Goal: Task Accomplishment & Management: Use online tool/utility

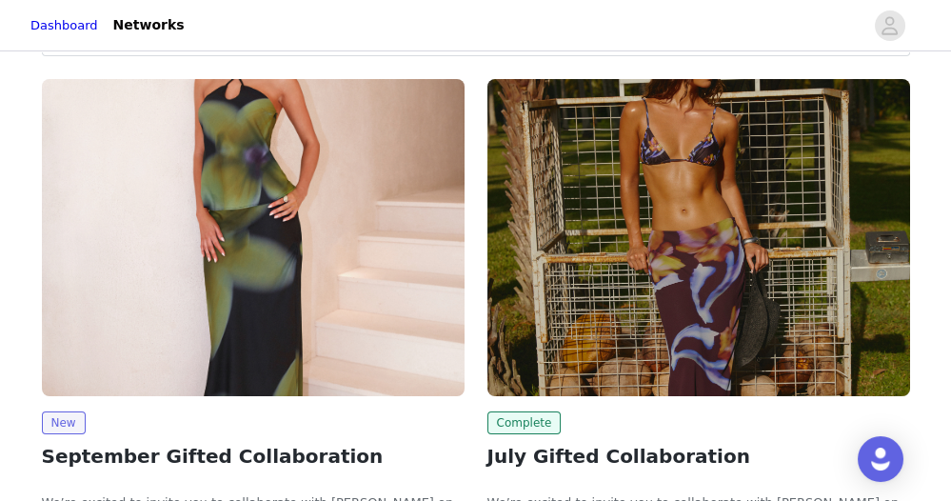
scroll to position [226, 0]
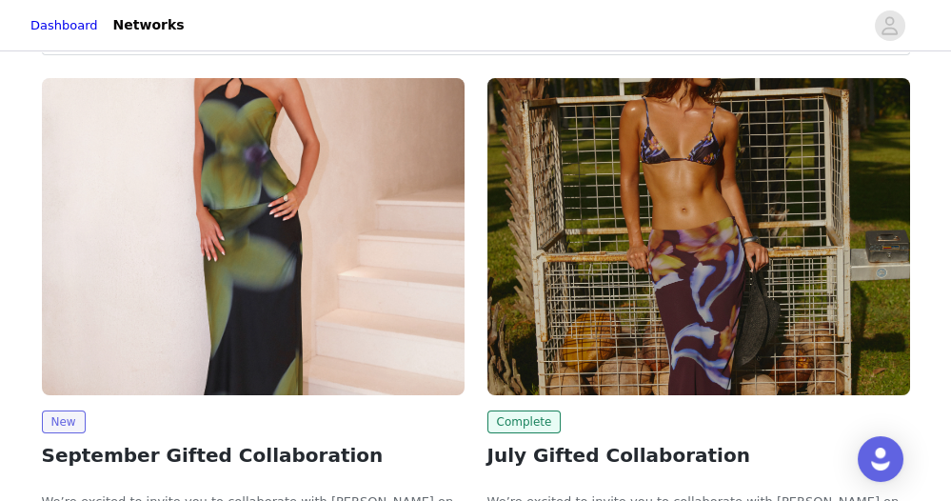
click at [198, 282] on img at bounding box center [253, 236] width 423 height 317
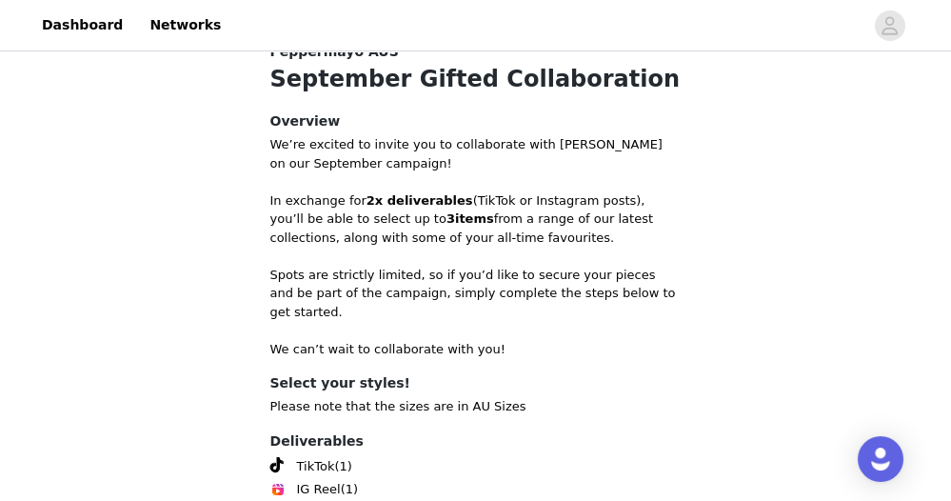
scroll to position [827, 0]
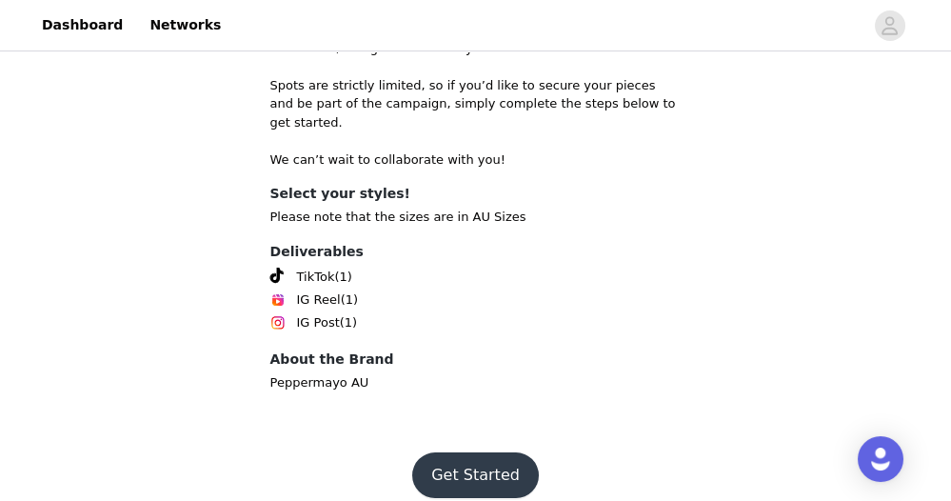
click at [459, 476] on button "Get Started" at bounding box center [475, 475] width 127 height 46
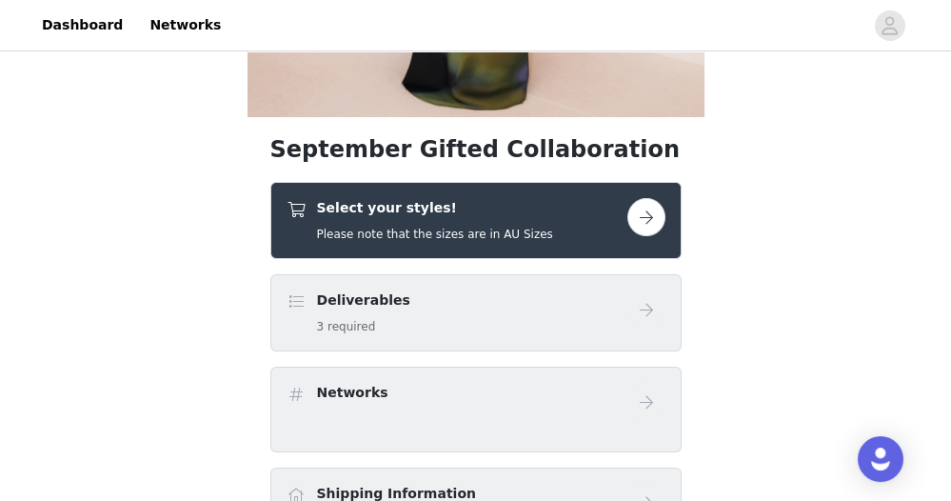
scroll to position [508, 0]
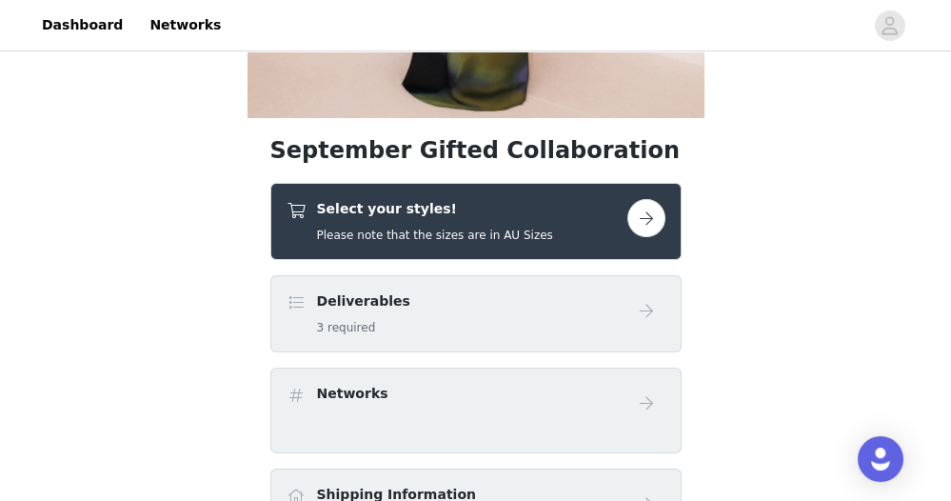
click at [662, 217] on button "button" at bounding box center [646, 218] width 38 height 38
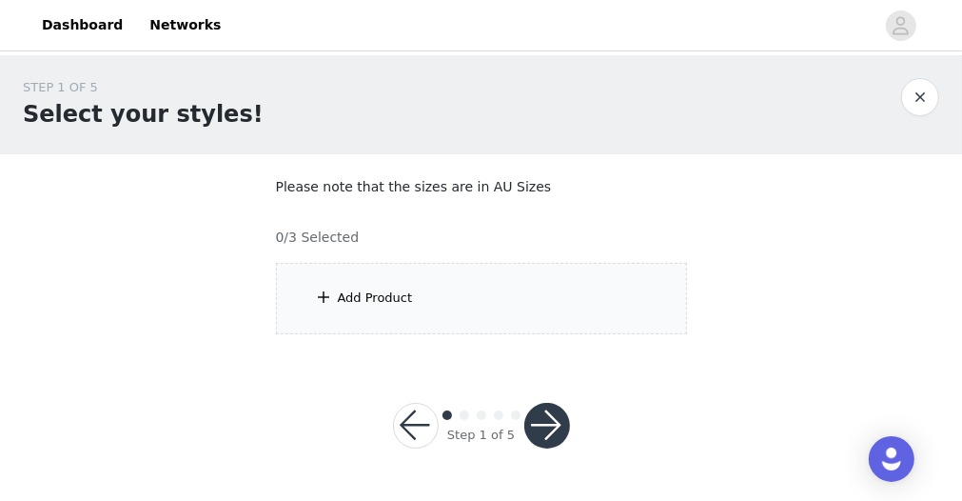
click at [436, 309] on div "Add Product" at bounding box center [481, 298] width 411 height 71
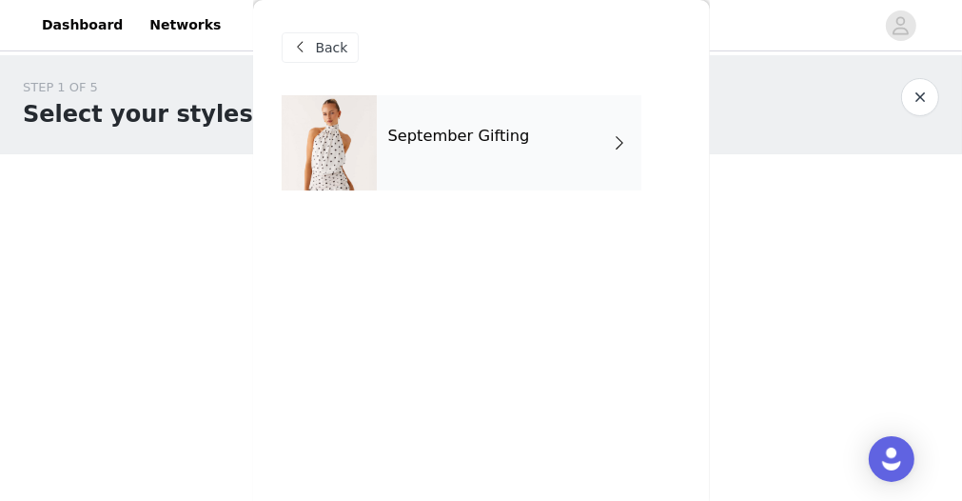
click at [425, 178] on div "September Gifting" at bounding box center [509, 142] width 265 height 95
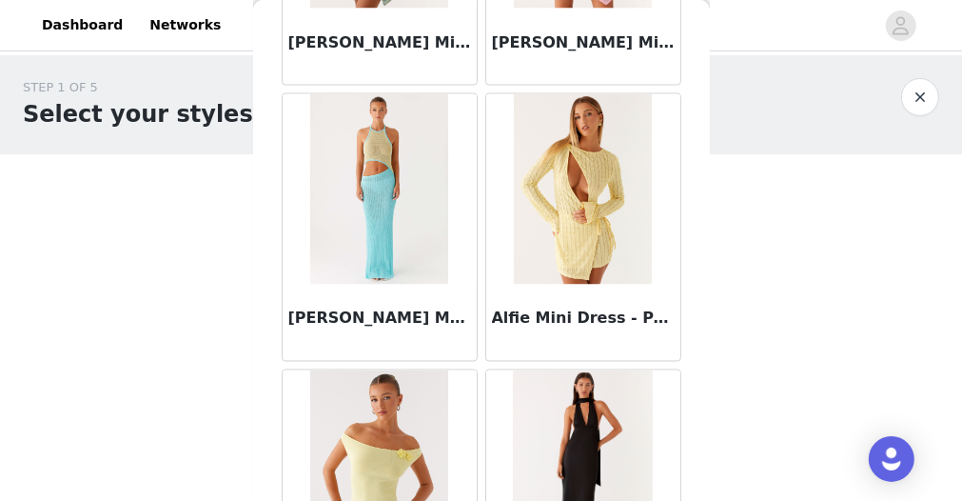
scroll to position [2403, 0]
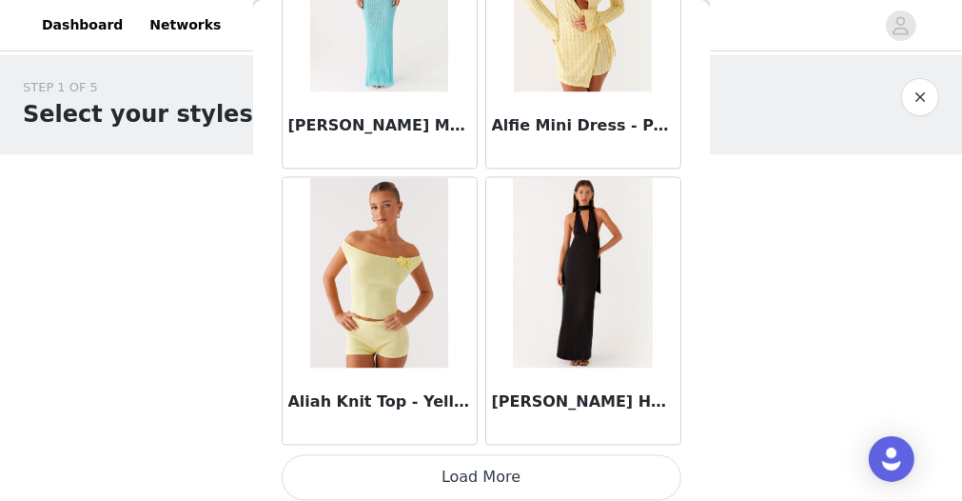
click at [474, 465] on button "Load More" at bounding box center [482, 478] width 400 height 46
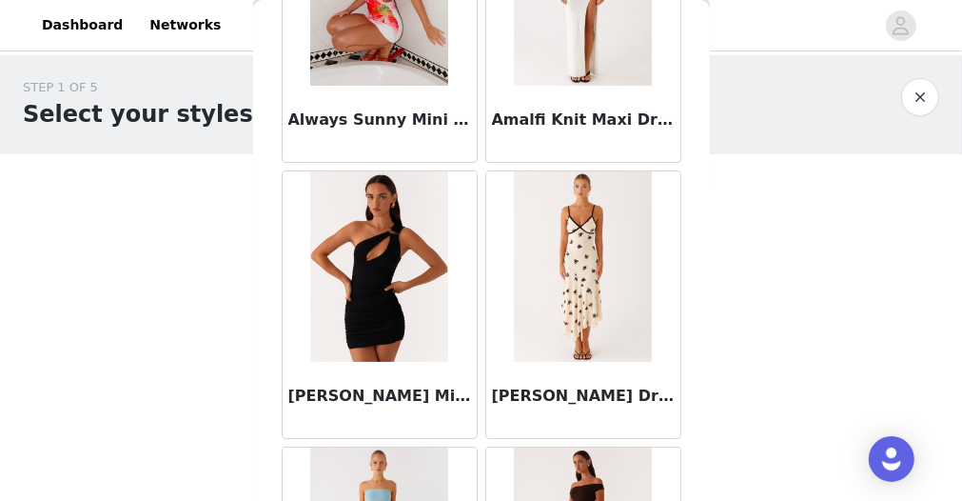
scroll to position [5154, 0]
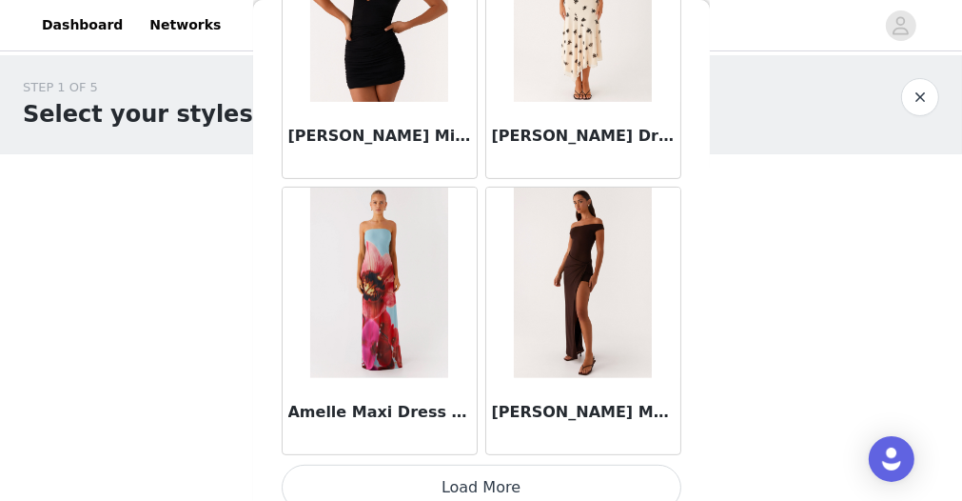
click at [472, 465] on button "Load More" at bounding box center [482, 488] width 400 height 46
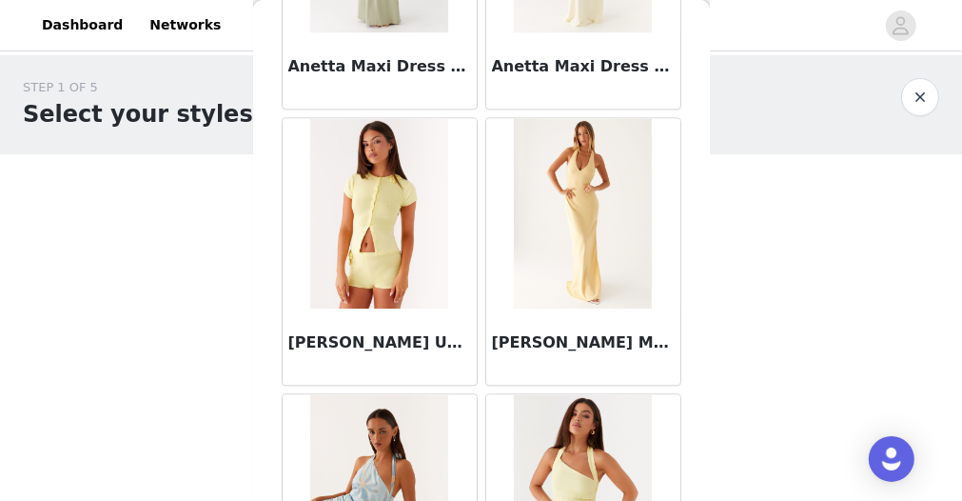
scroll to position [7907, 0]
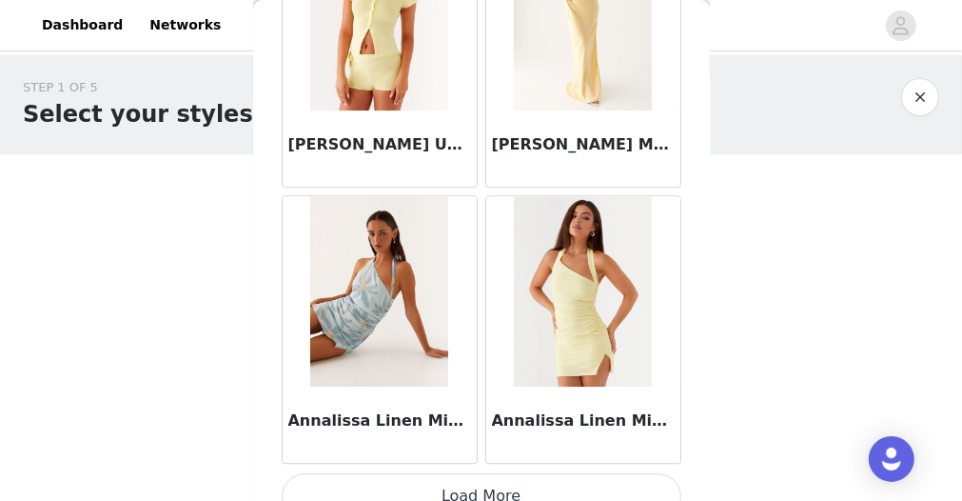
click at [450, 482] on button "Load More" at bounding box center [482, 496] width 400 height 46
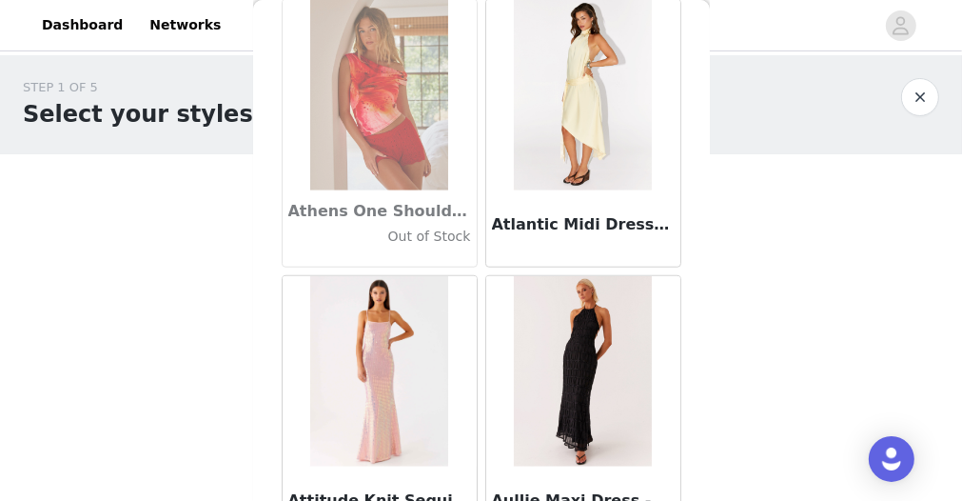
scroll to position [10659, 0]
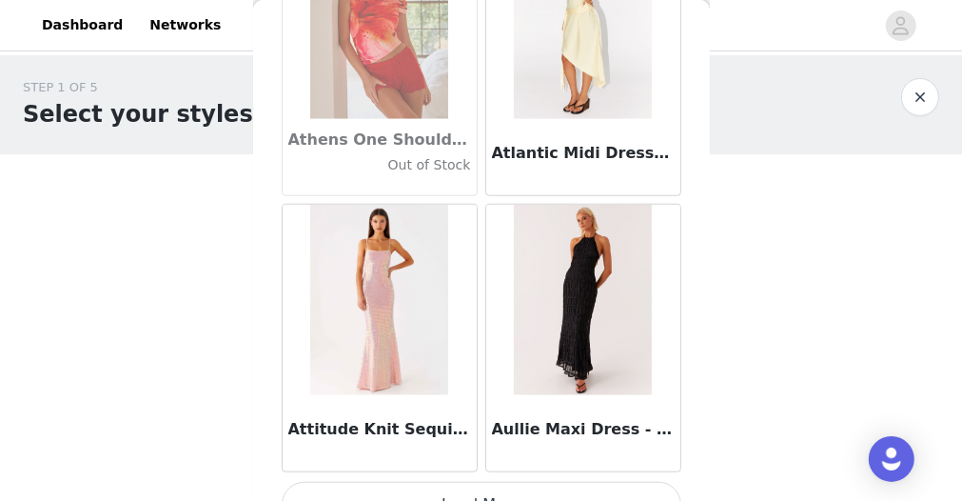
click at [455, 482] on button "Load More" at bounding box center [482, 505] width 400 height 46
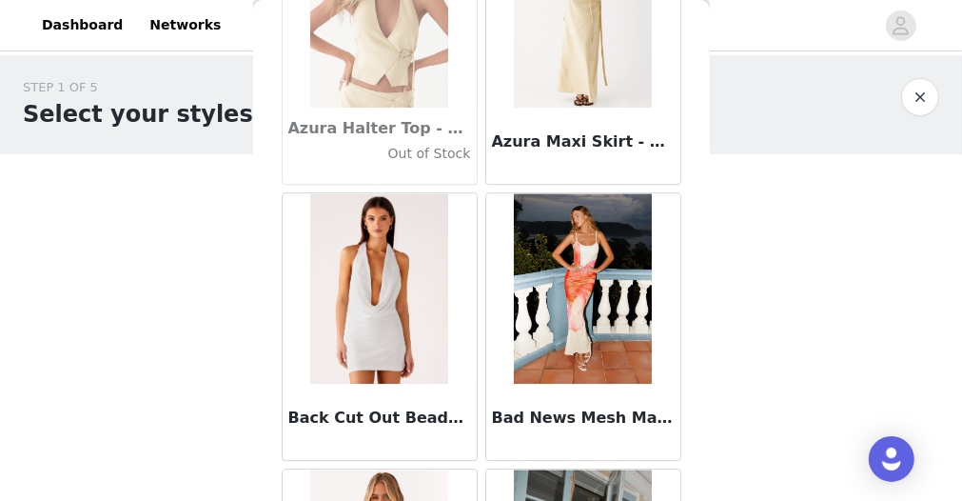
scroll to position [13410, 0]
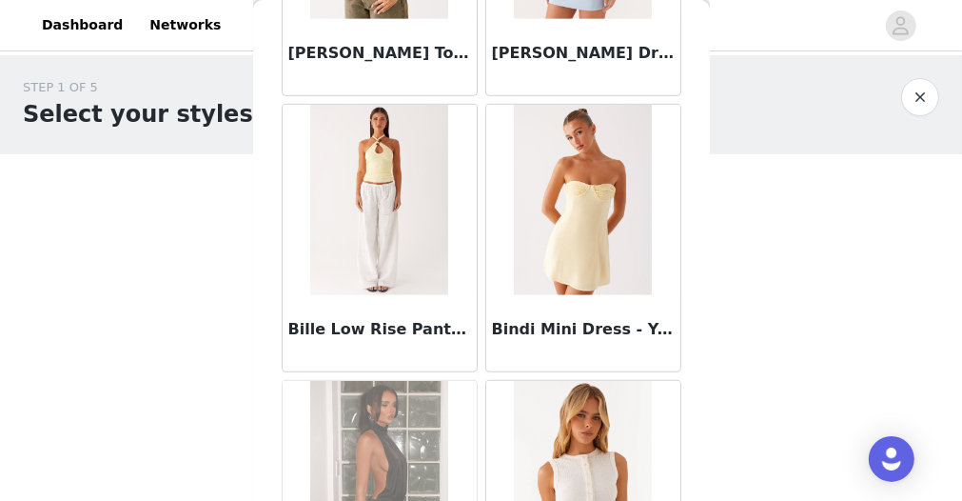
scroll to position [15227, 0]
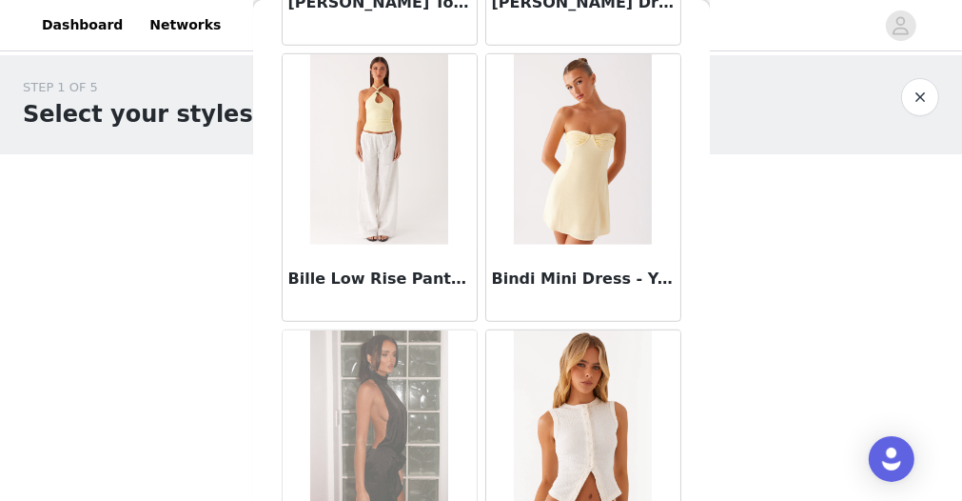
click at [405, 169] on img at bounding box center [379, 149] width 138 height 190
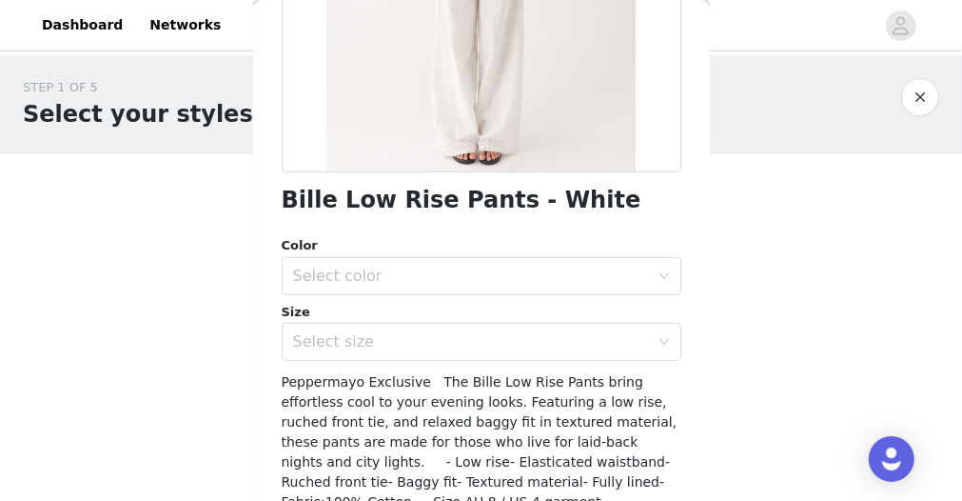
scroll to position [353, 0]
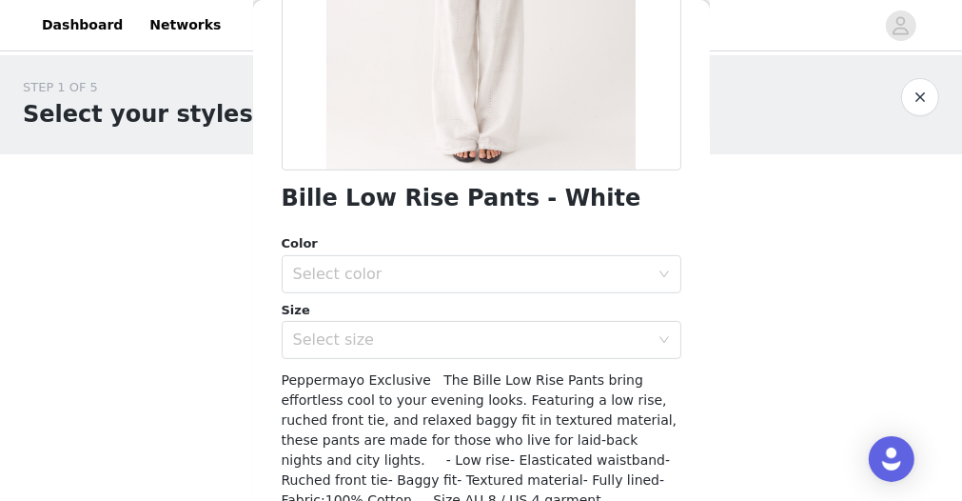
click at [485, 294] on div "Color Select color Size Select size" at bounding box center [482, 296] width 400 height 125
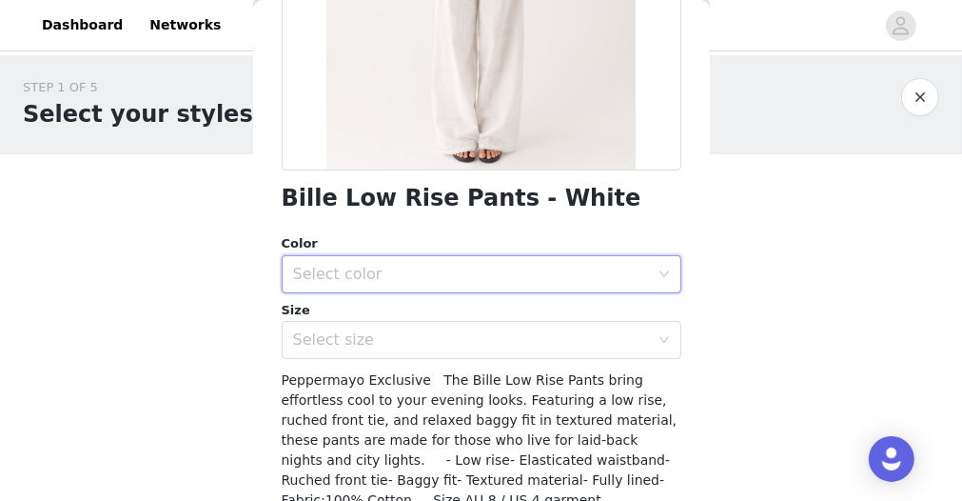
click at [483, 290] on div "Select color" at bounding box center [475, 274] width 365 height 36
click at [439, 316] on li "White" at bounding box center [476, 315] width 388 height 30
click at [438, 341] on div "Select size" at bounding box center [471, 339] width 356 height 19
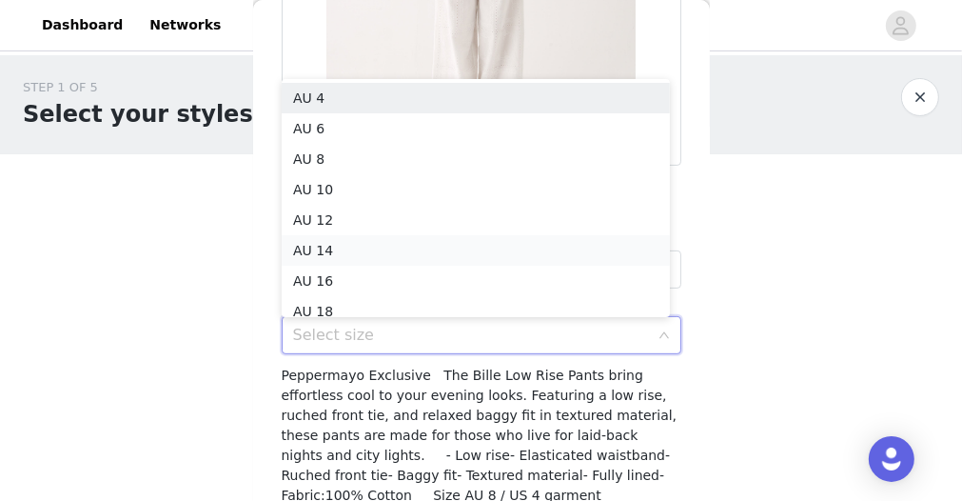
scroll to position [10, 0]
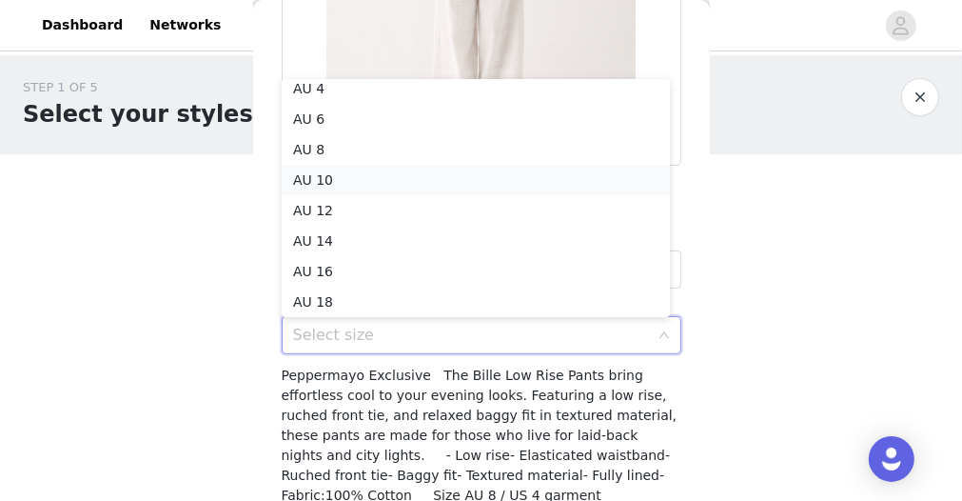
click at [353, 175] on li "AU 10" at bounding box center [476, 180] width 388 height 30
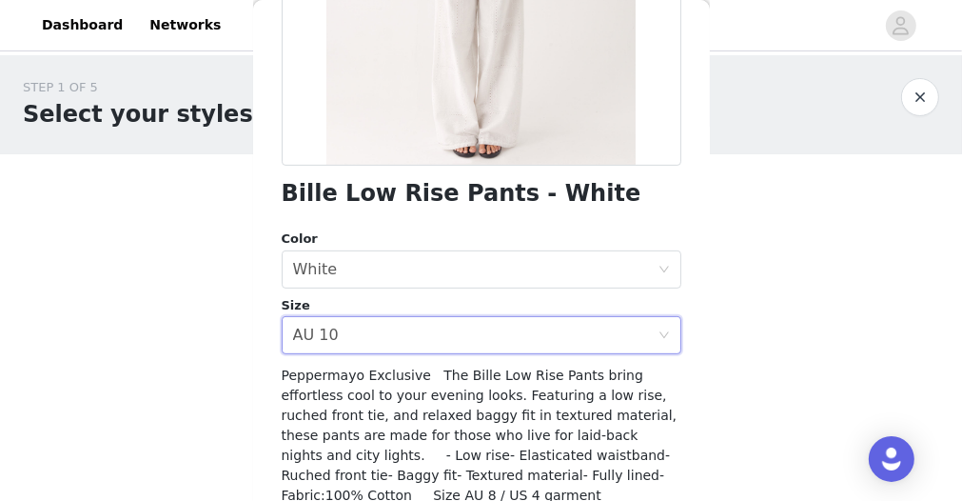
click at [457, 301] on div "Size" at bounding box center [482, 305] width 400 height 19
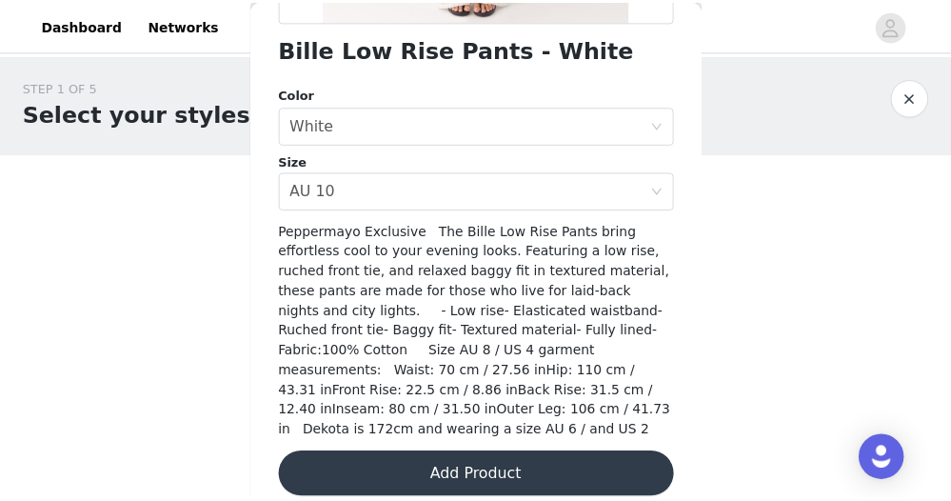
scroll to position [499, 0]
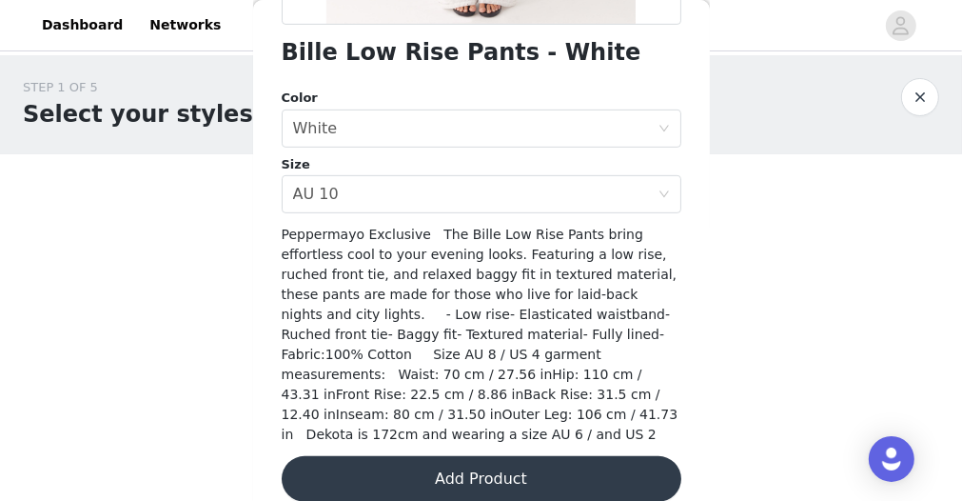
click at [433, 469] on button "Add Product" at bounding box center [482, 479] width 400 height 46
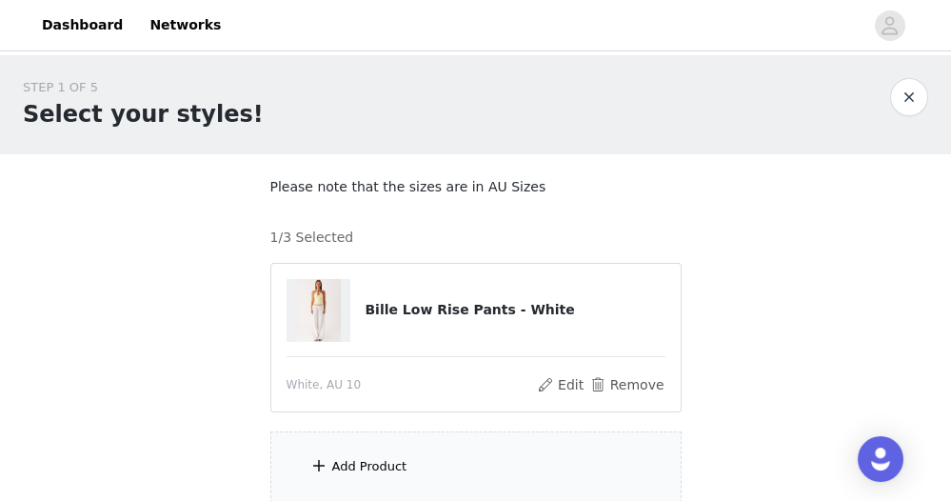
click at [415, 455] on div "Add Product" at bounding box center [475, 466] width 411 height 71
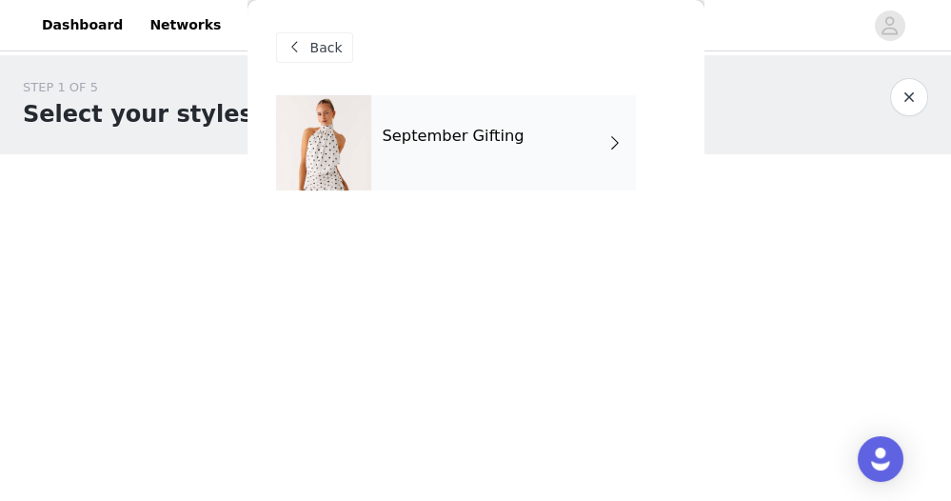
click at [400, 144] on h4 "September Gifting" at bounding box center [454, 136] width 142 height 17
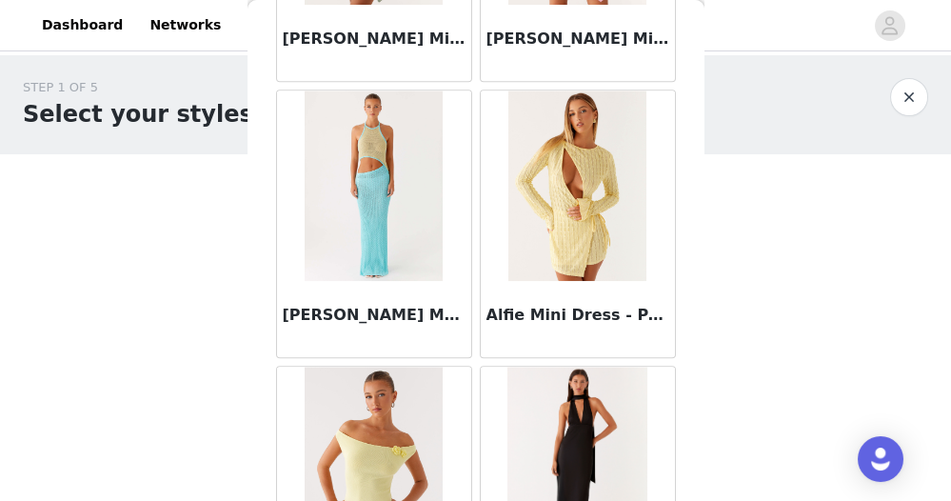
scroll to position [2403, 0]
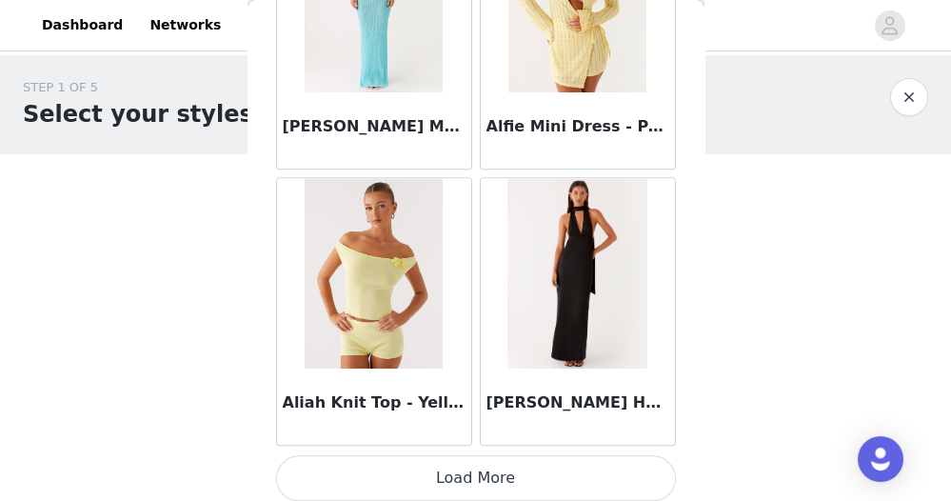
click at [473, 470] on button "Load More" at bounding box center [476, 478] width 400 height 46
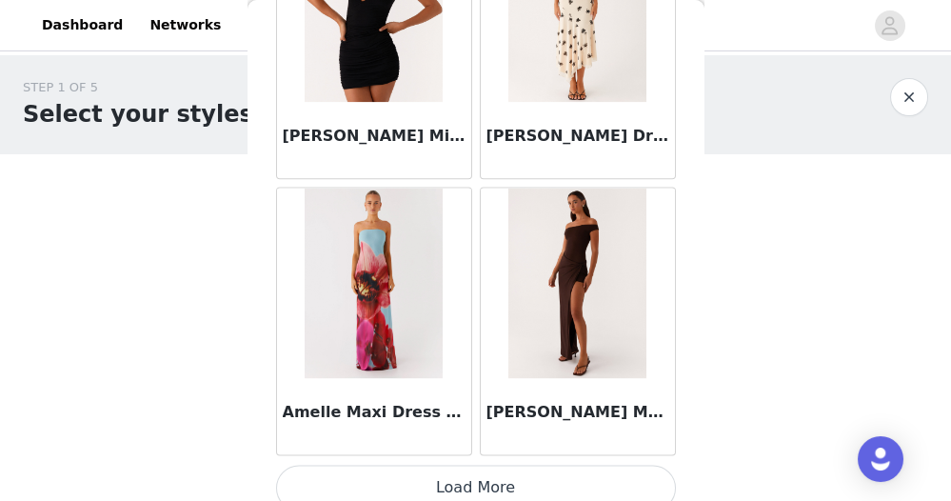
scroll to position [157, 0]
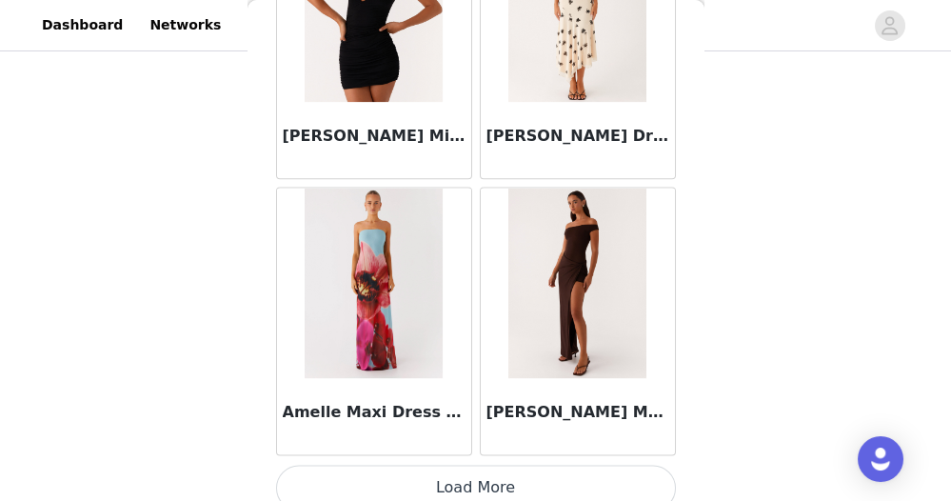
click at [474, 477] on button "Load More" at bounding box center [476, 488] width 400 height 46
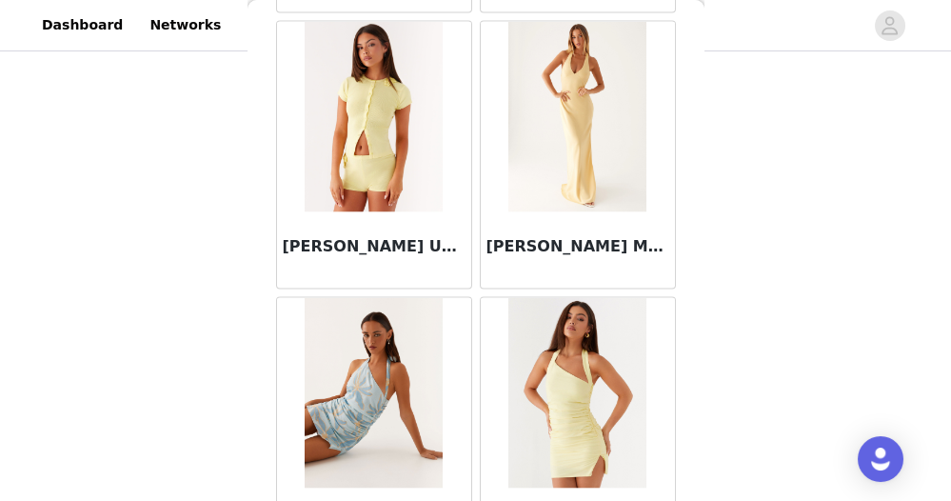
scroll to position [7907, 0]
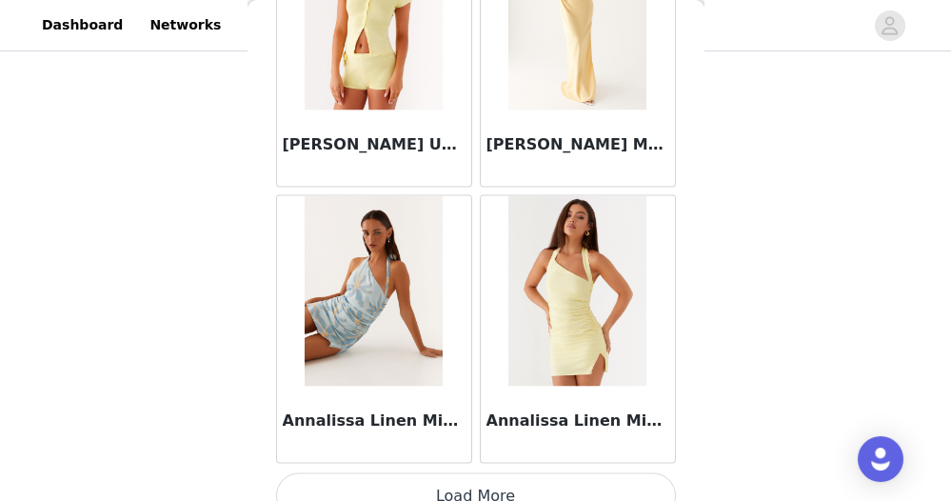
click at [467, 473] on button "Load More" at bounding box center [476, 496] width 400 height 46
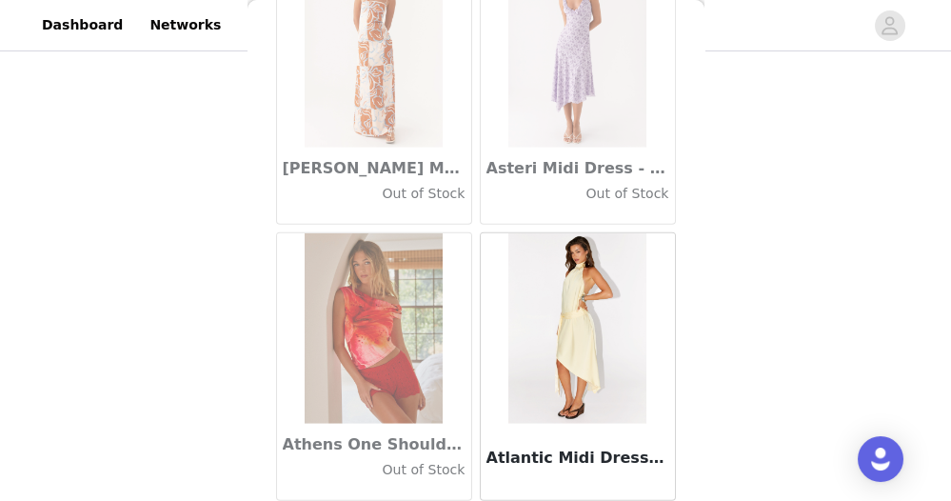
scroll to position [10659, 0]
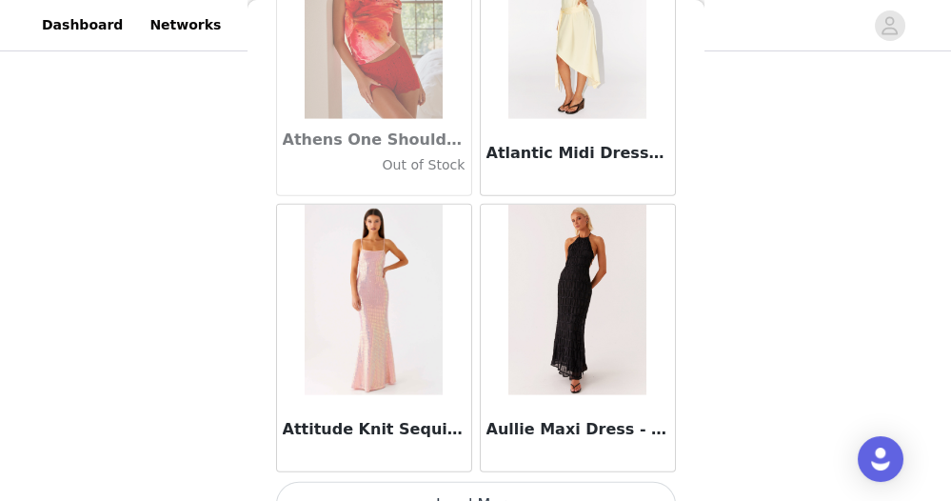
click at [465, 482] on button "Load More" at bounding box center [476, 505] width 400 height 46
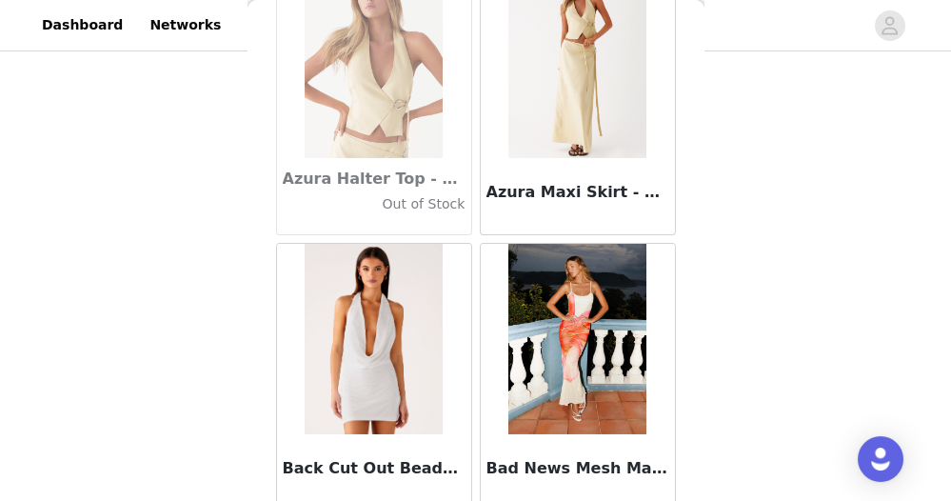
scroll to position [13410, 0]
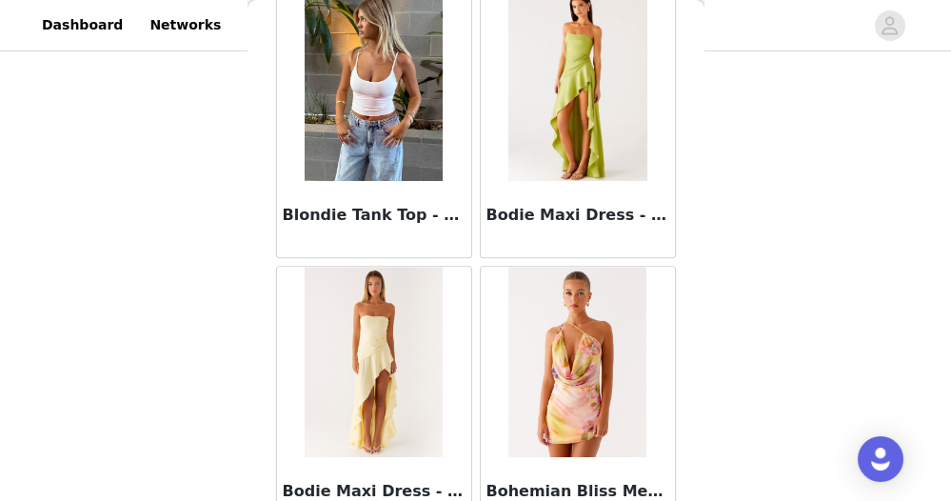
scroll to position [16162, 0]
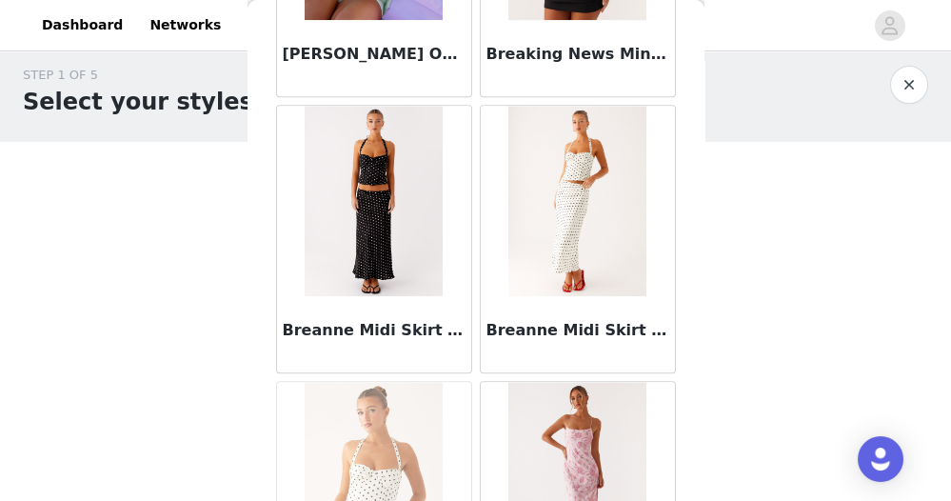
scroll to position [17059, 0]
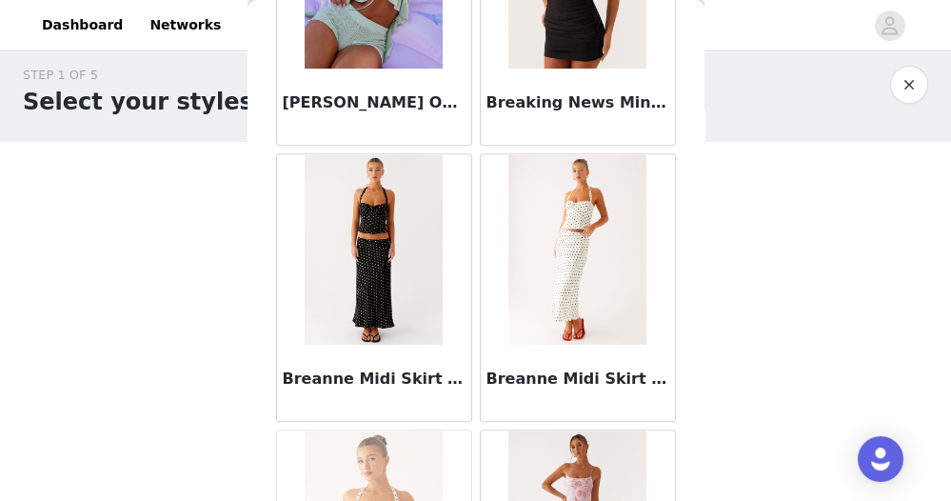
click at [409, 240] on img at bounding box center [374, 249] width 138 height 190
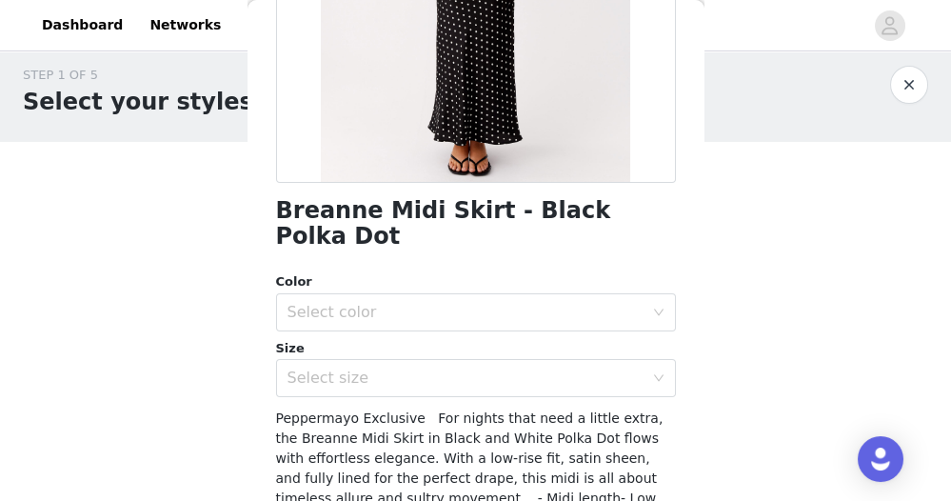
scroll to position [346, 0]
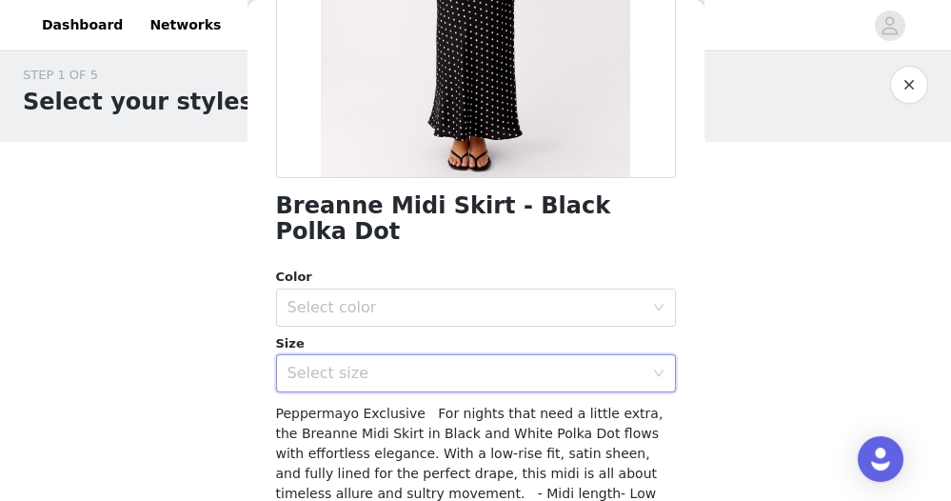
drag, startPoint x: 545, startPoint y: 356, endPoint x: 376, endPoint y: 316, distance: 173.2
click at [376, 334] on div "Size" at bounding box center [476, 343] width 400 height 19
click at [374, 298] on div "Select color" at bounding box center [466, 307] width 356 height 19
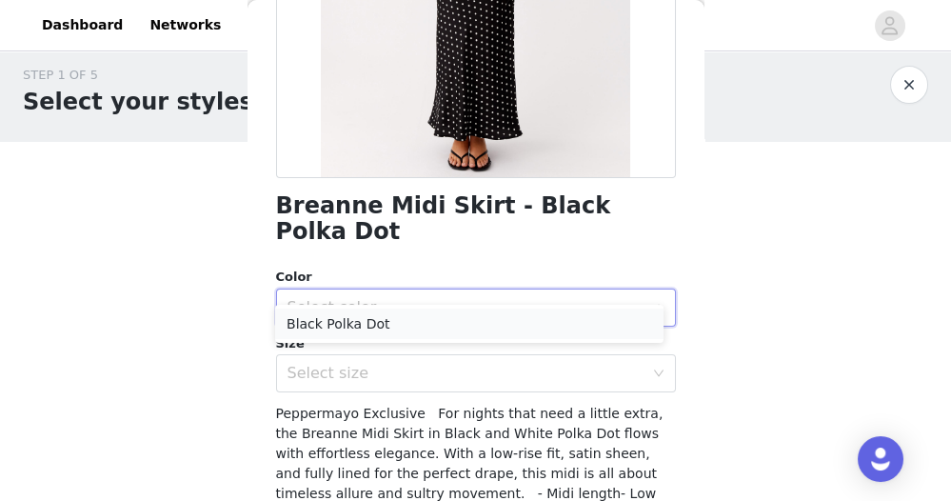
click at [371, 313] on li "Black Polka Dot" at bounding box center [469, 323] width 388 height 30
click at [370, 364] on div "Select size" at bounding box center [466, 373] width 356 height 19
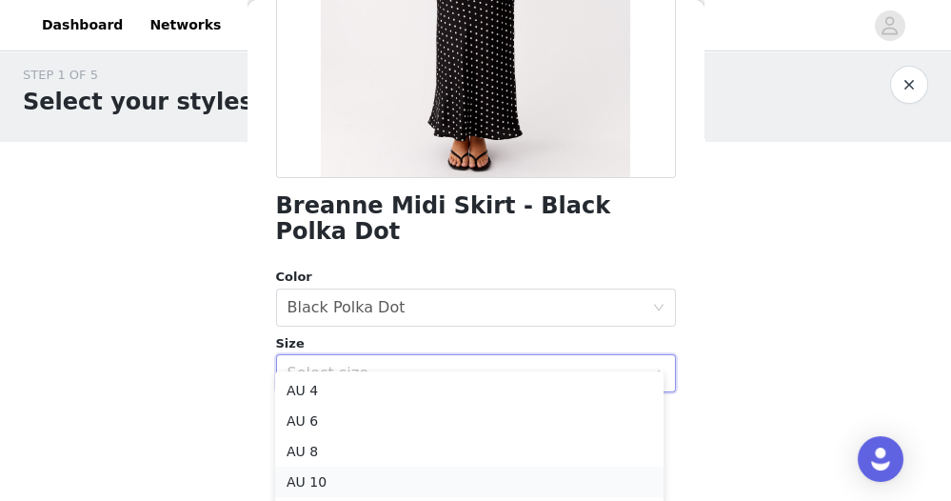
scroll to position [73, 0]
click at [343, 435] on li "AU 12" at bounding box center [469, 439] width 388 height 30
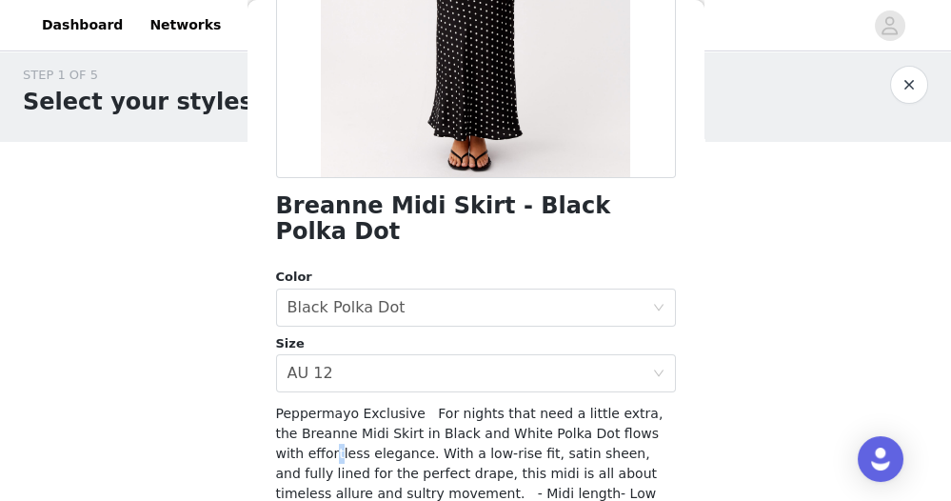
drag, startPoint x: 343, startPoint y: 435, endPoint x: 306, endPoint y: 436, distance: 37.1
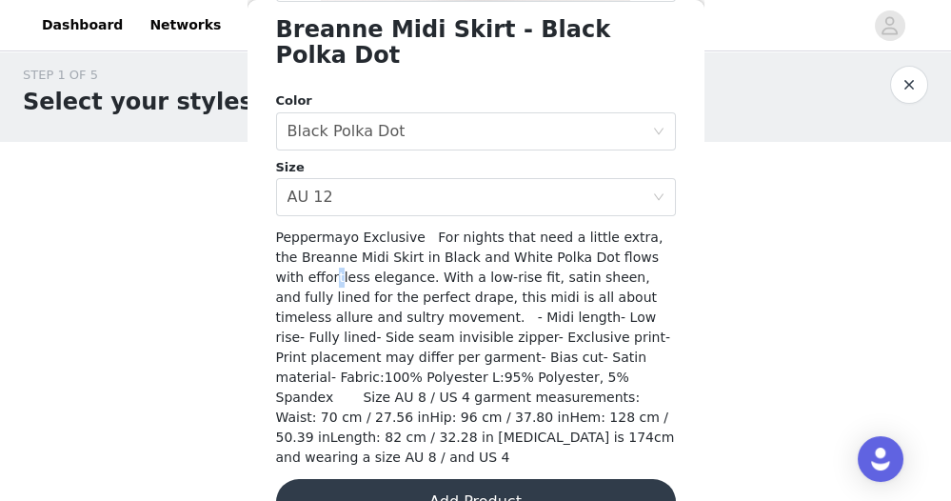
click at [392, 479] on button "Add Product" at bounding box center [476, 502] width 400 height 46
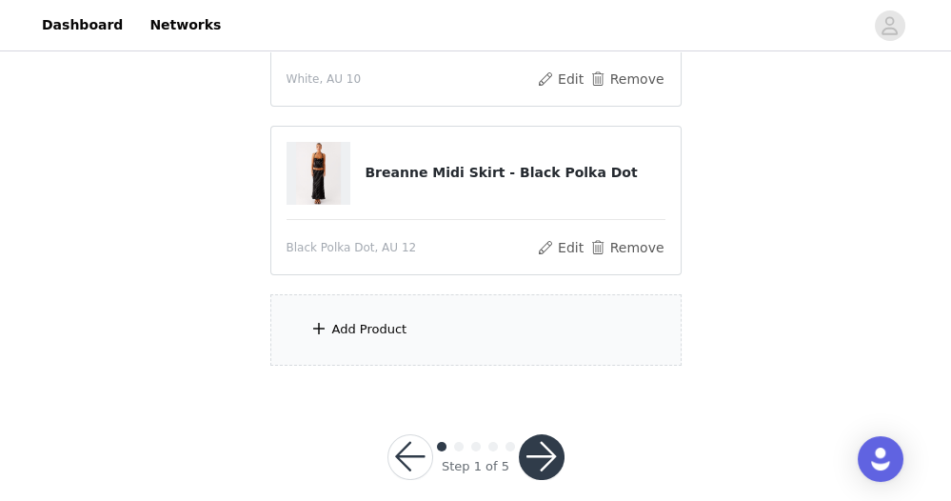
scroll to position [316, 0]
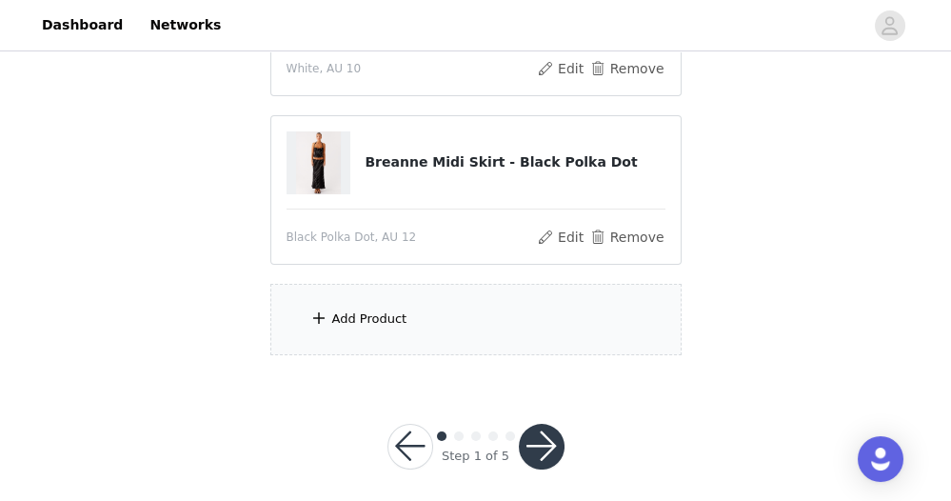
click at [455, 328] on div "Add Product" at bounding box center [475, 319] width 411 height 71
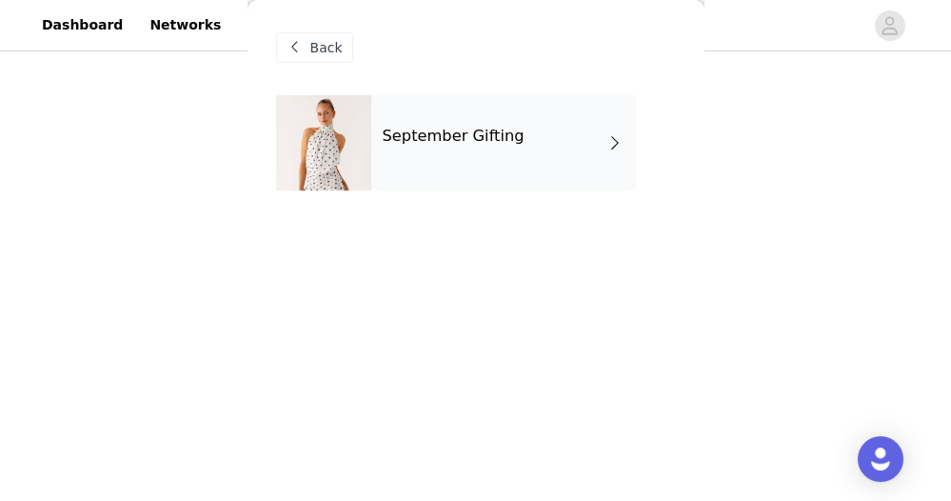
click at [458, 132] on h4 "September Gifting" at bounding box center [454, 136] width 142 height 17
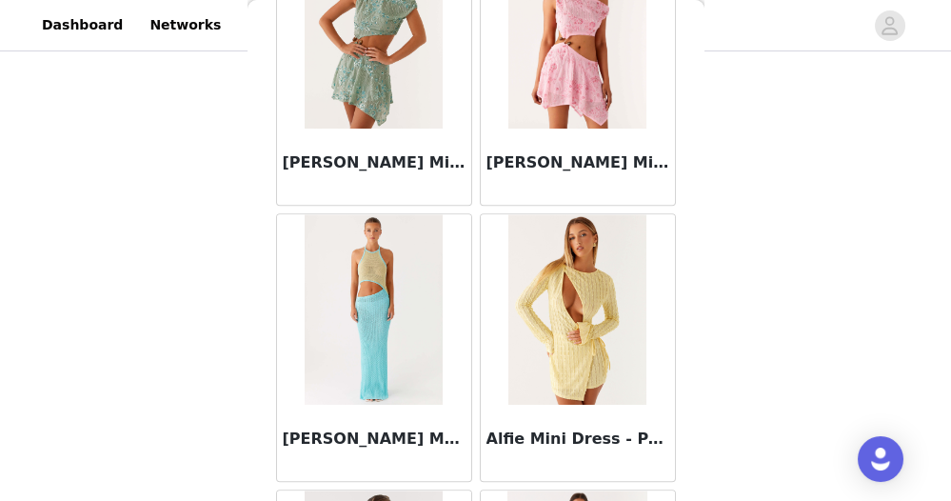
scroll to position [2403, 0]
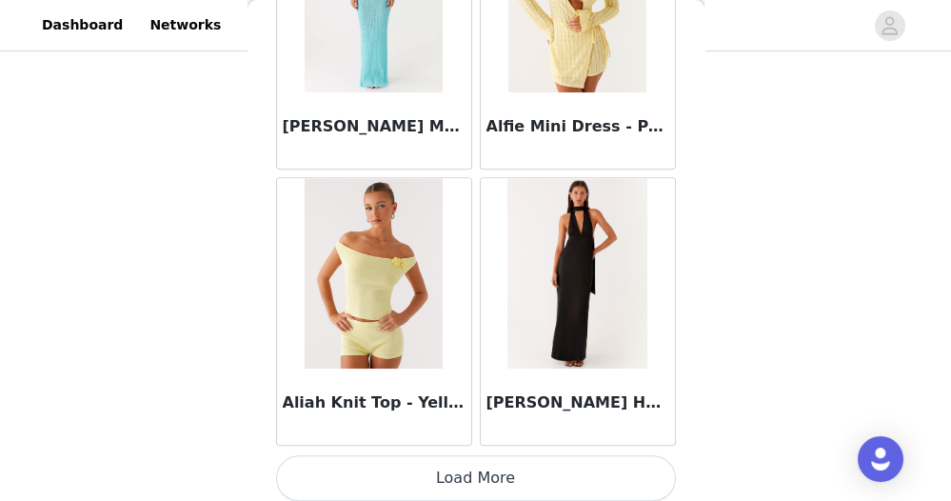
click at [534, 472] on button "Load More" at bounding box center [476, 478] width 400 height 46
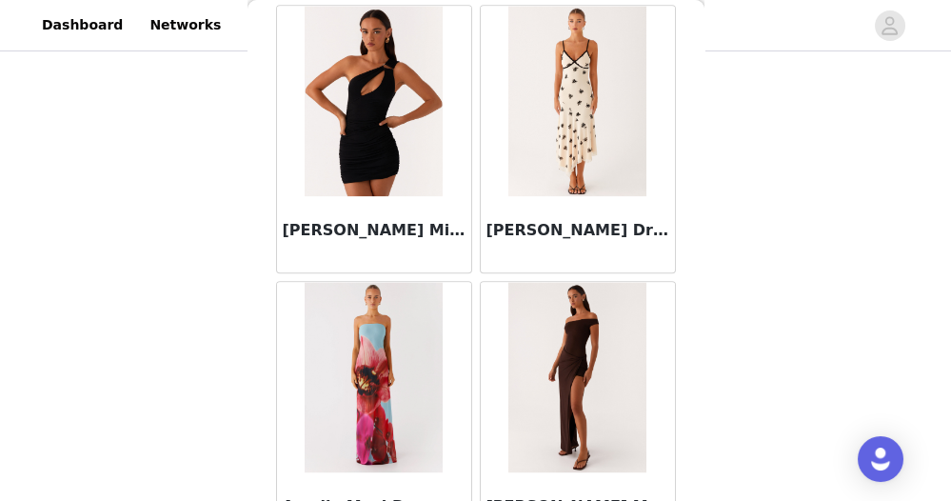
scroll to position [5154, 0]
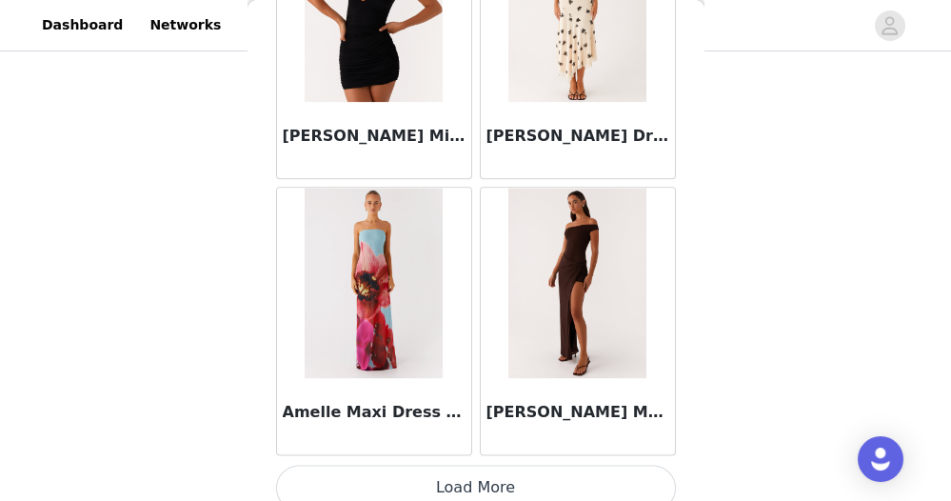
click at [467, 466] on button "Load More" at bounding box center [476, 488] width 400 height 46
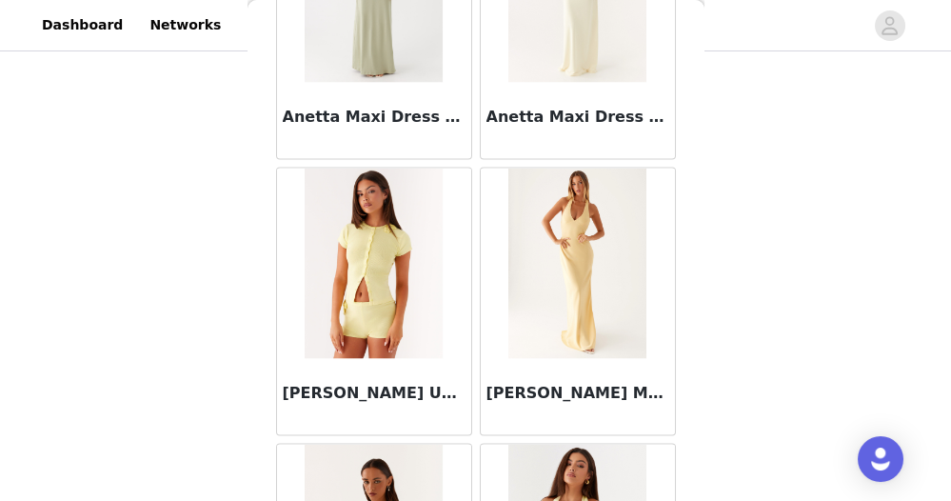
scroll to position [7907, 0]
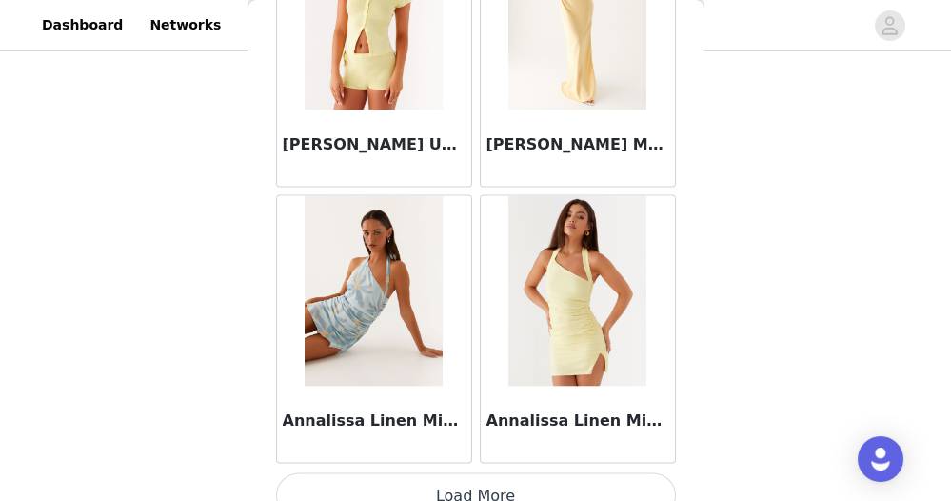
click at [480, 477] on button "Load More" at bounding box center [476, 496] width 400 height 46
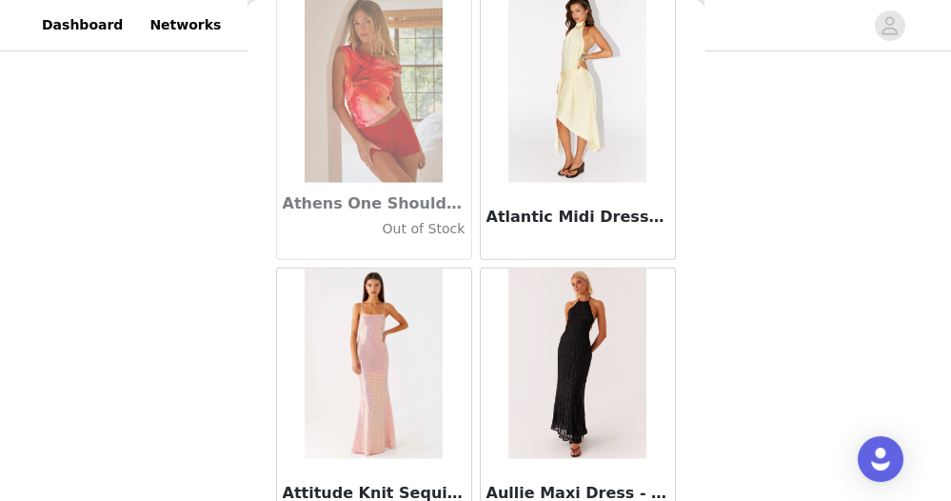
scroll to position [10659, 0]
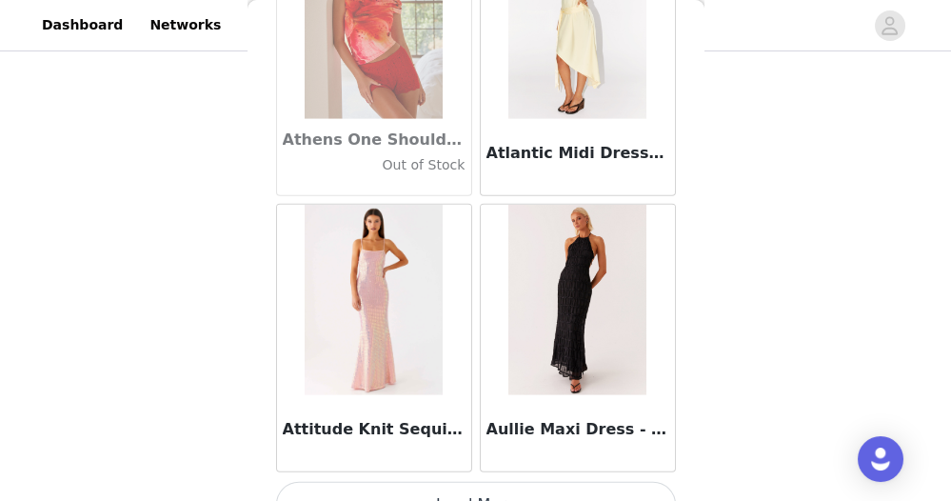
click at [480, 482] on button "Load More" at bounding box center [476, 505] width 400 height 46
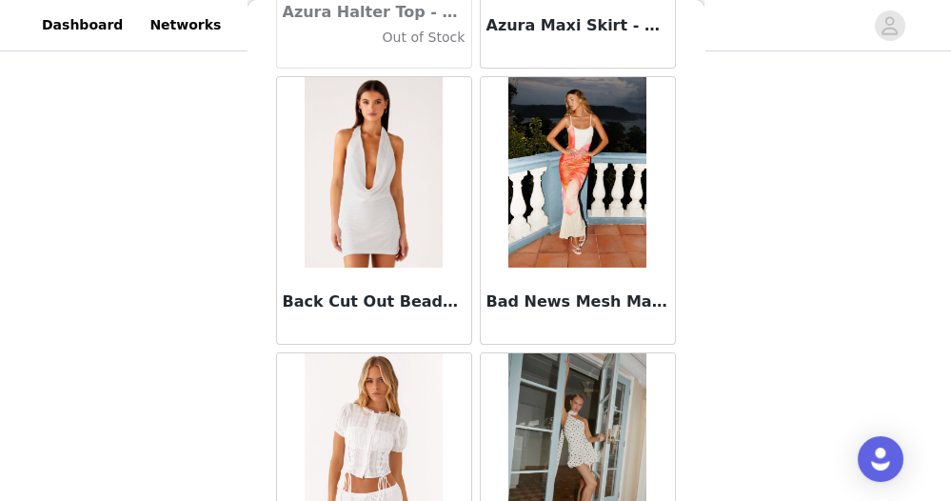
scroll to position [13410, 0]
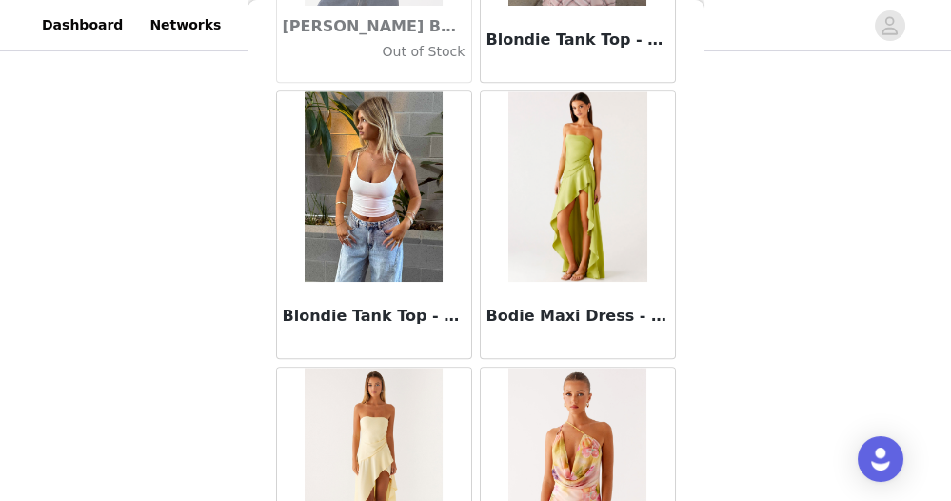
scroll to position [16162, 0]
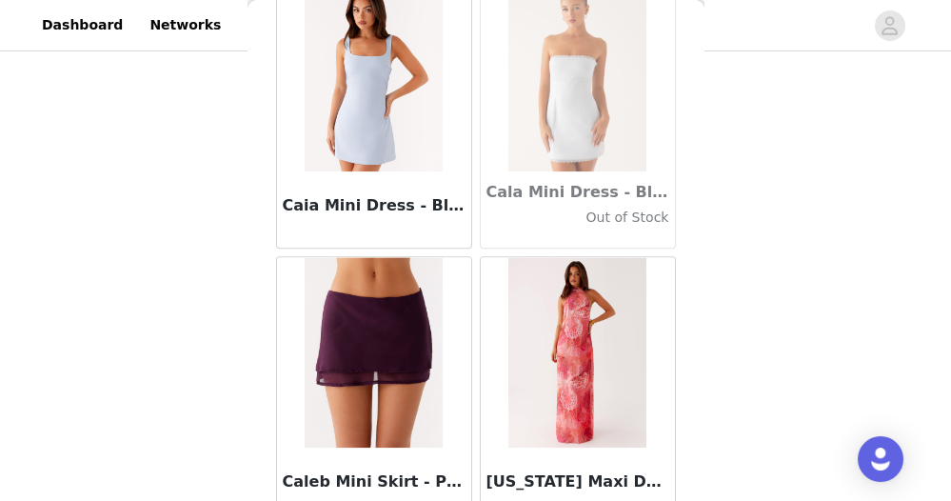
scroll to position [18915, 0]
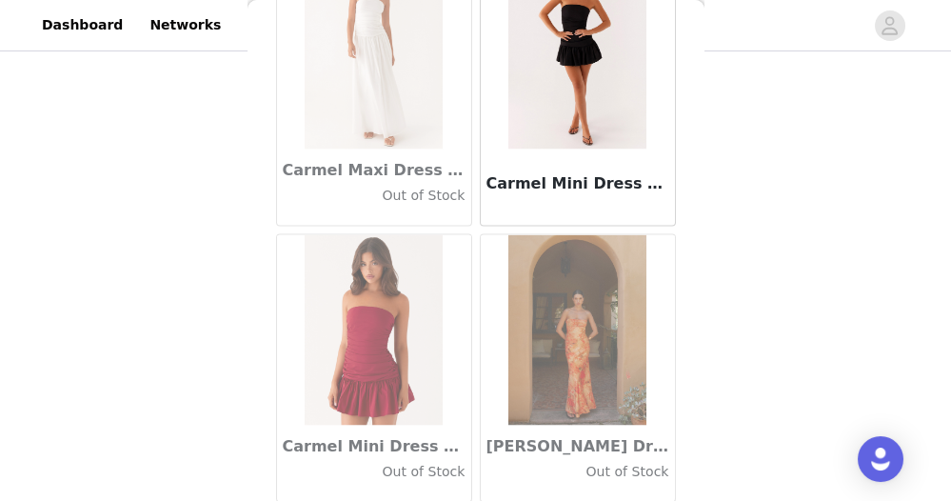
scroll to position [21666, 0]
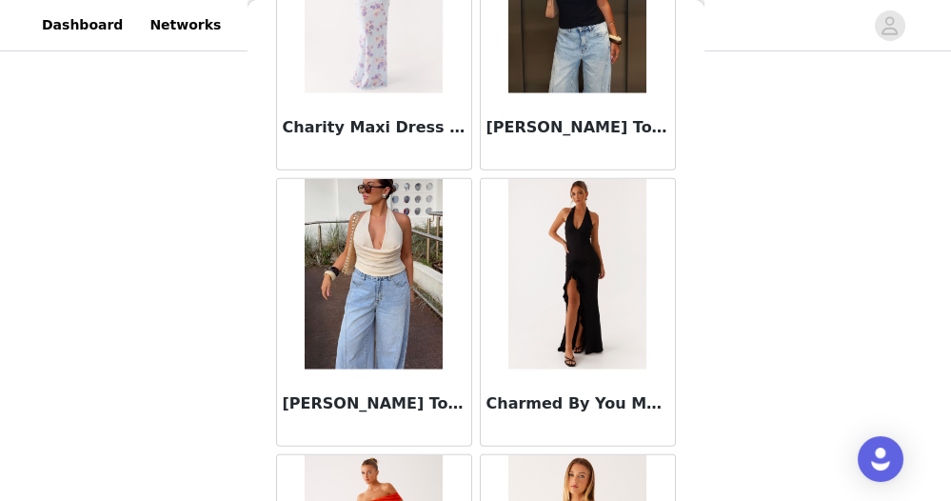
scroll to position [24418, 0]
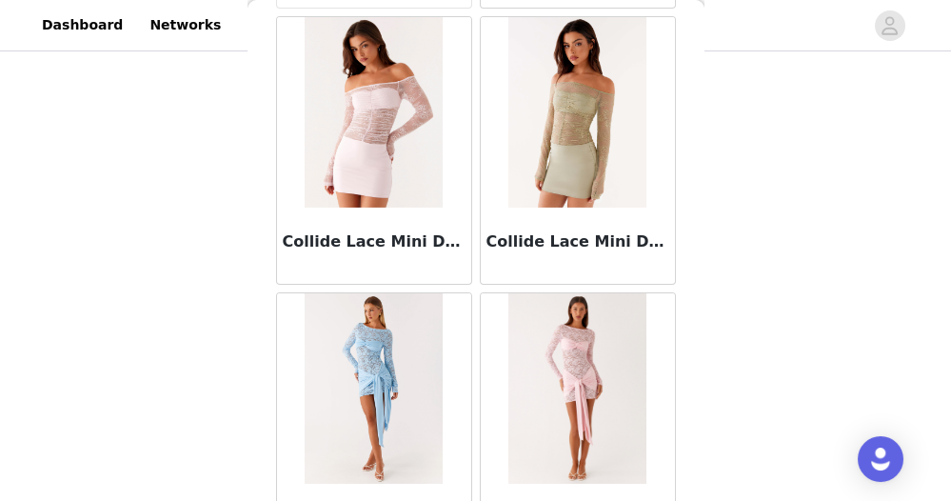
scroll to position [27171, 0]
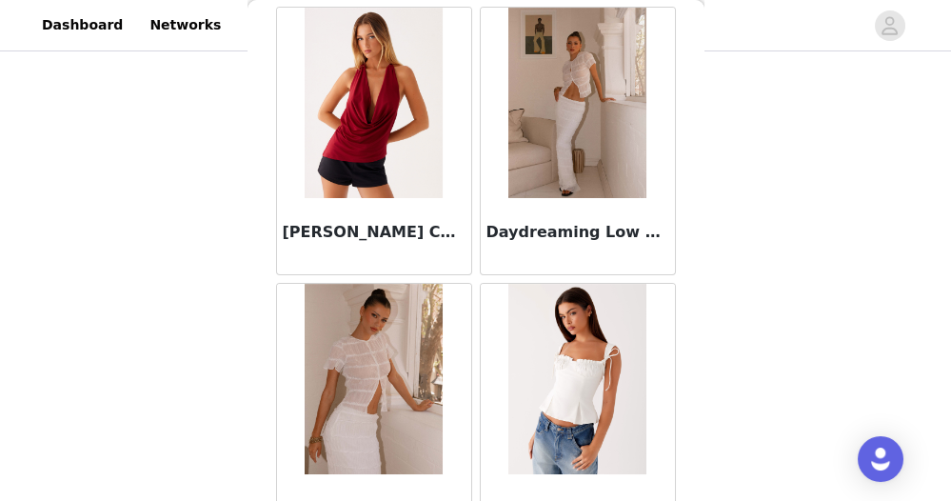
scroll to position [29922, 0]
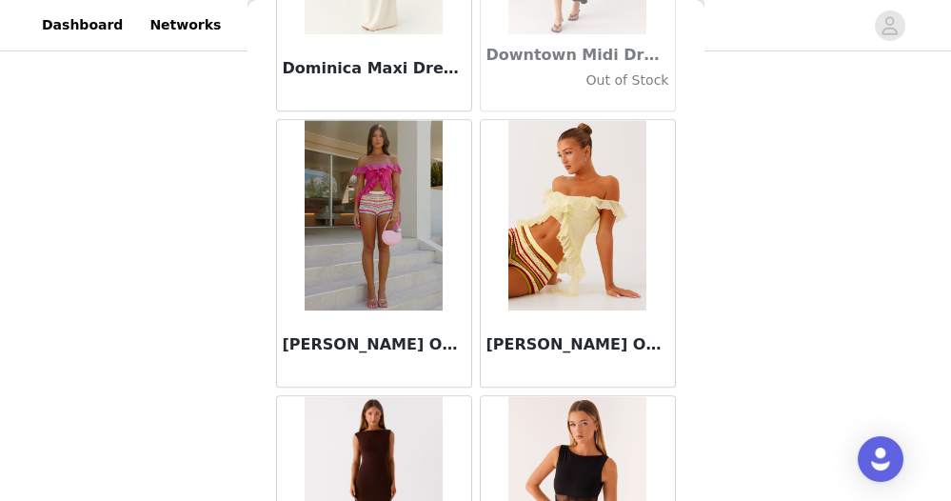
scroll to position [32674, 0]
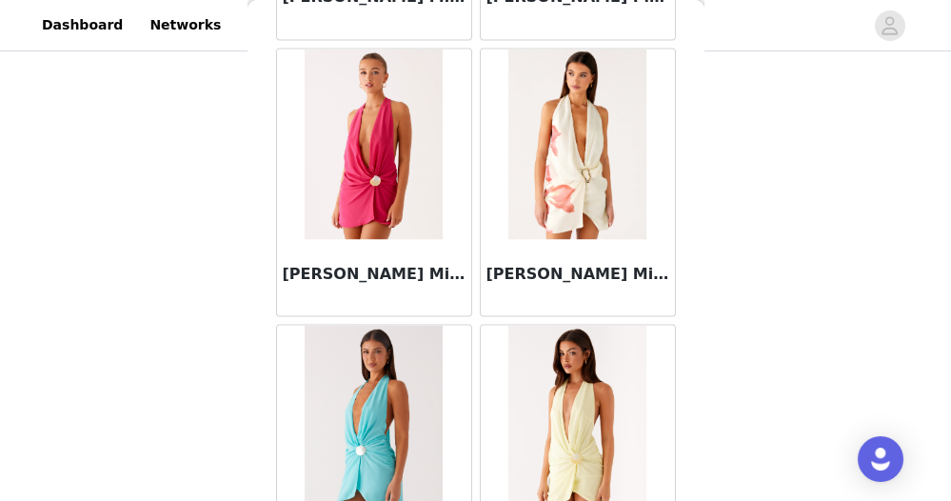
scroll to position [35427, 0]
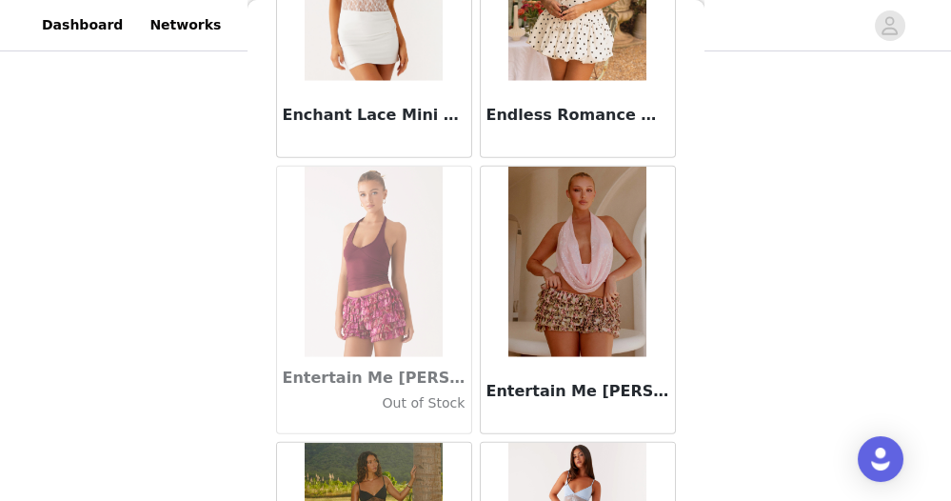
scroll to position [38178, 0]
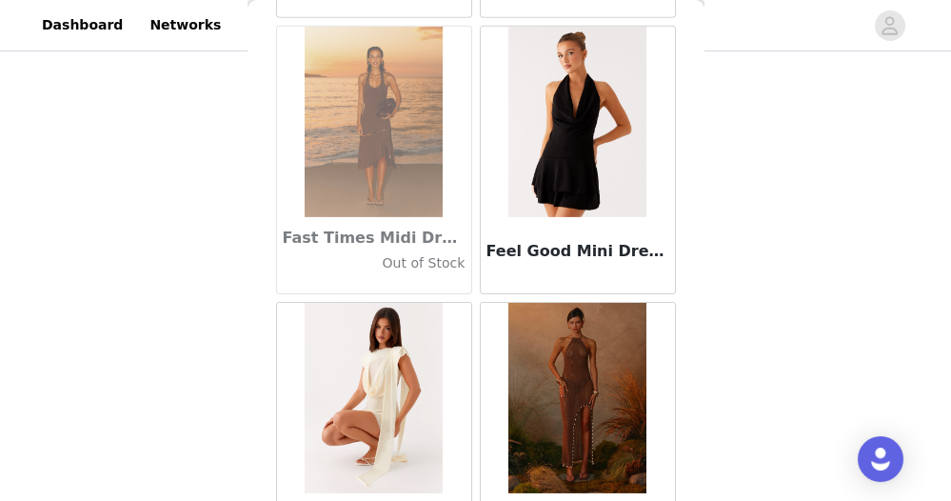
scroll to position [40930, 0]
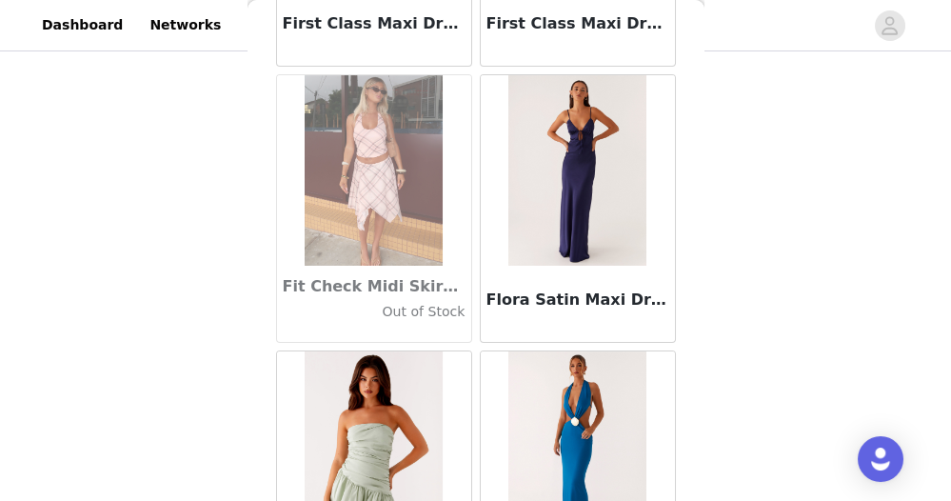
scroll to position [43683, 0]
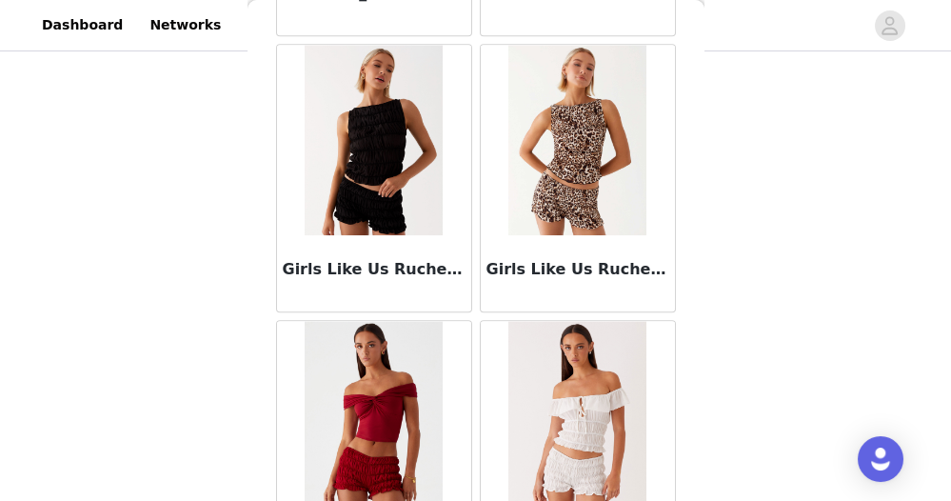
scroll to position [46434, 0]
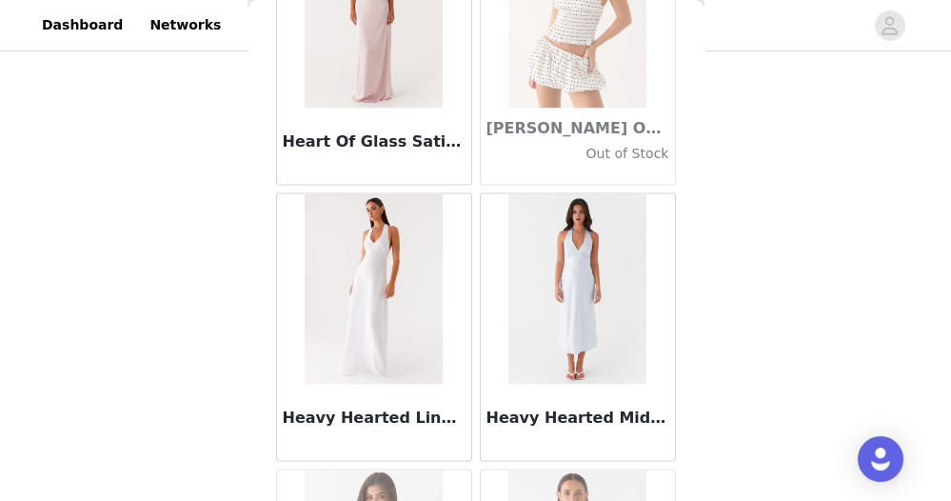
scroll to position [49186, 0]
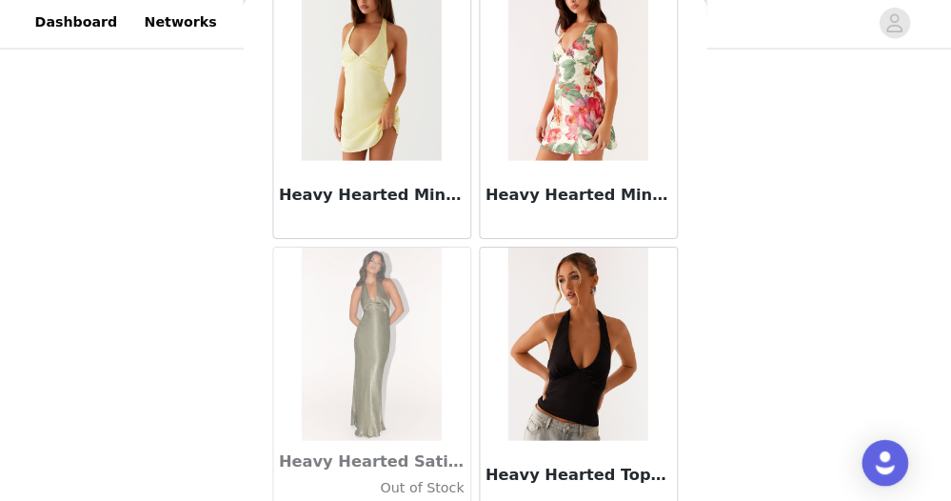
scroll to position [327, 0]
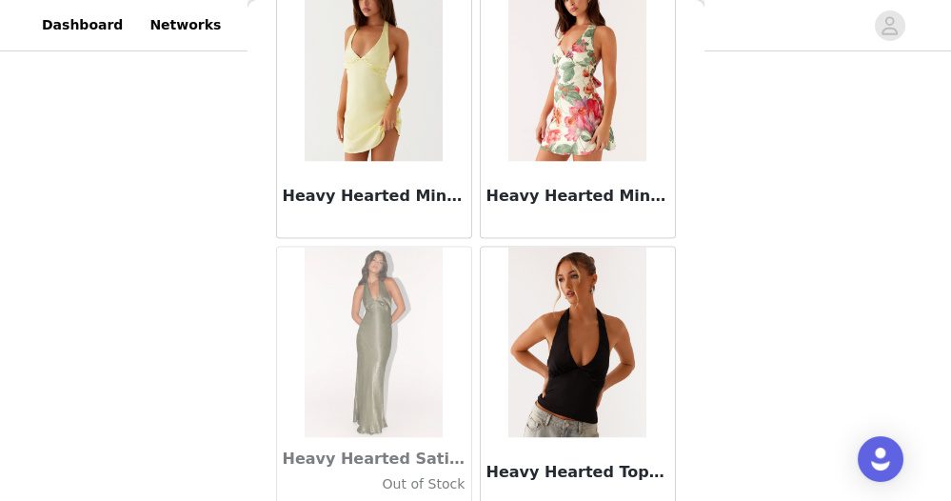
drag, startPoint x: 546, startPoint y: 199, endPoint x: 819, endPoint y: 274, distance: 282.5
click at [819, 274] on div "STEP 1 OF 5 Select your styles! Please note that the sizes are in AU Sizes 2/3 …" at bounding box center [475, 47] width 951 height 639
drag, startPoint x: 607, startPoint y: 236, endPoint x: 725, endPoint y: 232, distance: 118.1
click at [725, 232] on div "STEP 1 OF 5 Select your styles! Please note that the sizes are in AU Sizes 2/3 …" at bounding box center [475, 47] width 951 height 639
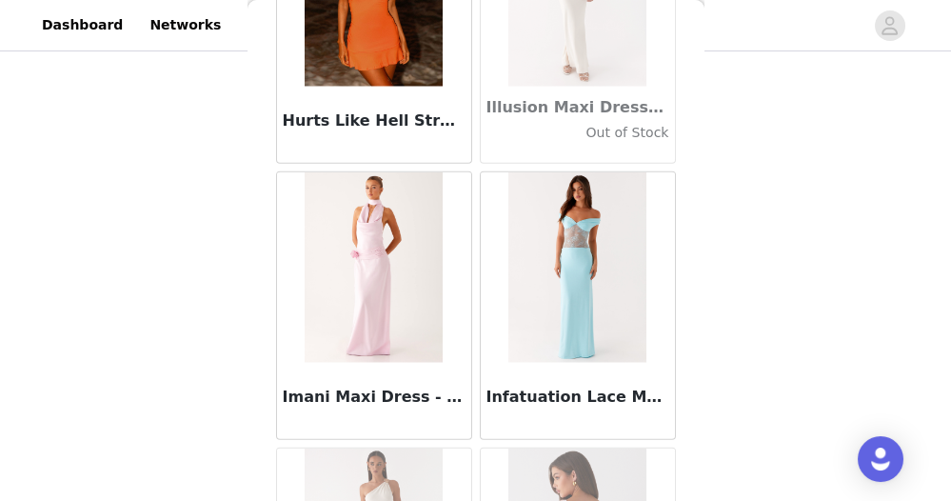
scroll to position [51938, 0]
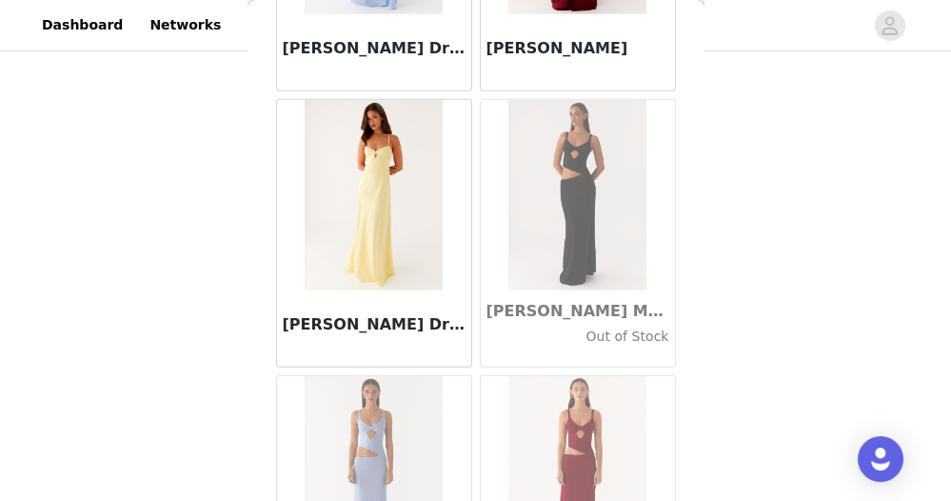
scroll to position [54690, 0]
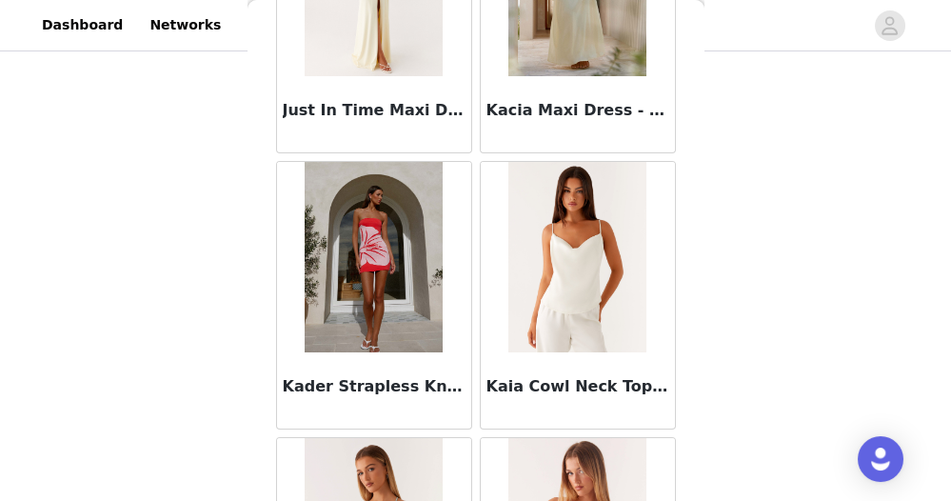
scroll to position [57442, 0]
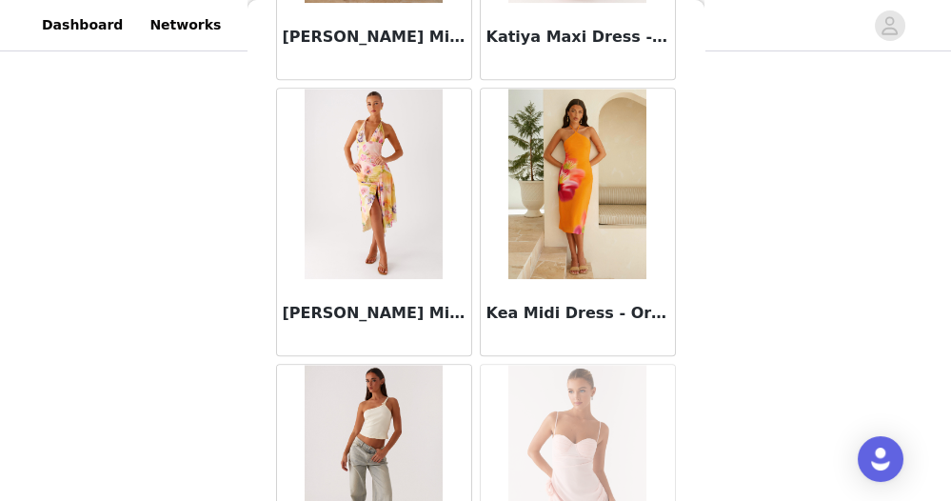
scroll to position [60193, 0]
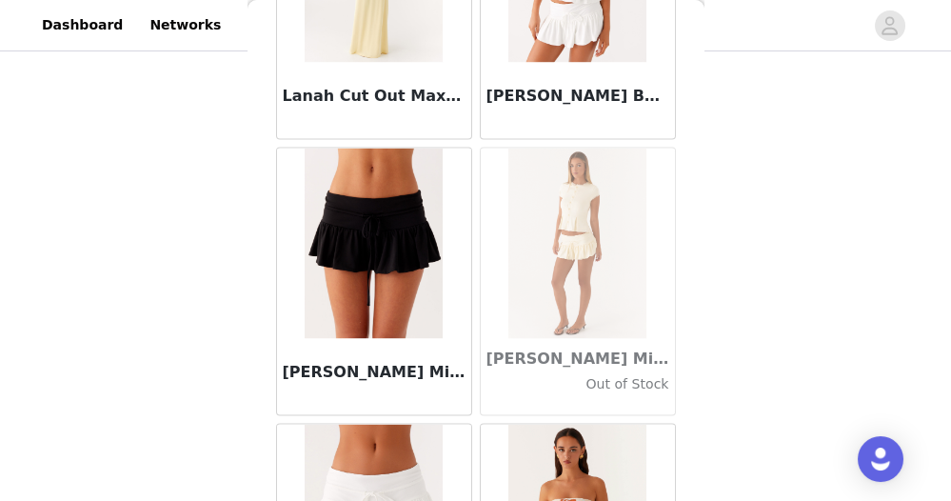
scroll to position [62946, 0]
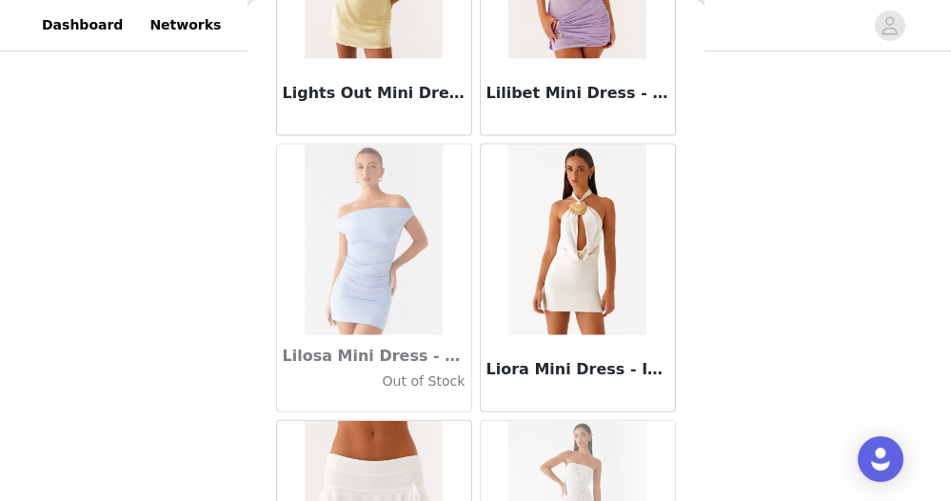
scroll to position [65698, 0]
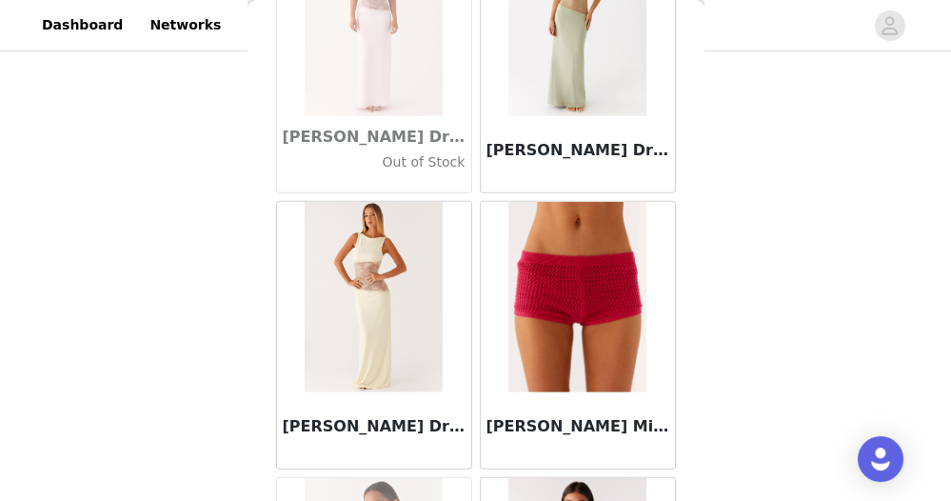
scroll to position [68450, 0]
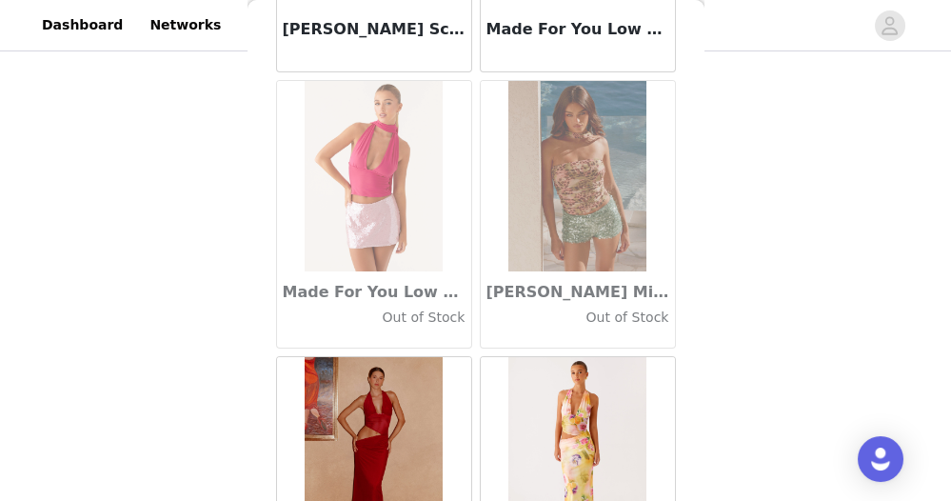
scroll to position [71202, 0]
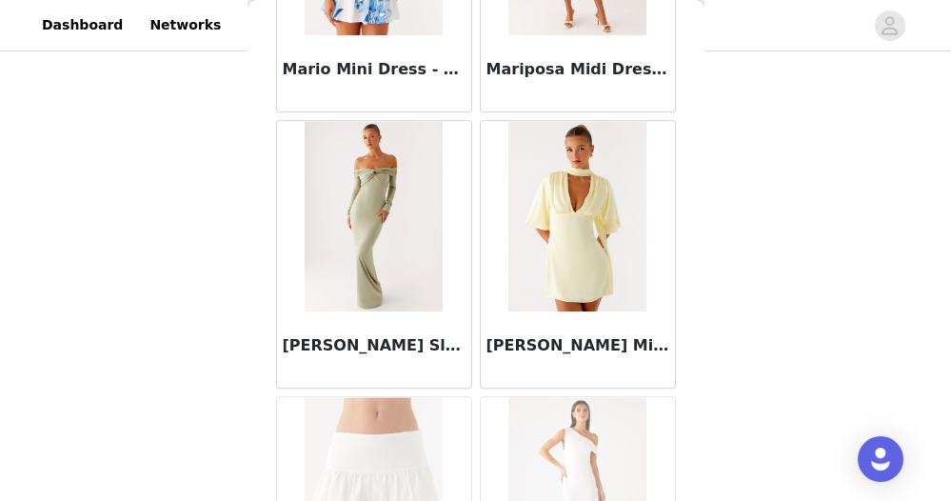
scroll to position [73954, 0]
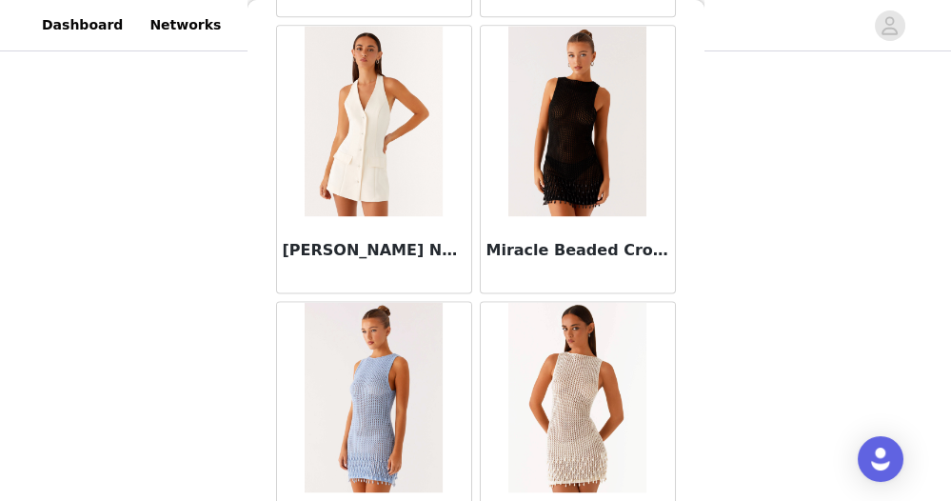
scroll to position [76706, 0]
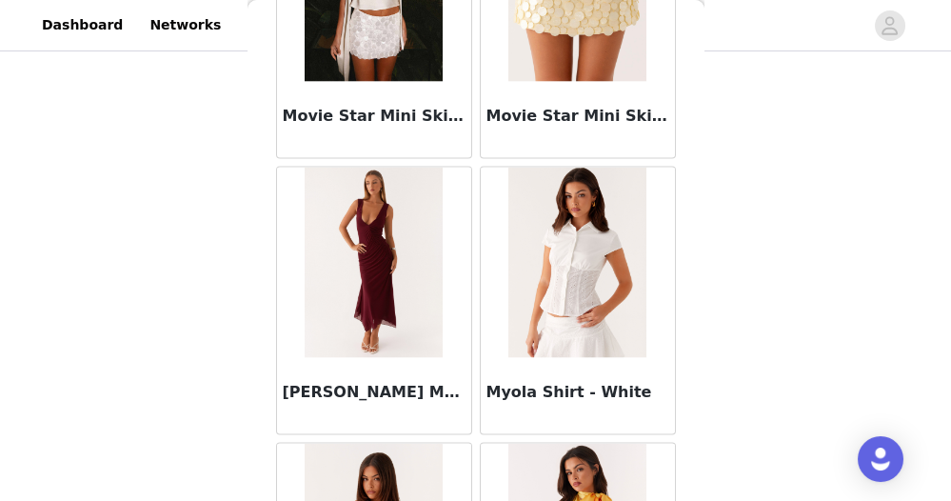
scroll to position [79458, 0]
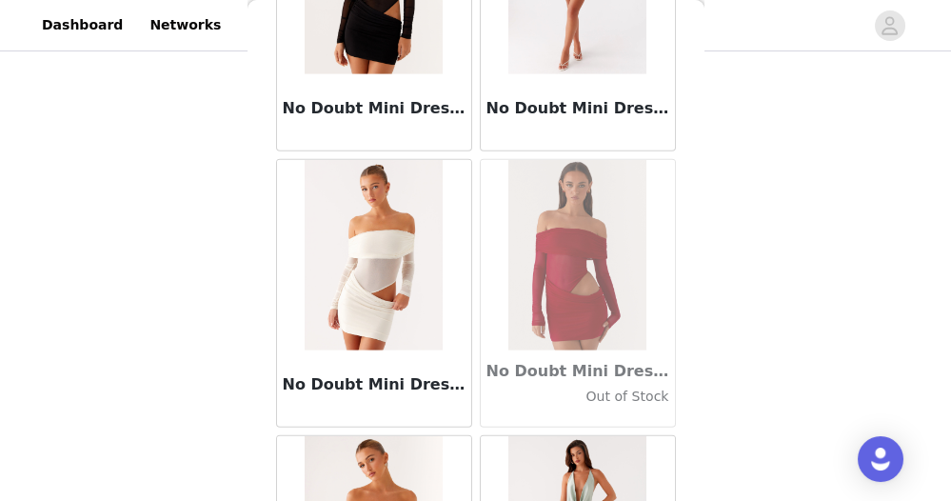
scroll to position [82209, 0]
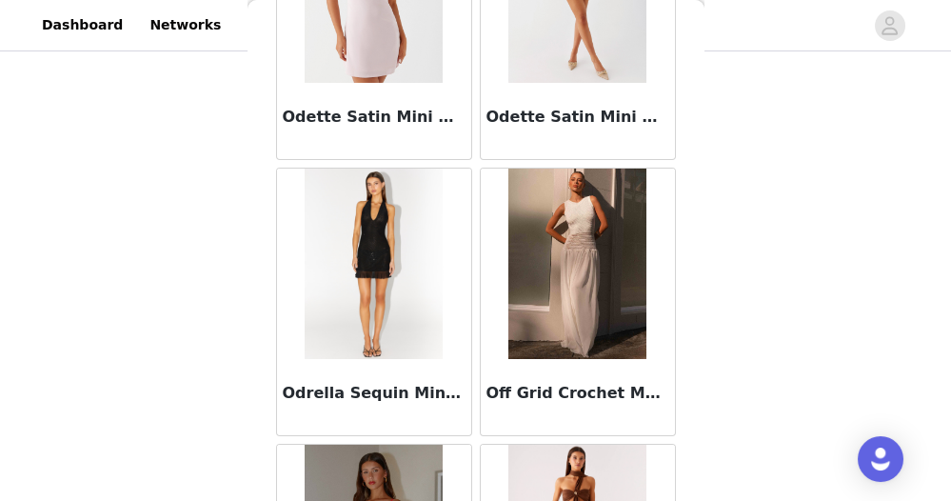
scroll to position [84961, 0]
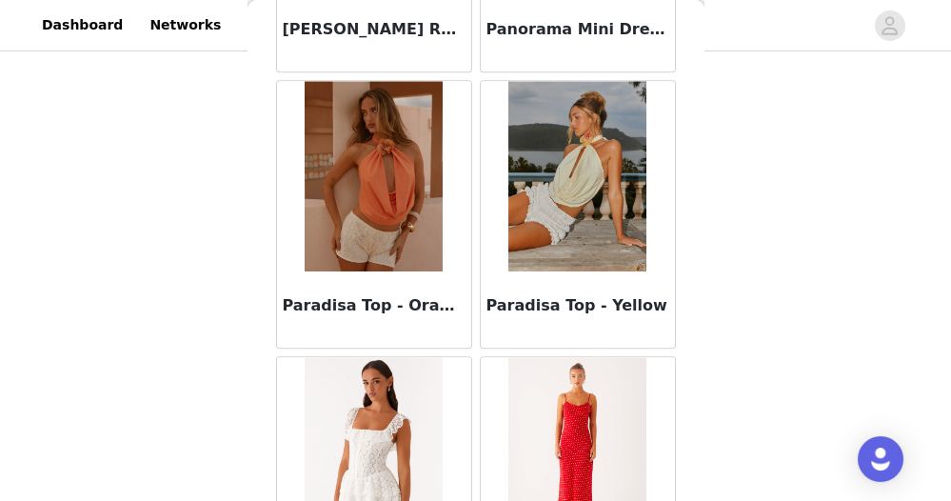
scroll to position [87714, 0]
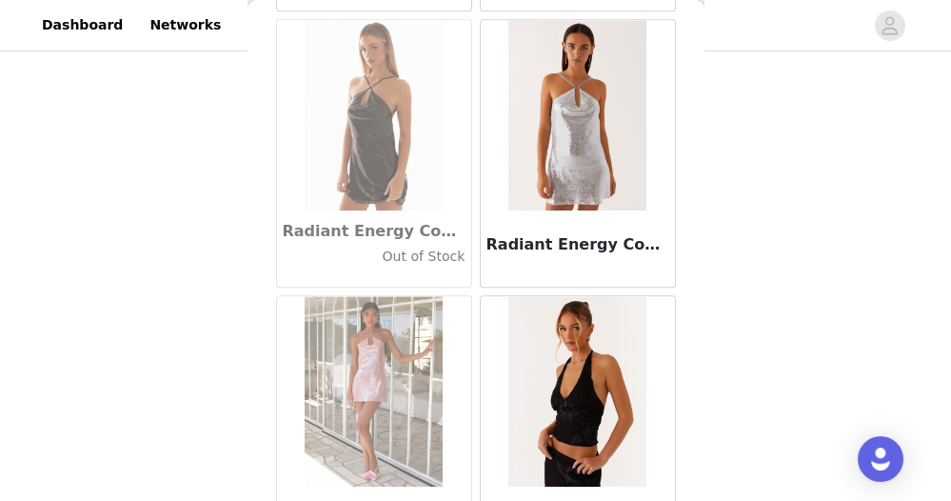
scroll to position [90466, 0]
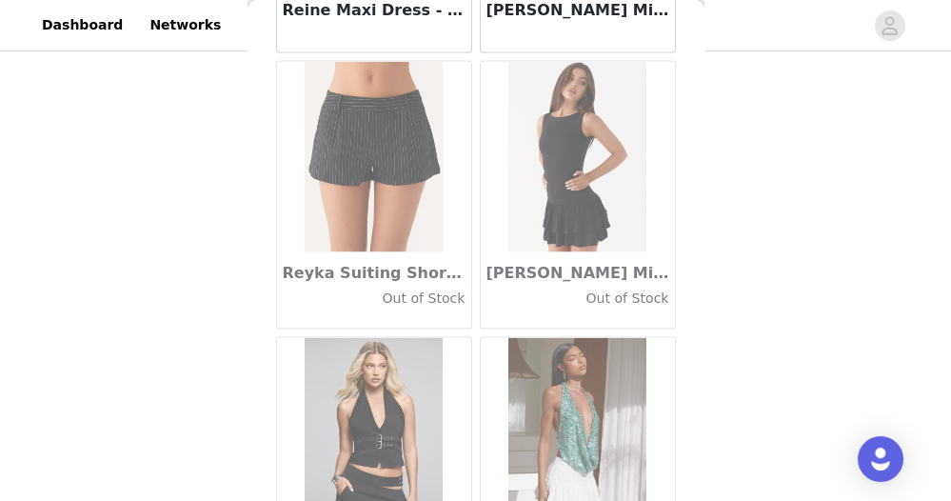
scroll to position [93218, 0]
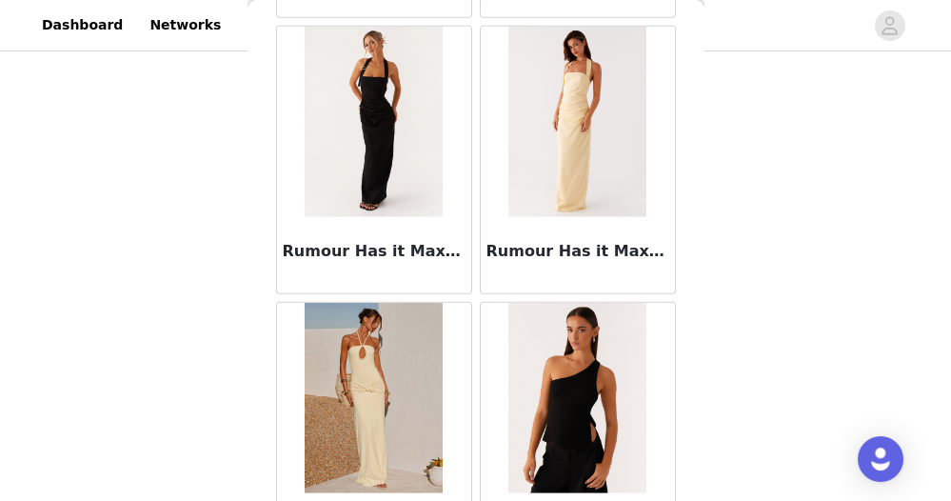
scroll to position [95969, 0]
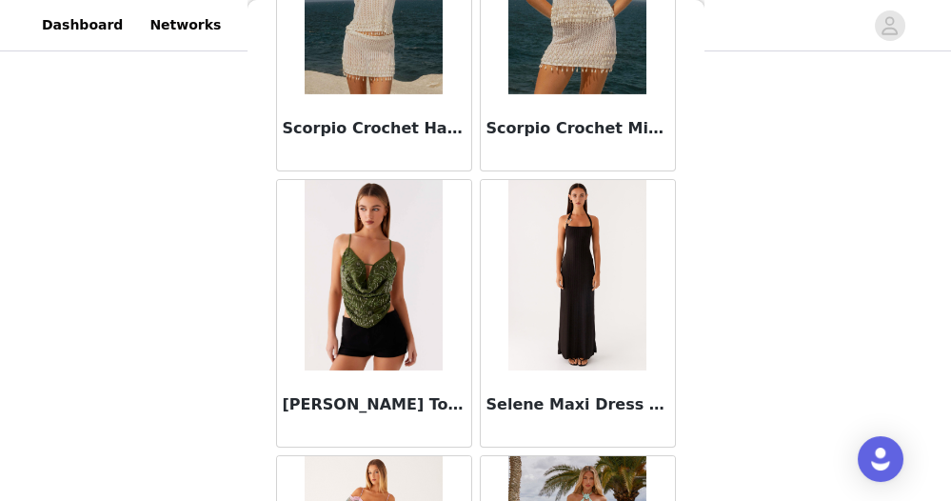
scroll to position [98722, 0]
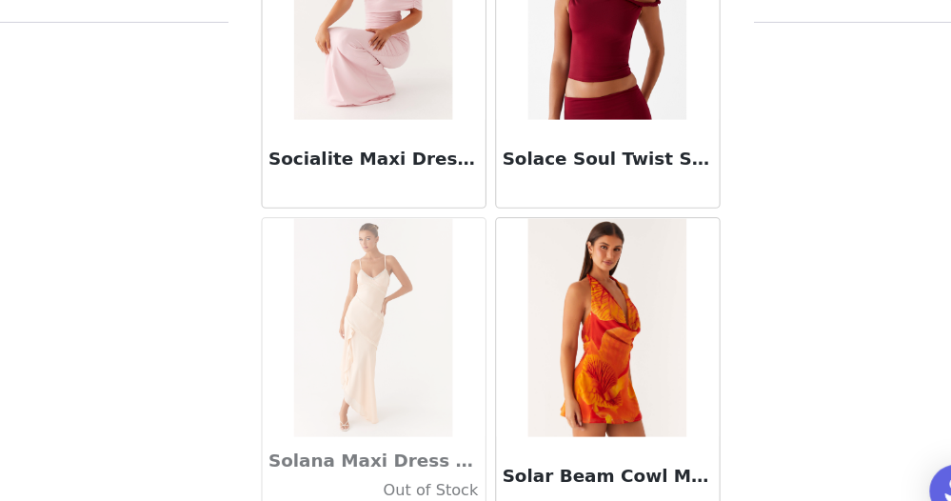
scroll to position [327, 0]
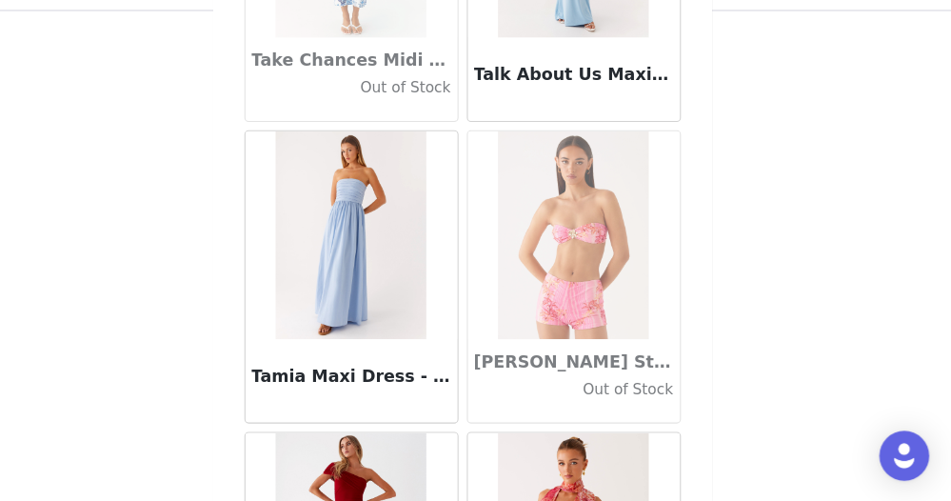
scroll to position [106978, 0]
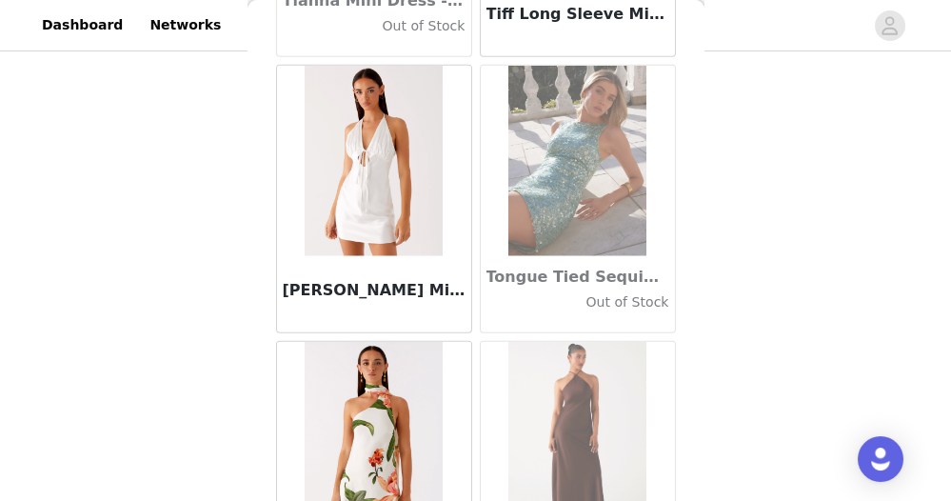
scroll to position [109730, 0]
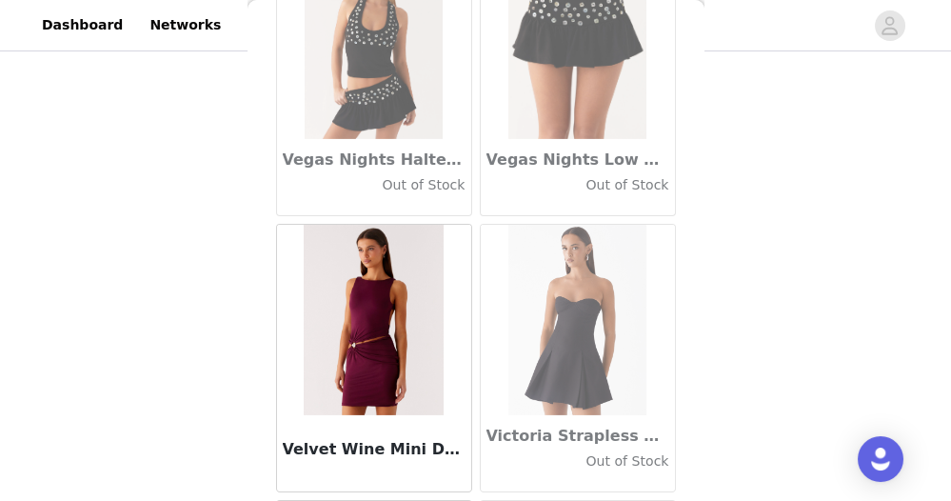
scroll to position [112481, 0]
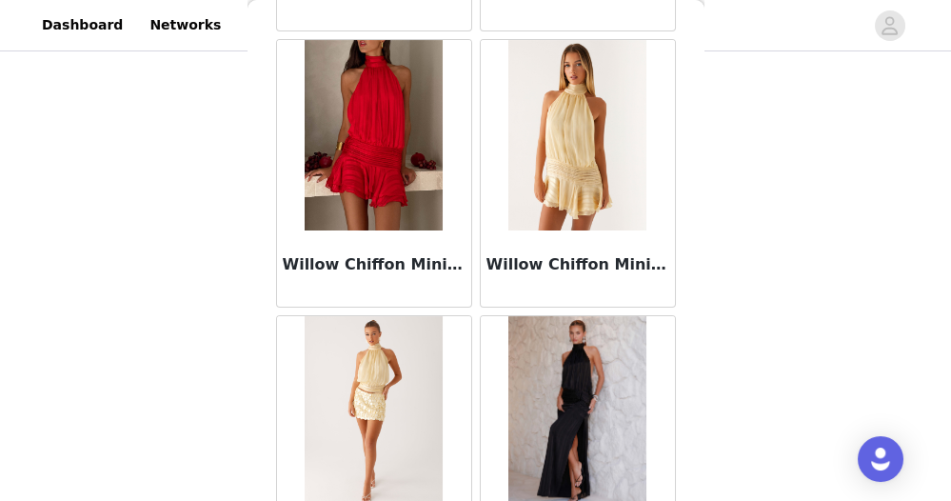
scroll to position [115234, 0]
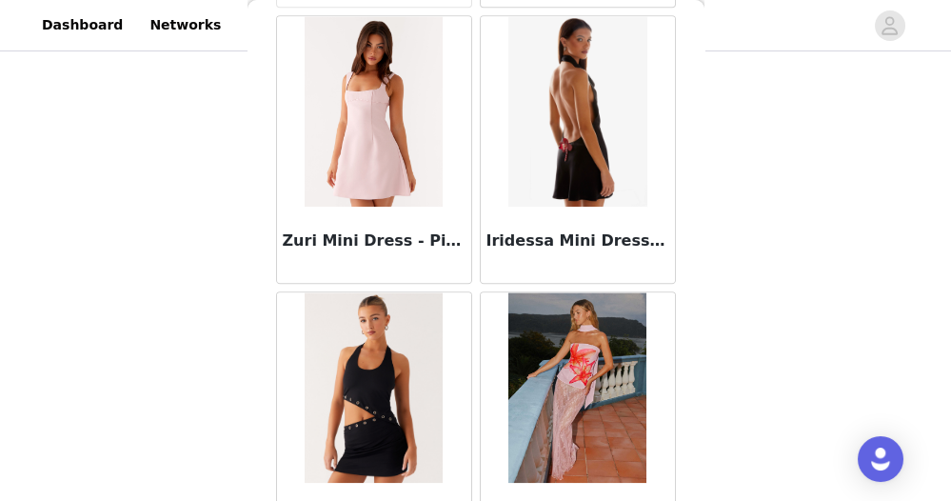
scroll to position [117986, 0]
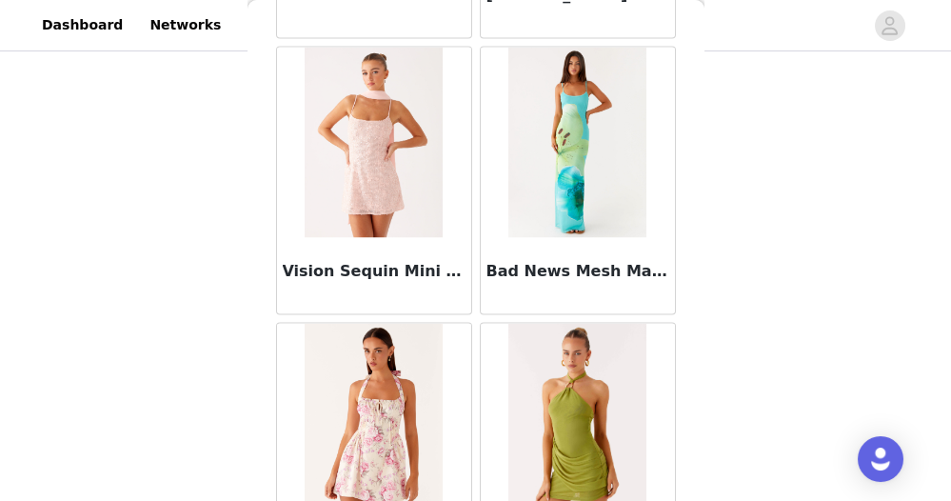
scroll to position [120737, 0]
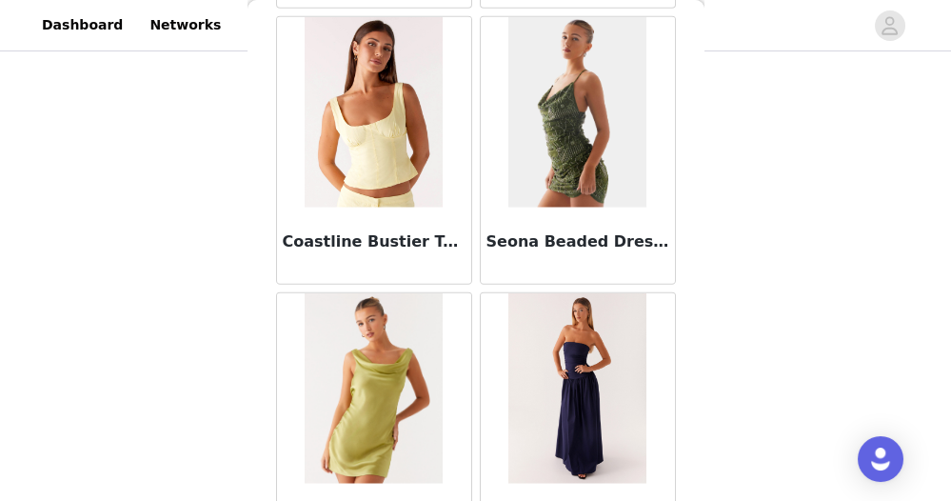
scroll to position [123490, 0]
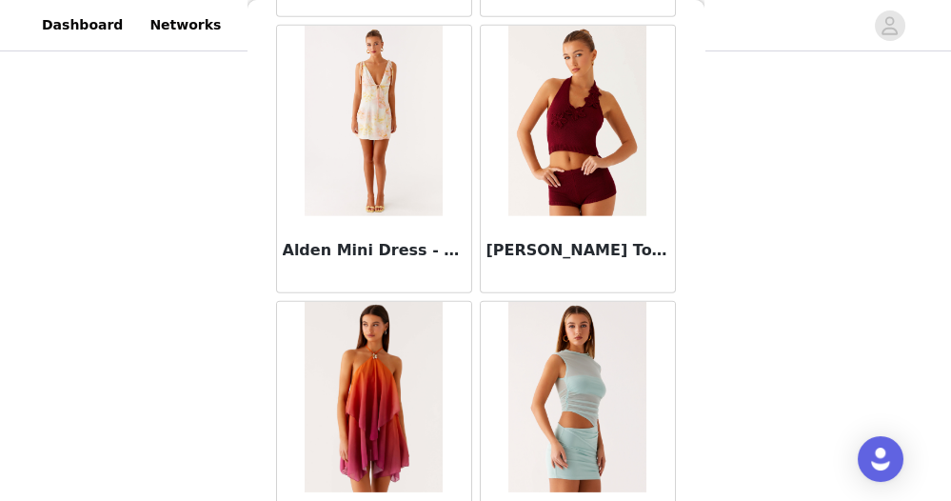
scroll to position [126242, 0]
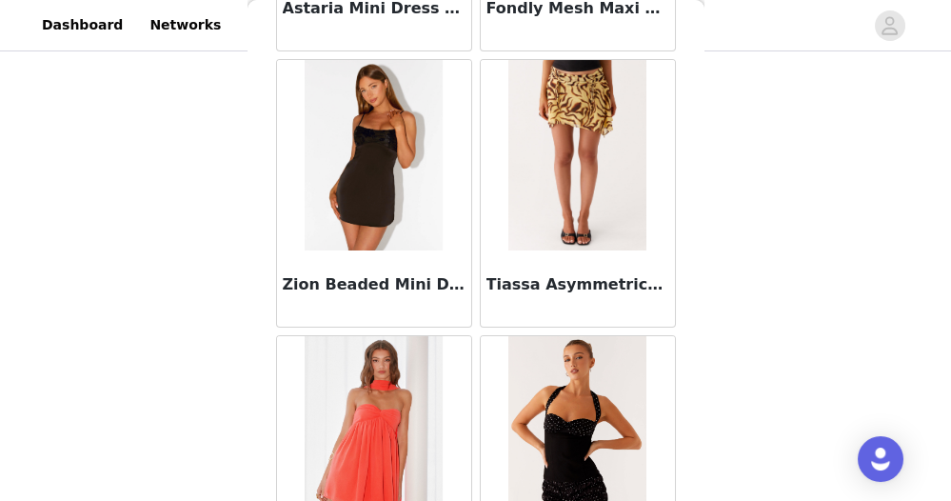
scroll to position [128993, 0]
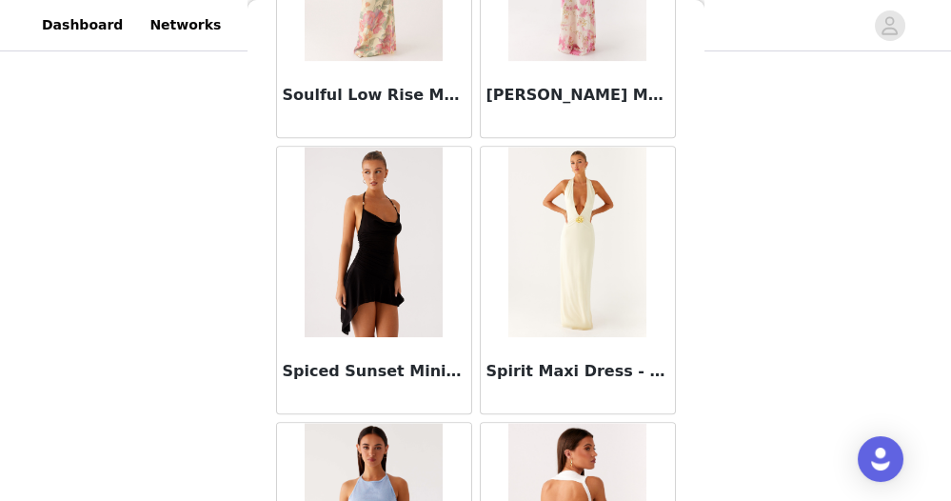
scroll to position [103730, 0]
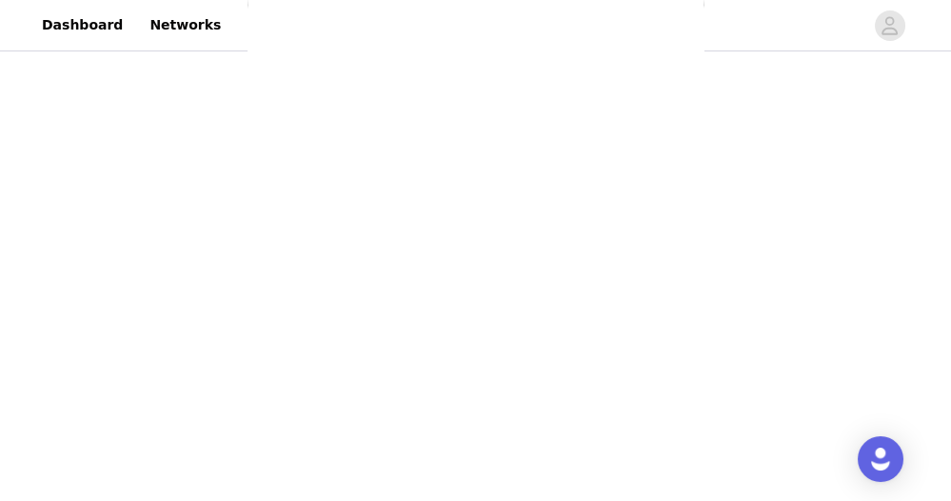
scroll to position [507, 0]
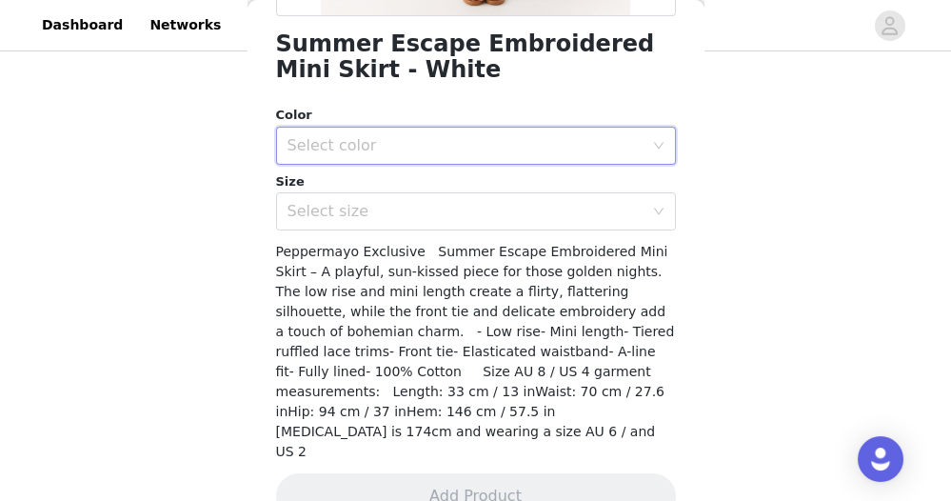
click at [387, 154] on div "Select color" at bounding box center [470, 146] width 365 height 36
click at [373, 189] on li "White" at bounding box center [469, 186] width 388 height 30
click at [373, 202] on div "Select size" at bounding box center [466, 211] width 356 height 19
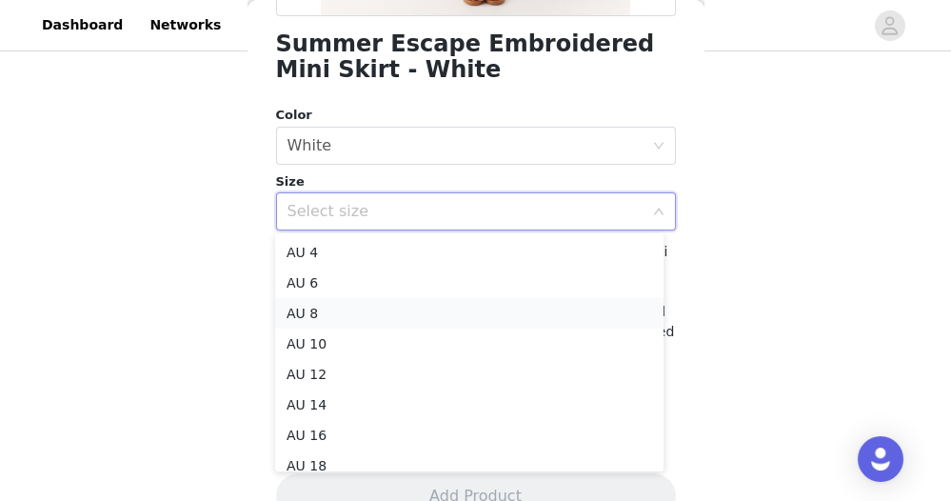
click at [379, 311] on li "AU 8" at bounding box center [469, 313] width 388 height 30
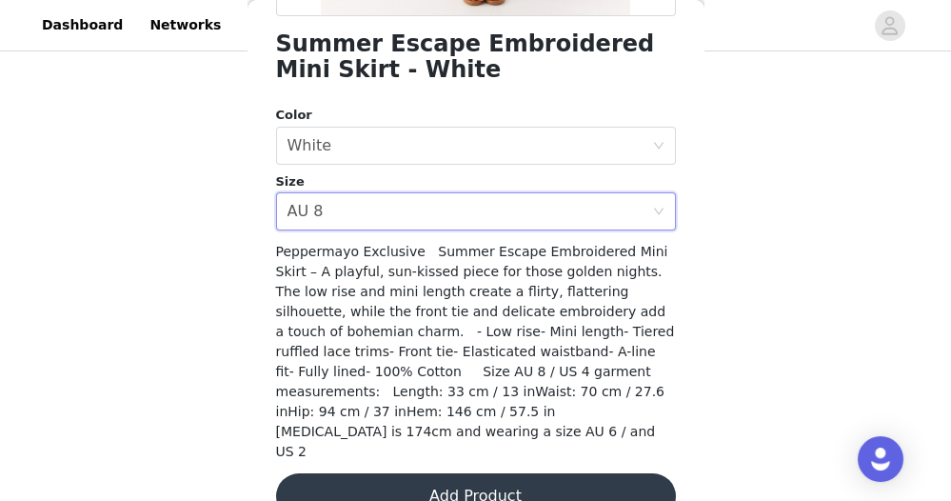
click at [420, 473] on button "Add Product" at bounding box center [476, 496] width 400 height 46
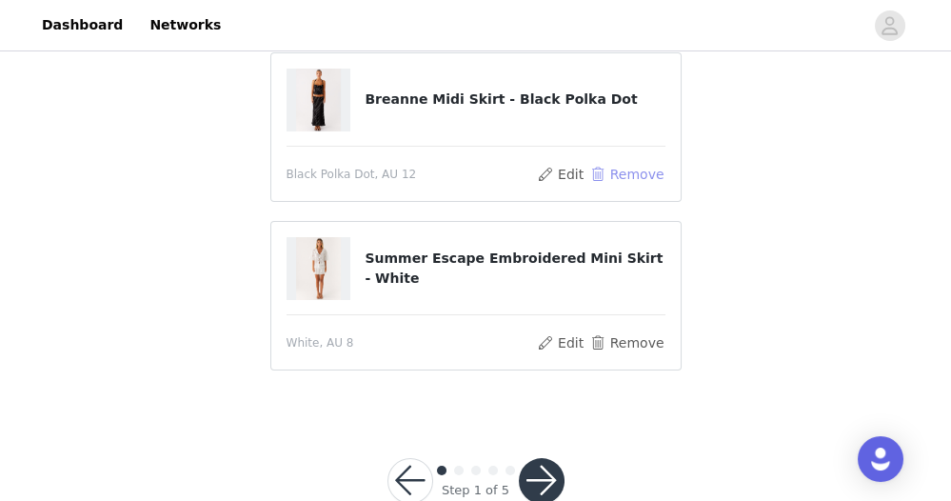
click at [616, 175] on button "Remove" at bounding box center [626, 174] width 76 height 23
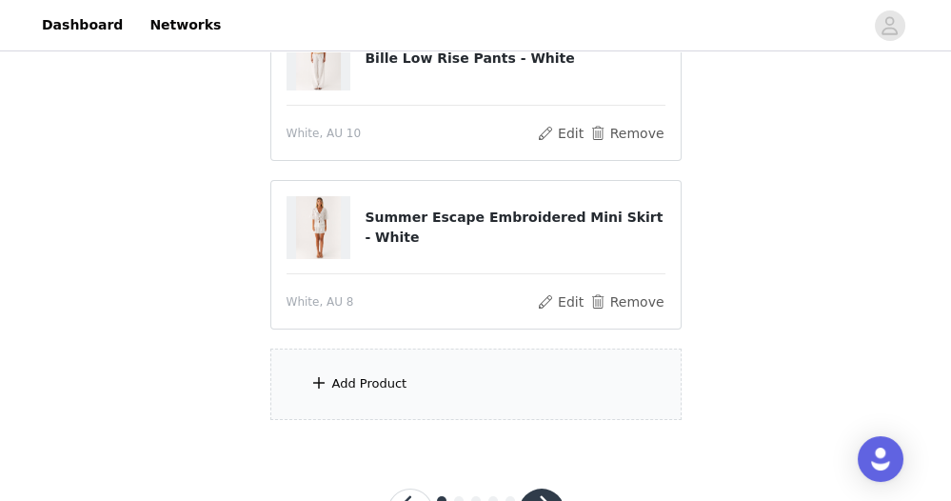
scroll to position [260, 0]
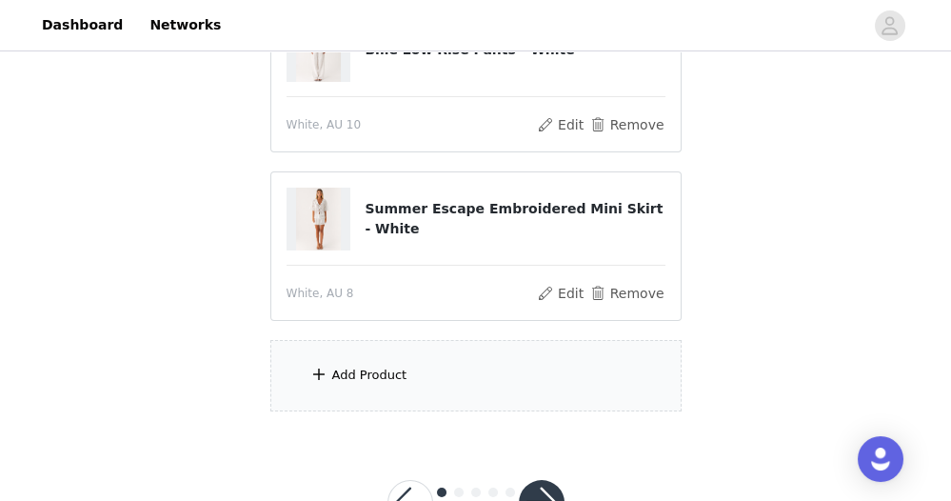
drag, startPoint x: 443, startPoint y: 389, endPoint x: 416, endPoint y: 345, distance: 52.1
click at [416, 345] on div "Add Product" at bounding box center [475, 375] width 411 height 71
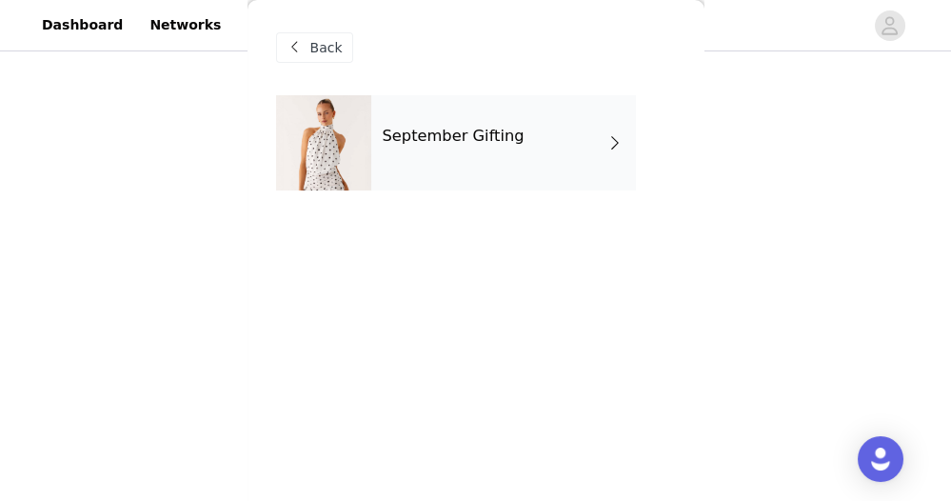
click at [303, 67] on div "Back" at bounding box center [476, 47] width 400 height 95
click at [305, 55] on span at bounding box center [295, 47] width 23 height 23
click at [318, 39] on span "Back" at bounding box center [326, 48] width 32 height 20
click at [307, 48] on div "Back" at bounding box center [314, 47] width 77 height 30
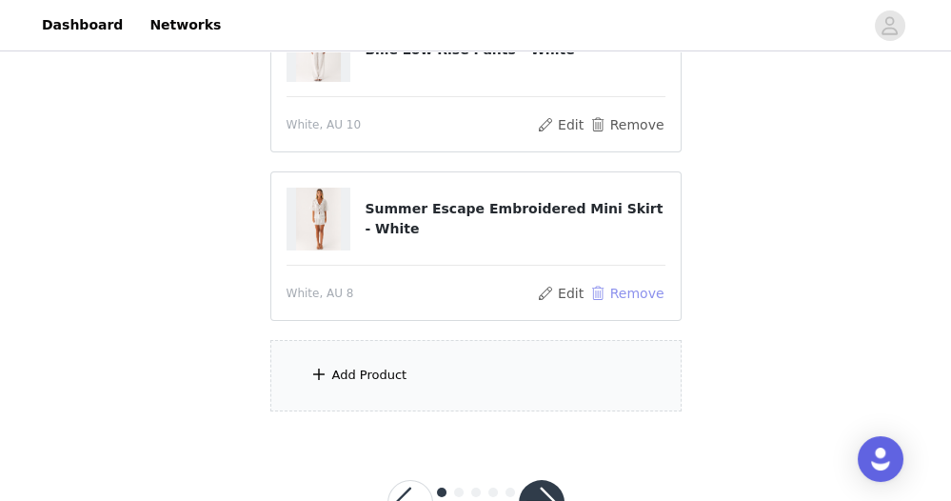
click at [617, 299] on button "Remove" at bounding box center [626, 293] width 76 height 23
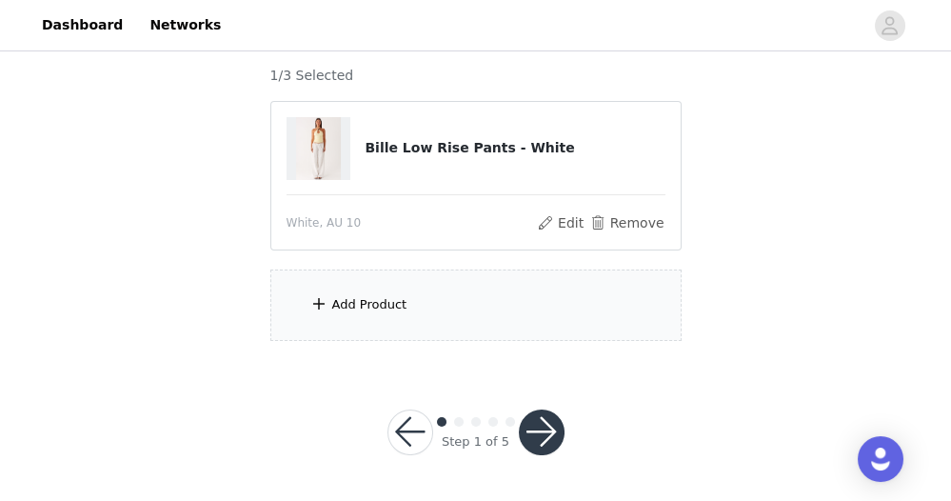
scroll to position [159, 0]
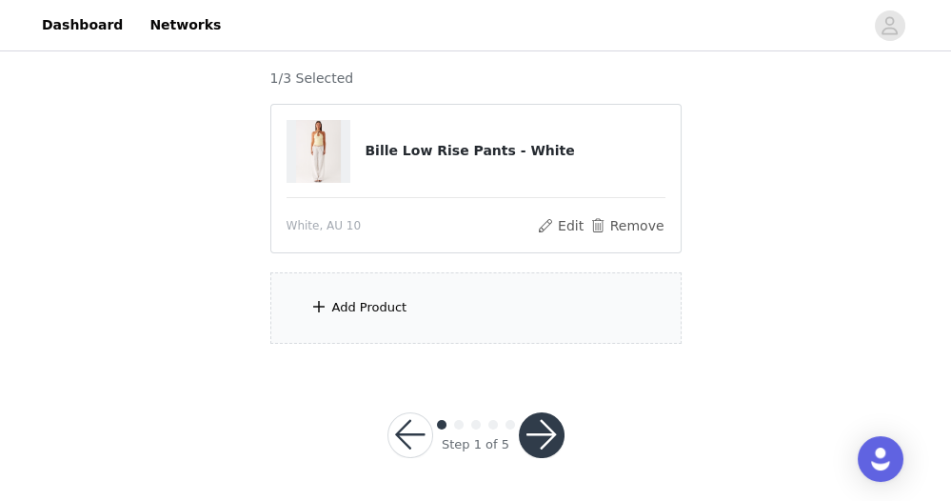
click at [617, 299] on div "Add Product" at bounding box center [475, 307] width 411 height 71
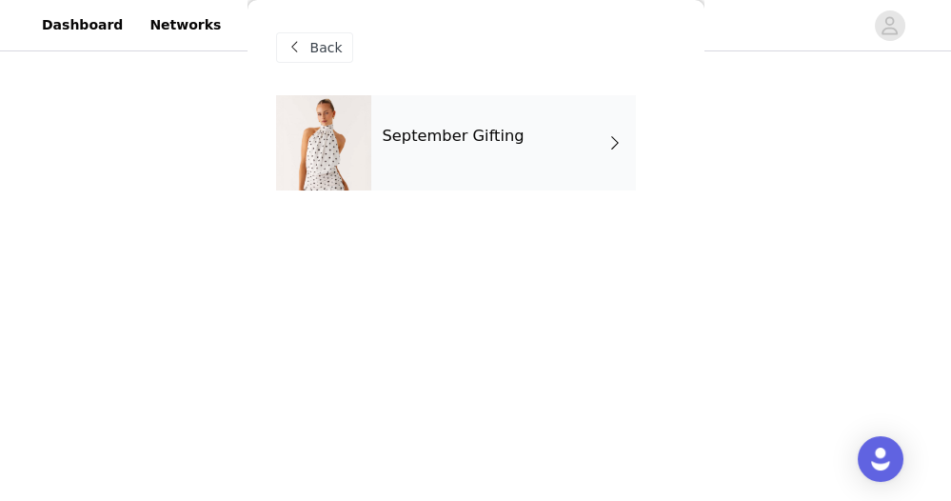
click at [573, 132] on div "September Gifting" at bounding box center [503, 142] width 265 height 95
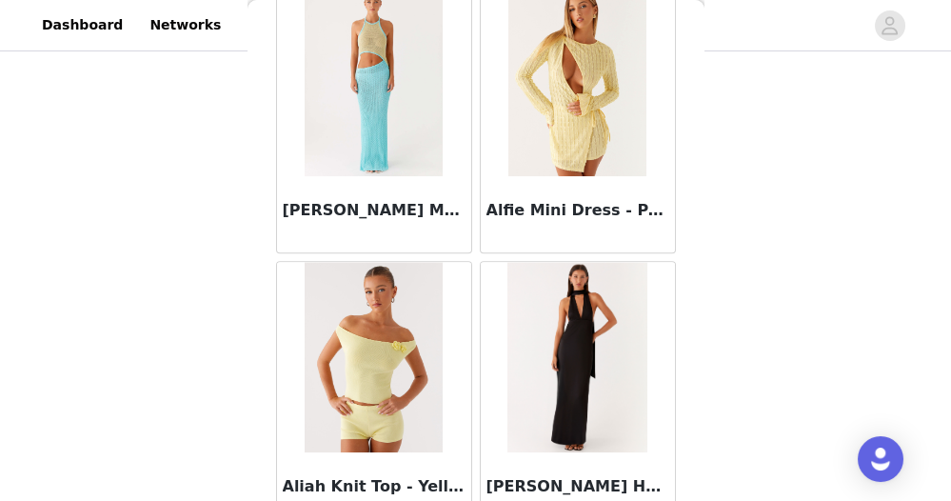
scroll to position [2403, 0]
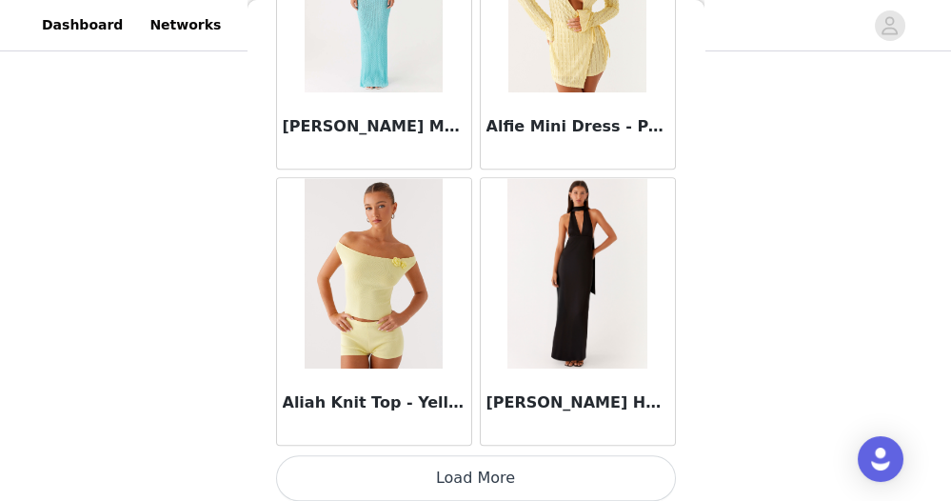
click at [564, 461] on button "Load More" at bounding box center [476, 478] width 400 height 46
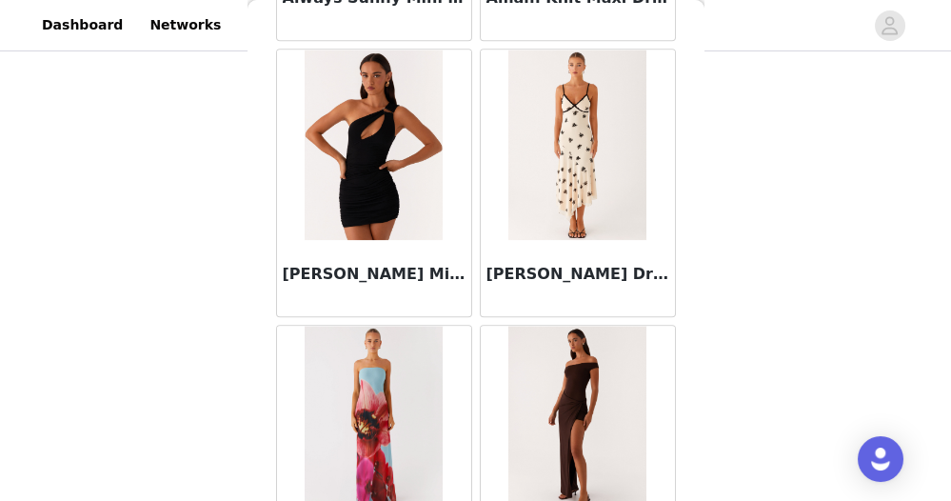
scroll to position [5154, 0]
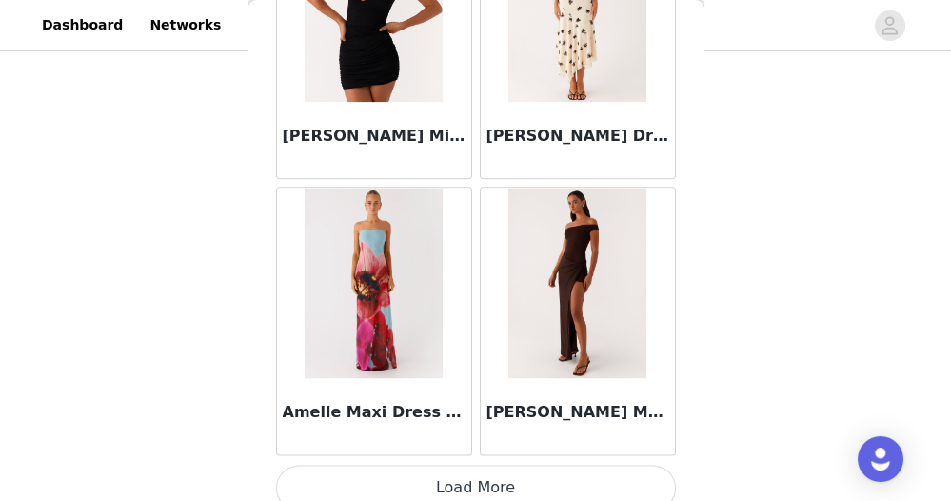
click at [571, 465] on button "Load More" at bounding box center [476, 488] width 400 height 46
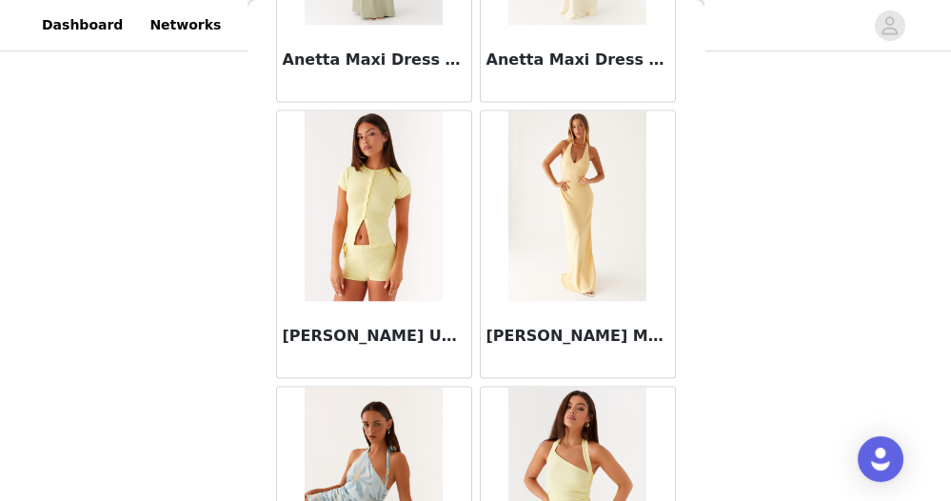
scroll to position [7907, 0]
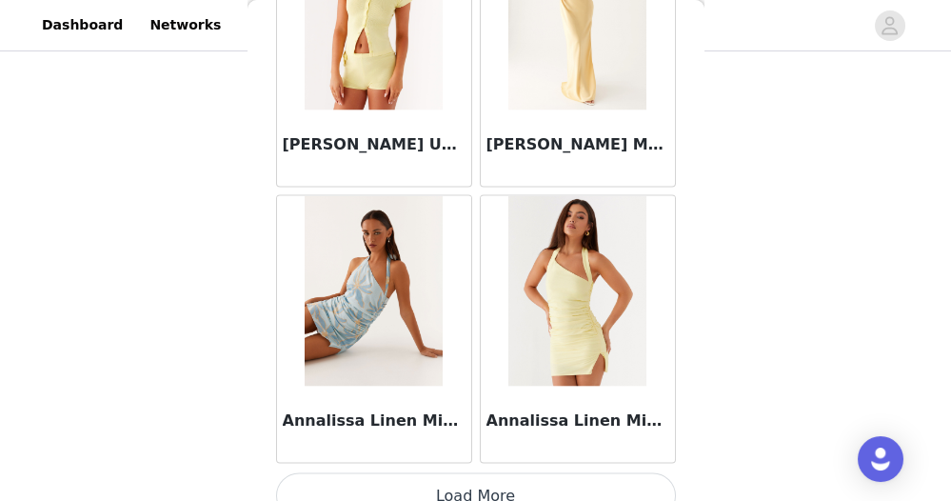
click at [481, 473] on button "Load More" at bounding box center [476, 496] width 400 height 46
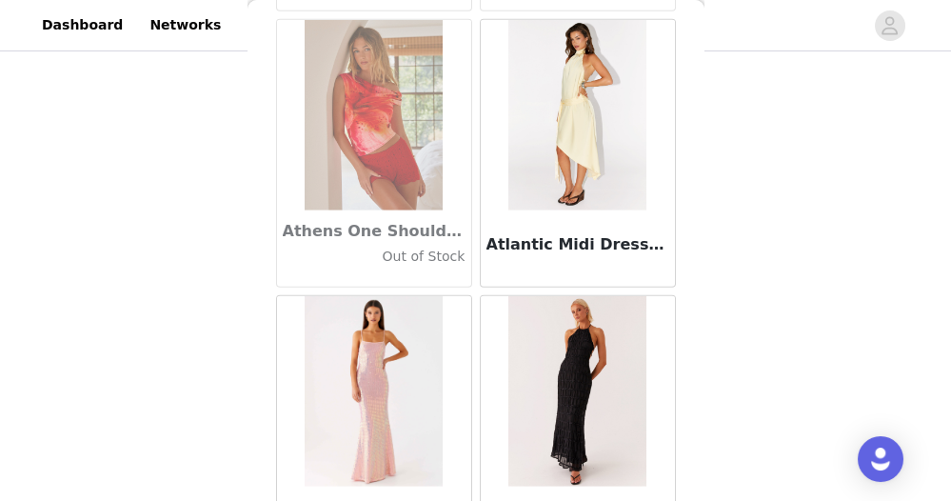
scroll to position [10659, 0]
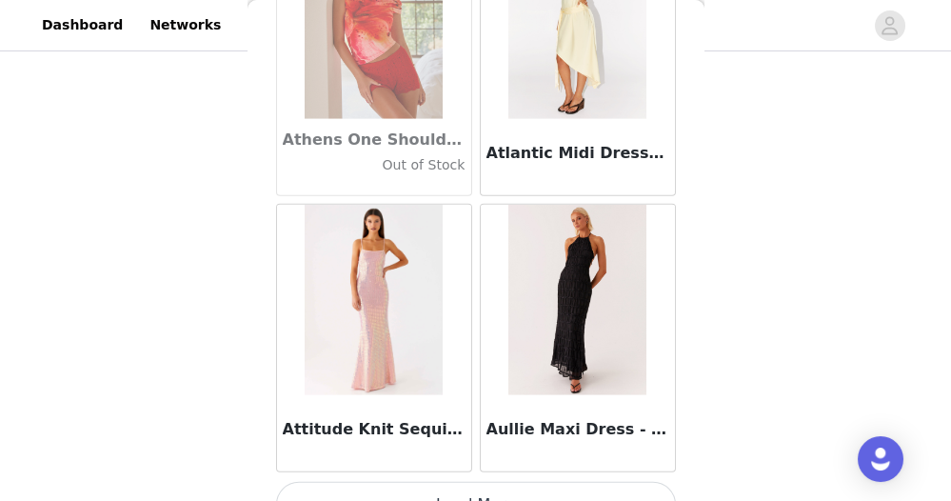
click at [513, 482] on button "Load More" at bounding box center [476, 505] width 400 height 46
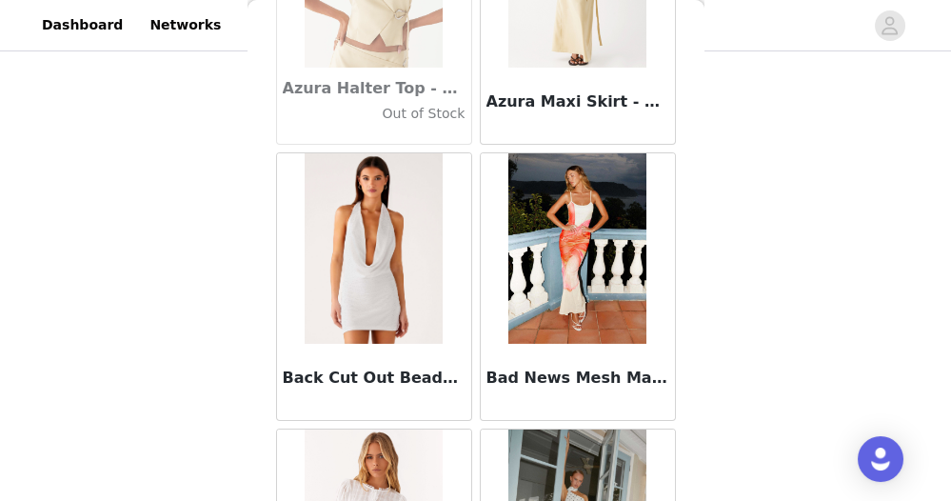
scroll to position [13410, 0]
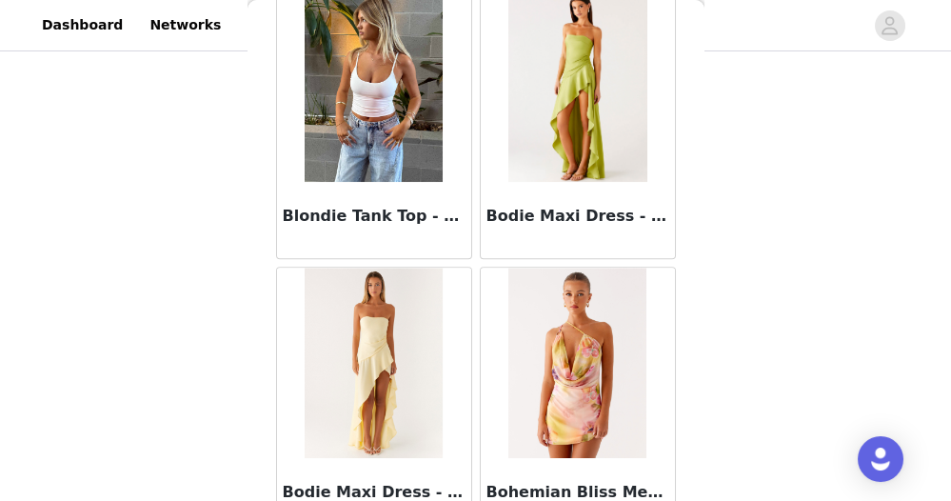
scroll to position [16162, 0]
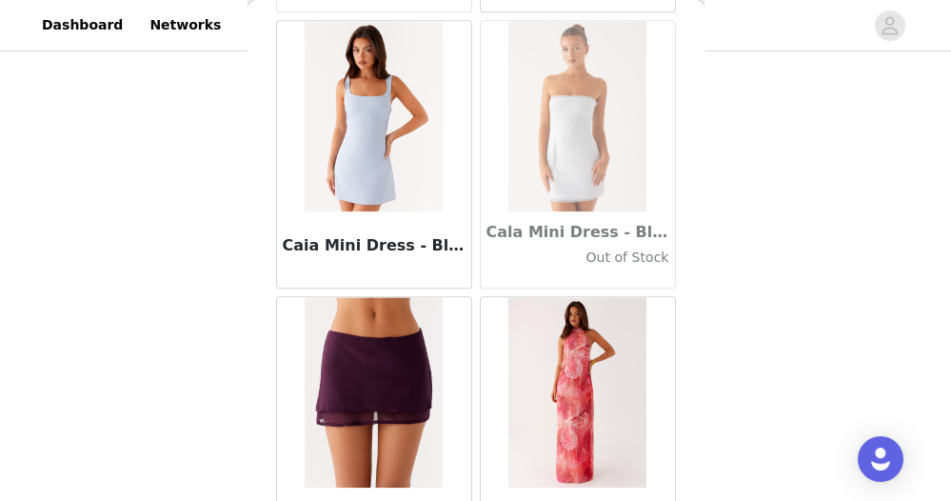
scroll to position [18915, 0]
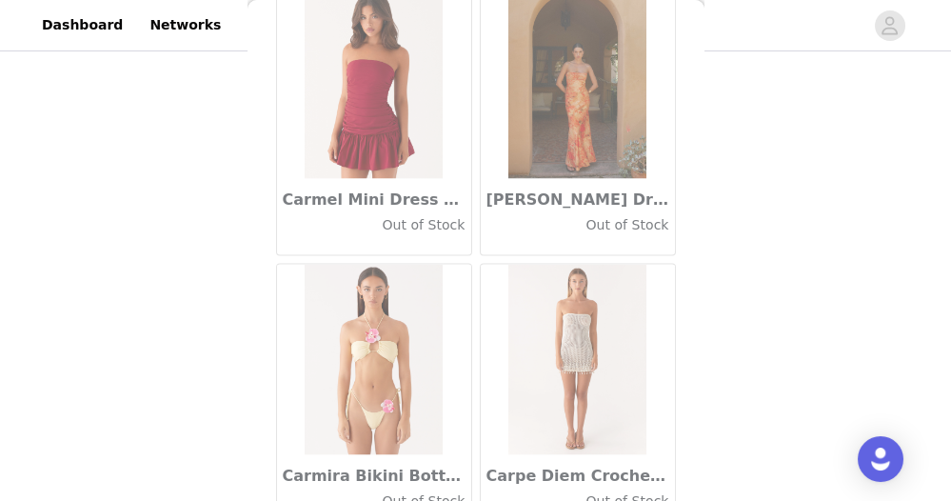
scroll to position [21666, 0]
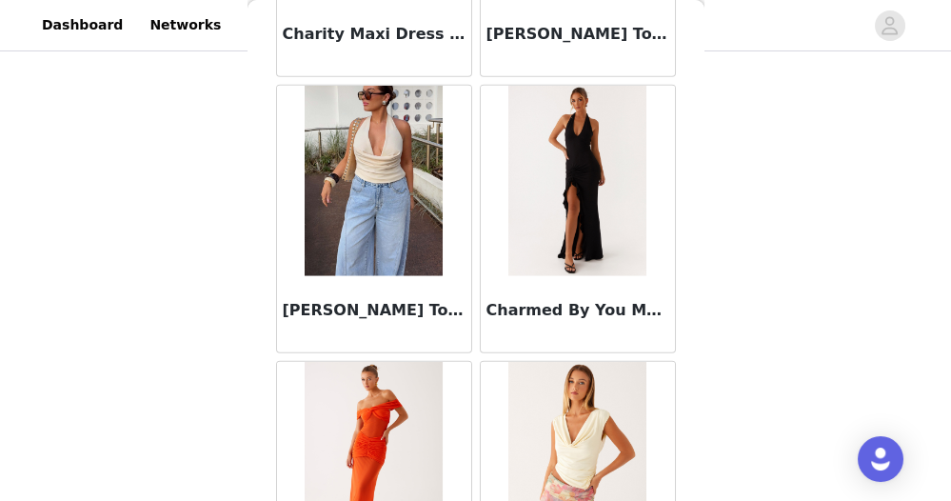
scroll to position [24418, 0]
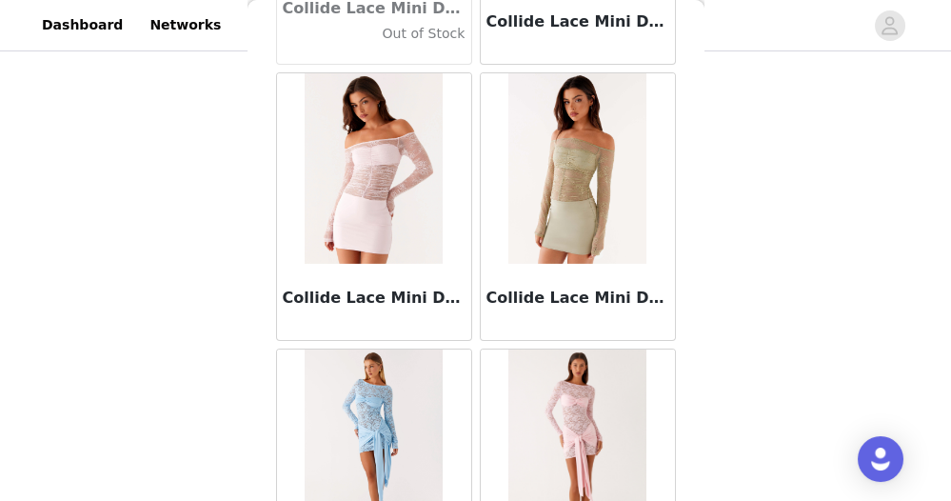
scroll to position [27171, 0]
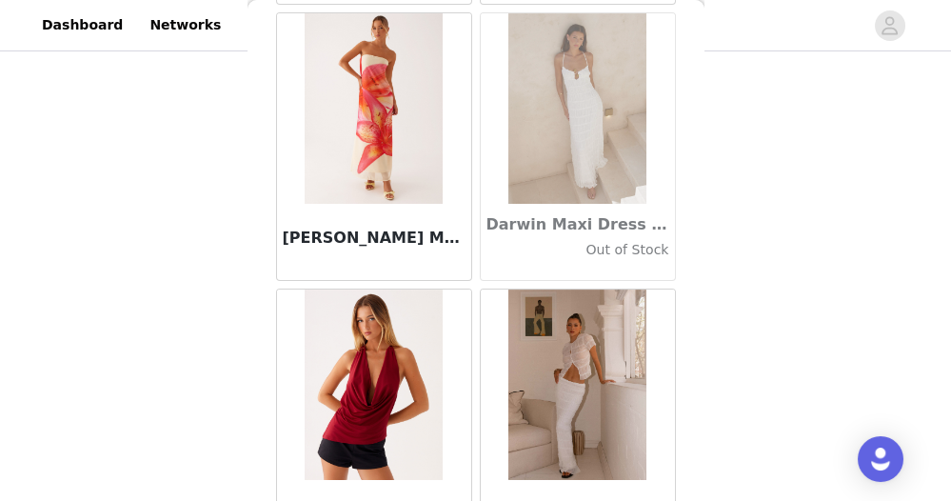
scroll to position [29922, 0]
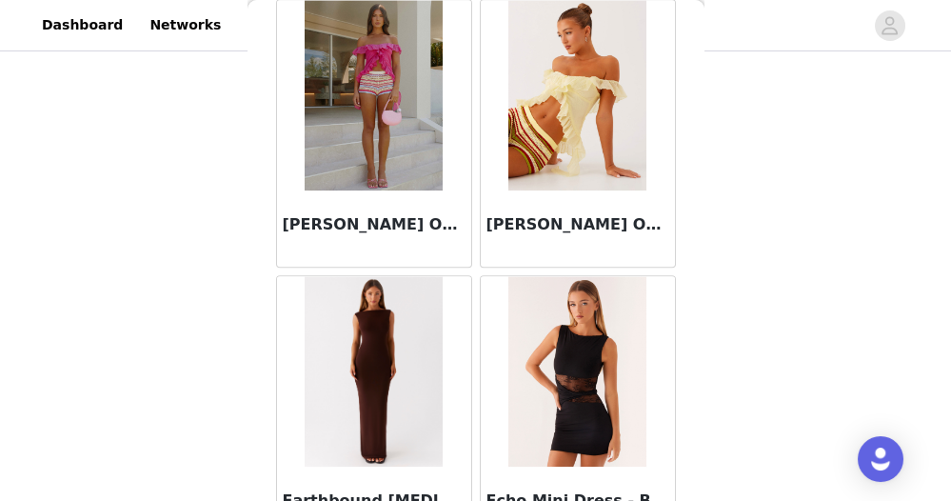
scroll to position [32674, 0]
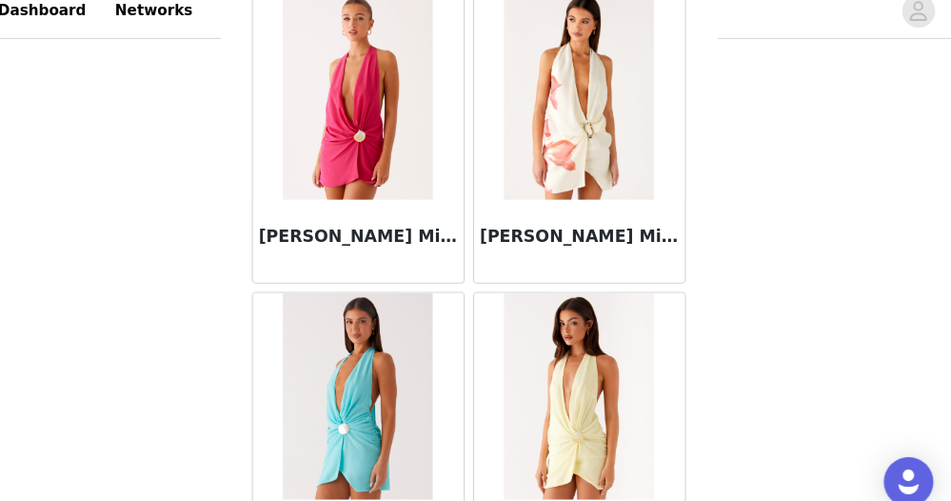
scroll to position [35425, 0]
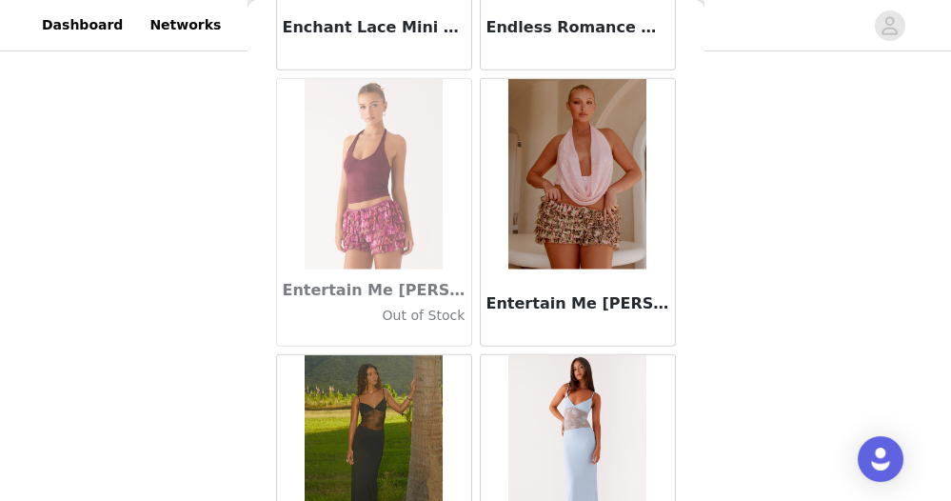
scroll to position [38178, 0]
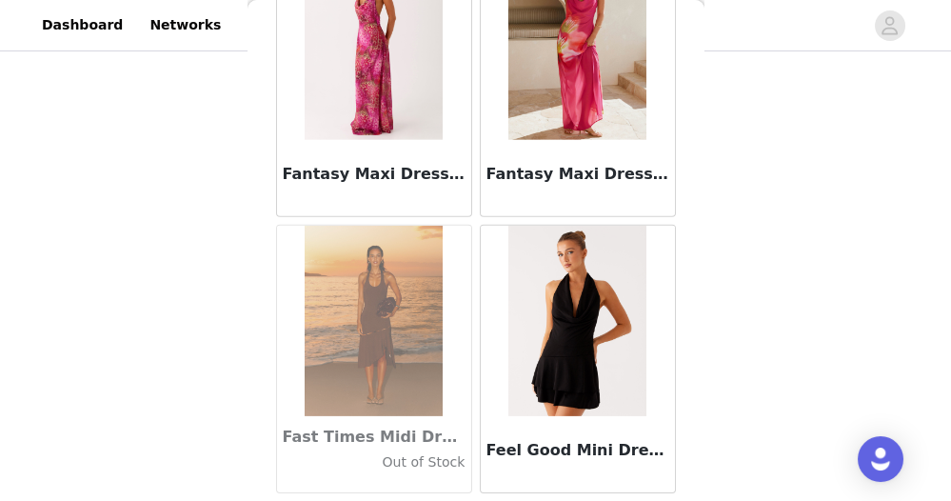
scroll to position [40930, 0]
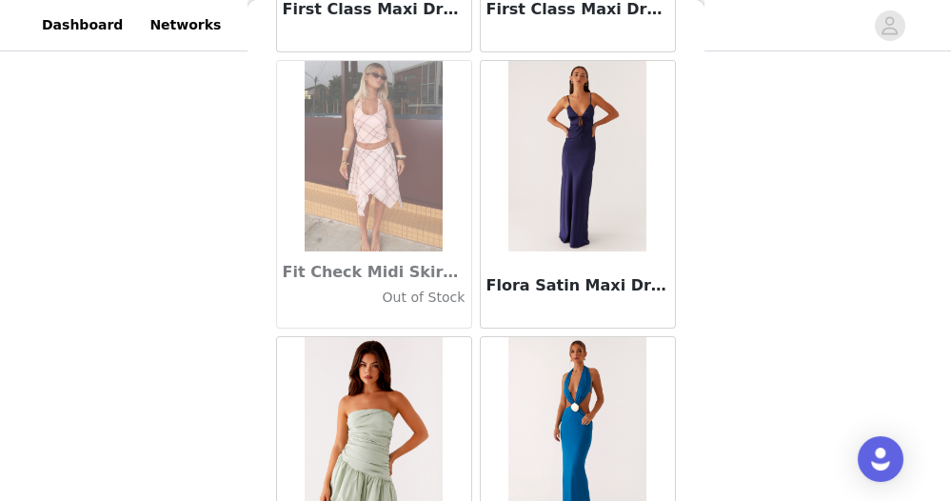
scroll to position [43683, 0]
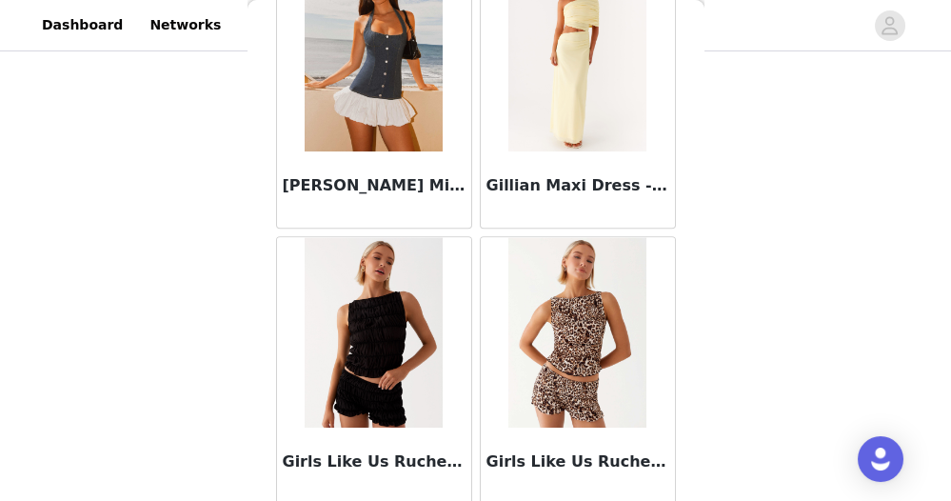
scroll to position [46434, 0]
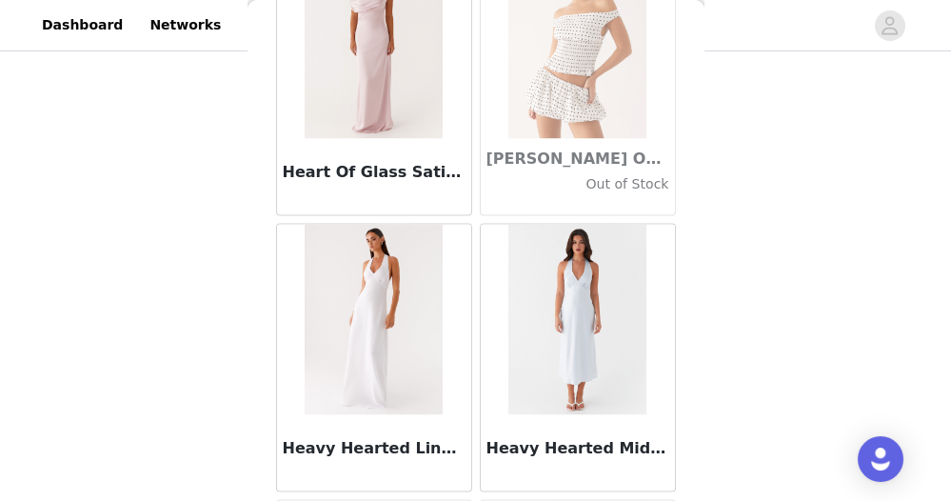
scroll to position [49186, 0]
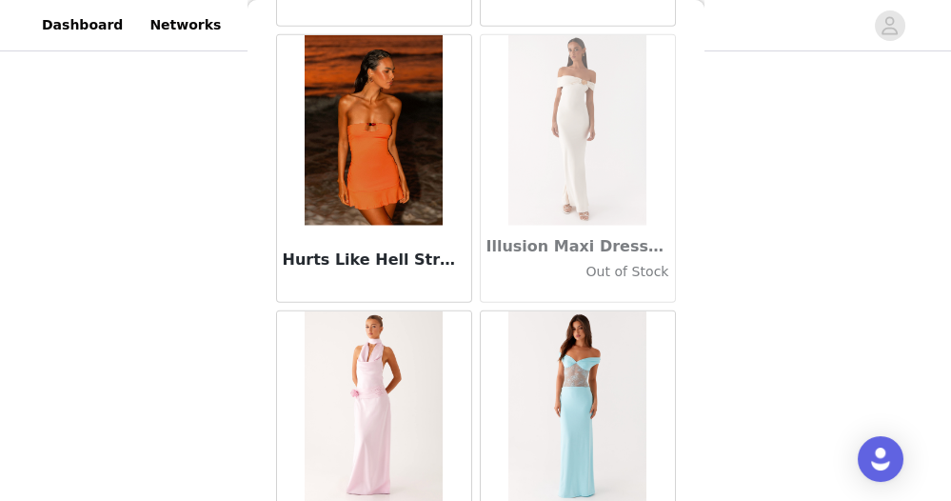
scroll to position [51938, 0]
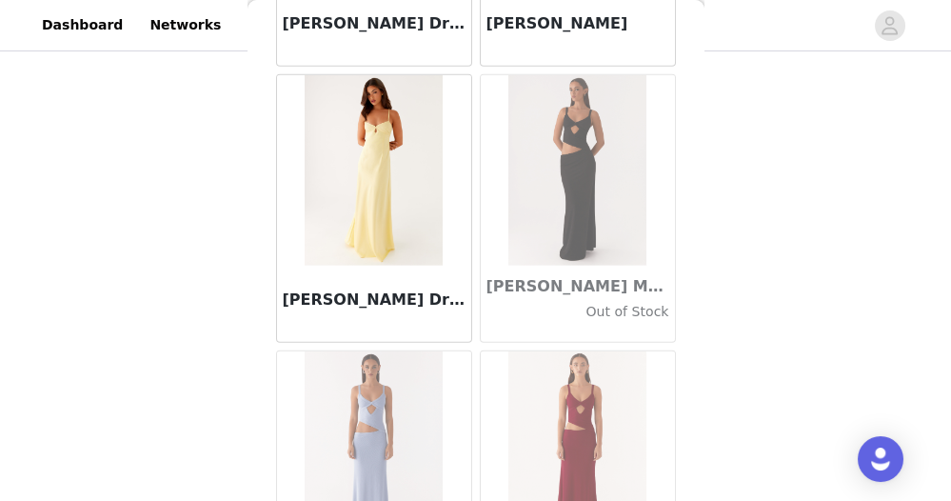
scroll to position [54690, 0]
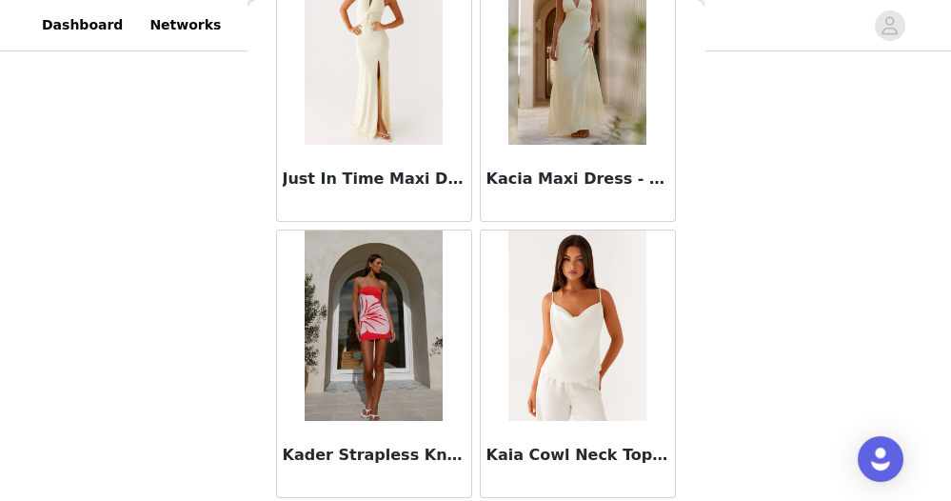
scroll to position [57442, 0]
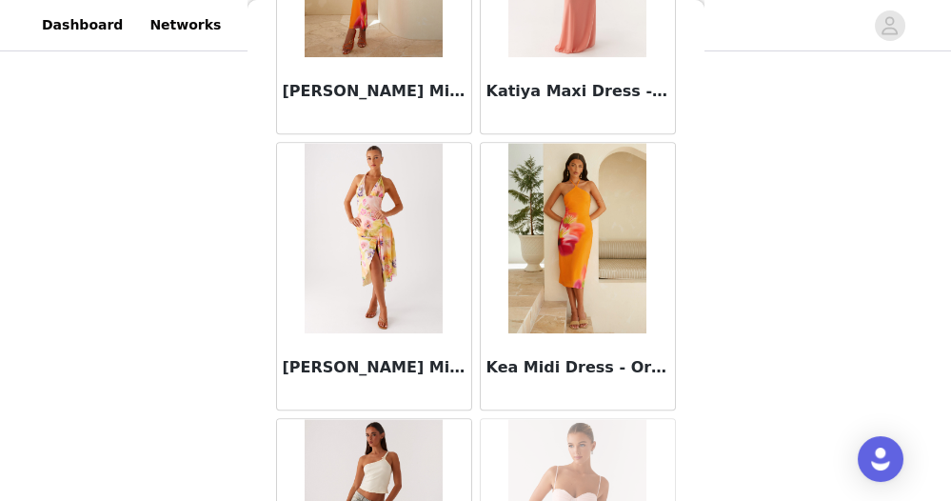
scroll to position [60194, 0]
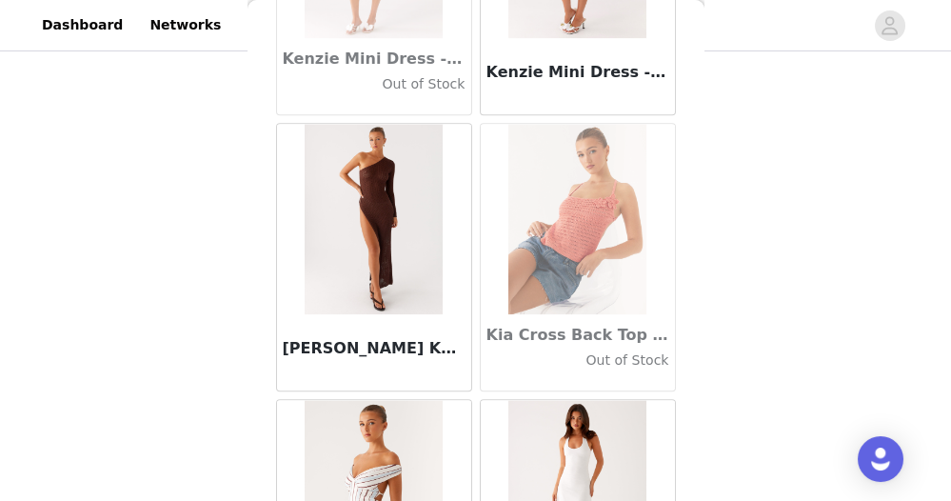
scroll to position [61757, 0]
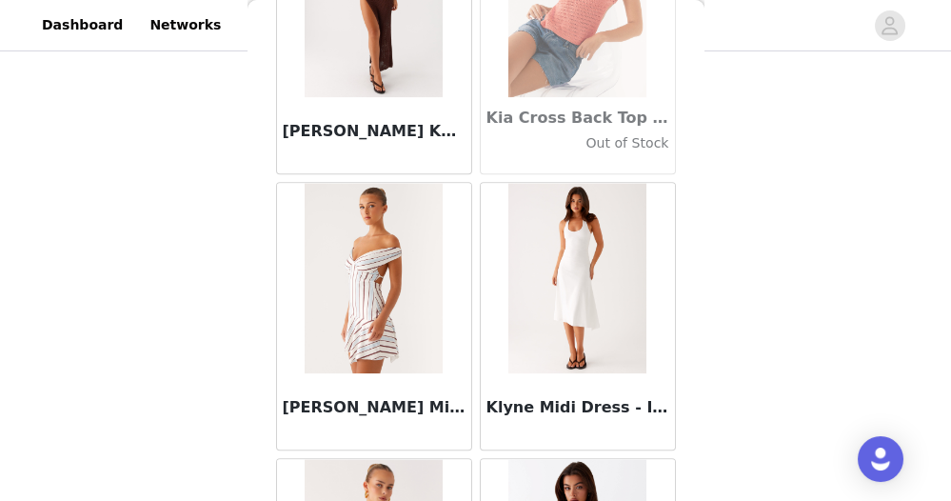
click at [556, 183] on img at bounding box center [577, 278] width 138 height 190
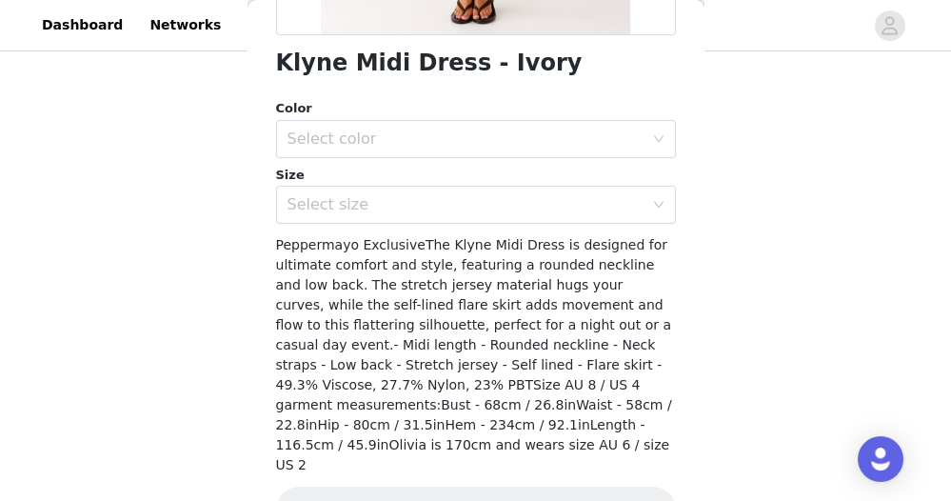
scroll to position [487, 0]
click at [347, 136] on div "Select color" at bounding box center [466, 139] width 356 height 19
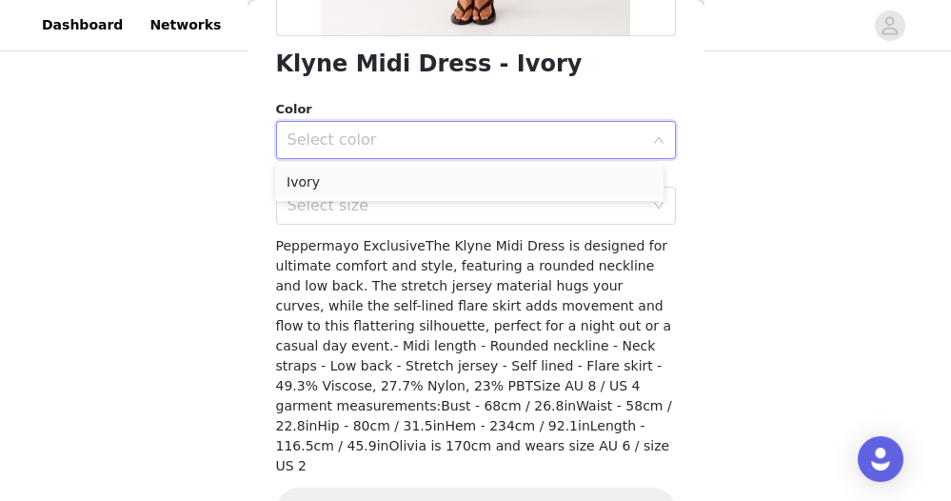
click at [335, 184] on li "Ivory" at bounding box center [469, 182] width 388 height 30
click at [331, 207] on div "Select size" at bounding box center [466, 205] width 356 height 19
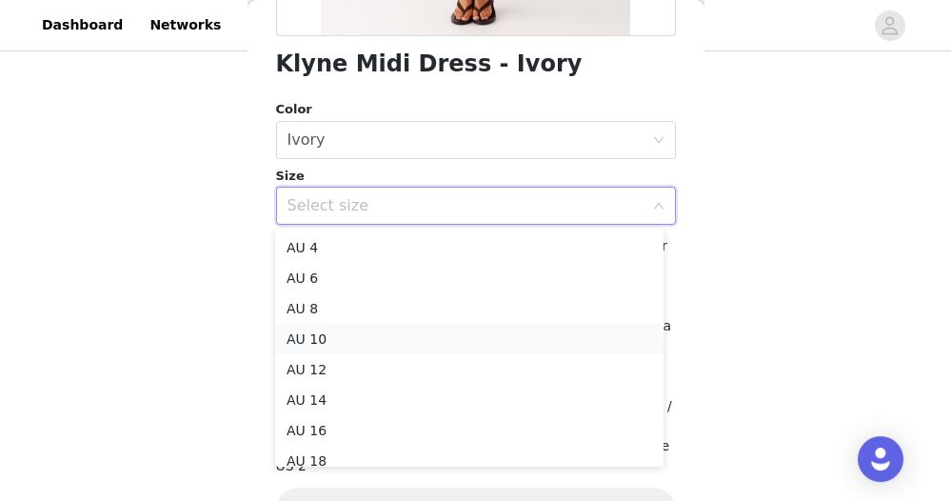
click at [339, 334] on li "AU 10" at bounding box center [469, 339] width 388 height 30
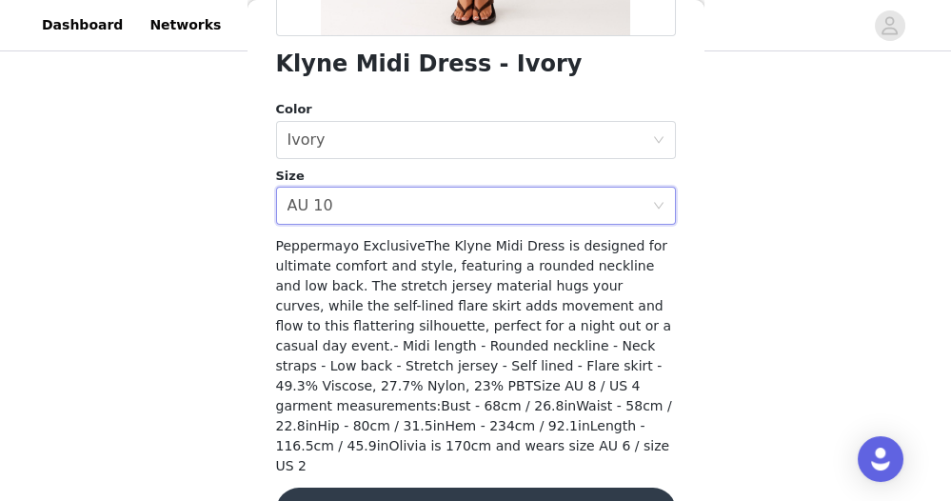
click at [383, 491] on button "Add Product" at bounding box center [476, 510] width 400 height 46
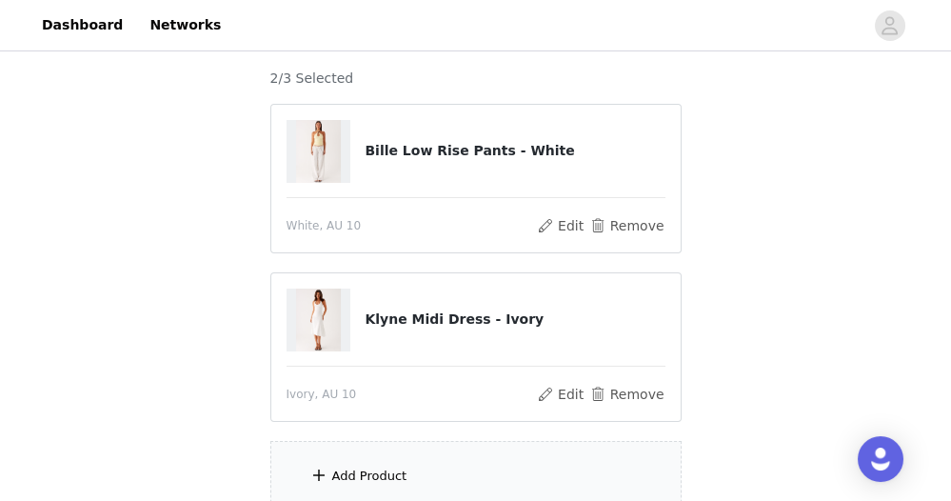
click at [385, 478] on div "Add Product" at bounding box center [369, 475] width 75 height 19
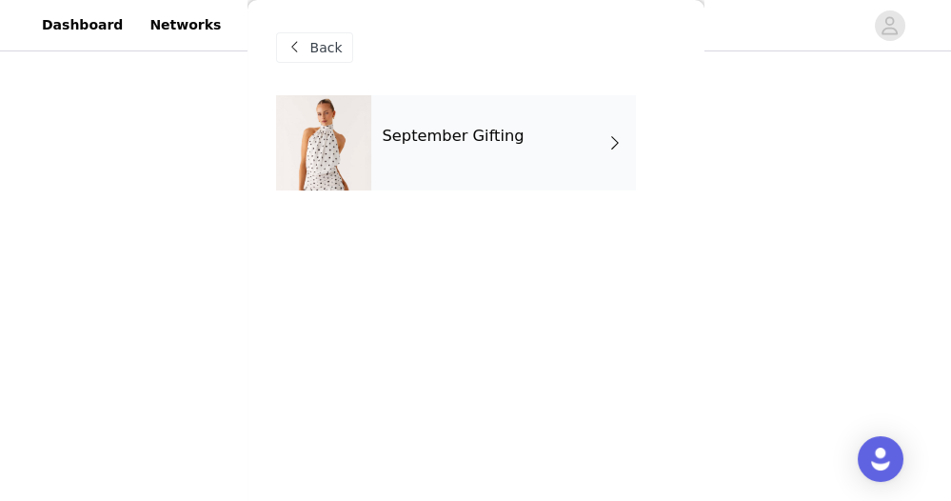
click at [447, 182] on div "September Gifting" at bounding box center [503, 142] width 265 height 95
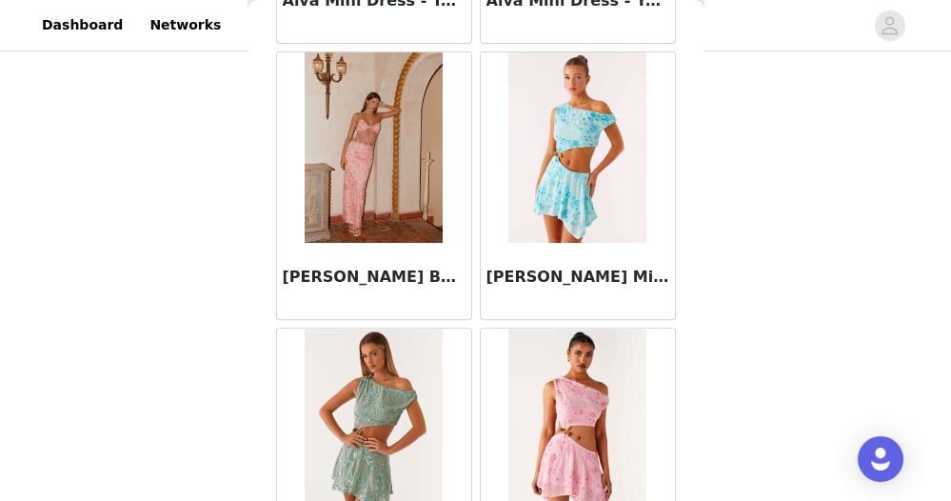
scroll to position [2403, 0]
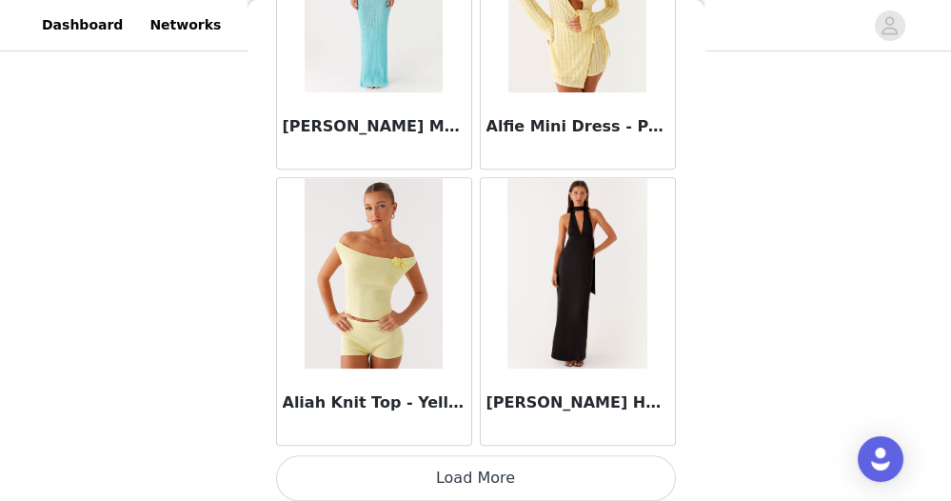
click at [490, 482] on button "Load More" at bounding box center [476, 478] width 400 height 46
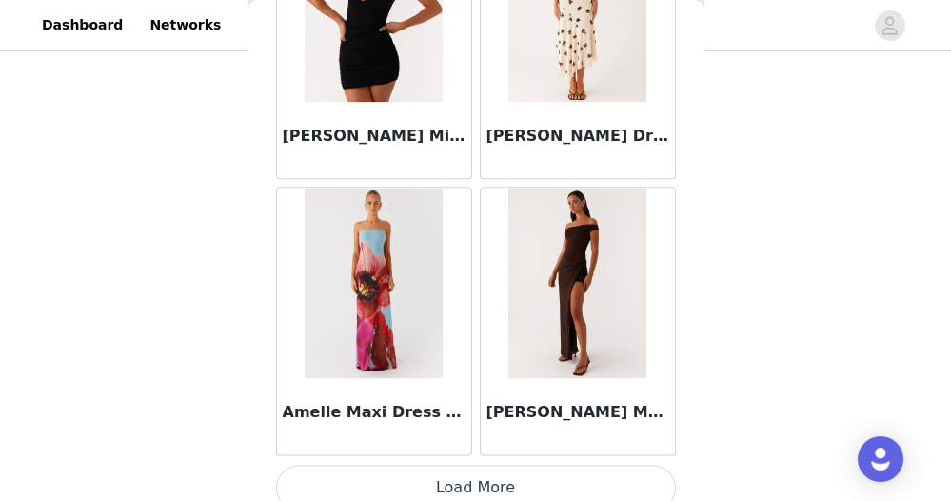
scroll to position [327, 0]
click at [470, 465] on button "Load More" at bounding box center [476, 488] width 400 height 46
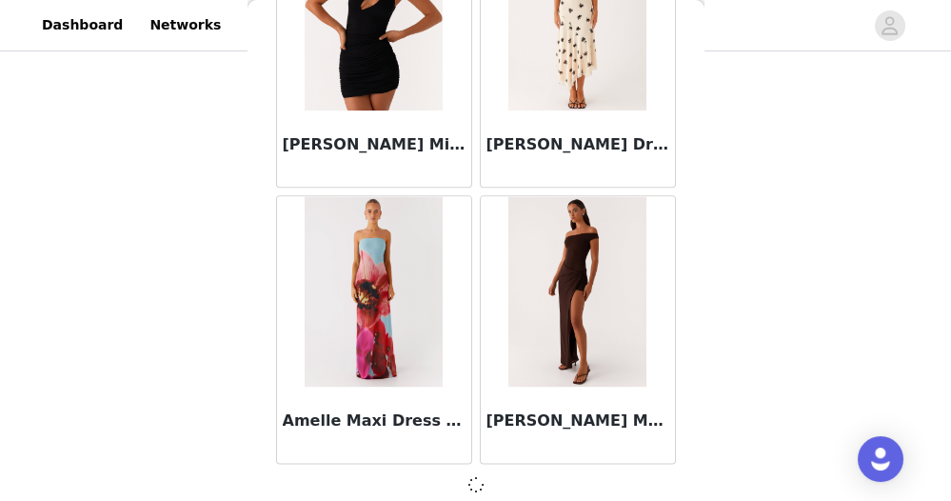
scroll to position [327, 0]
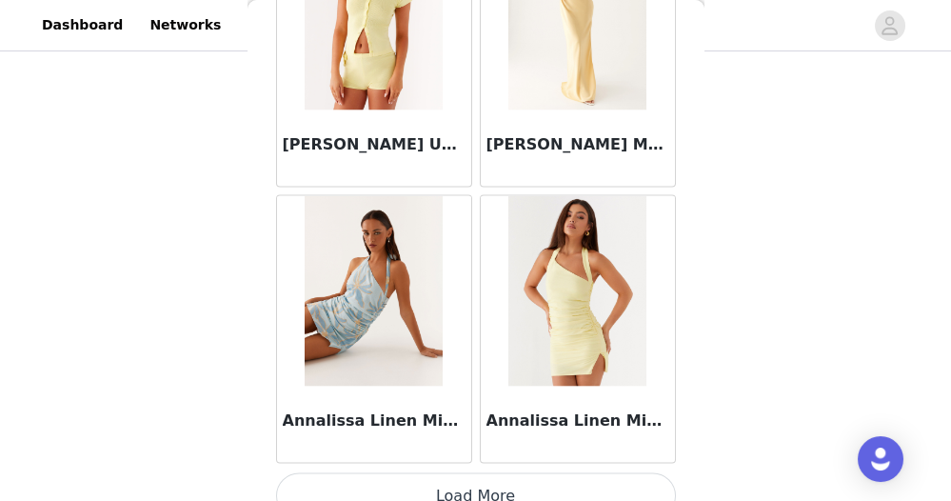
click at [473, 481] on button "Load More" at bounding box center [476, 496] width 400 height 46
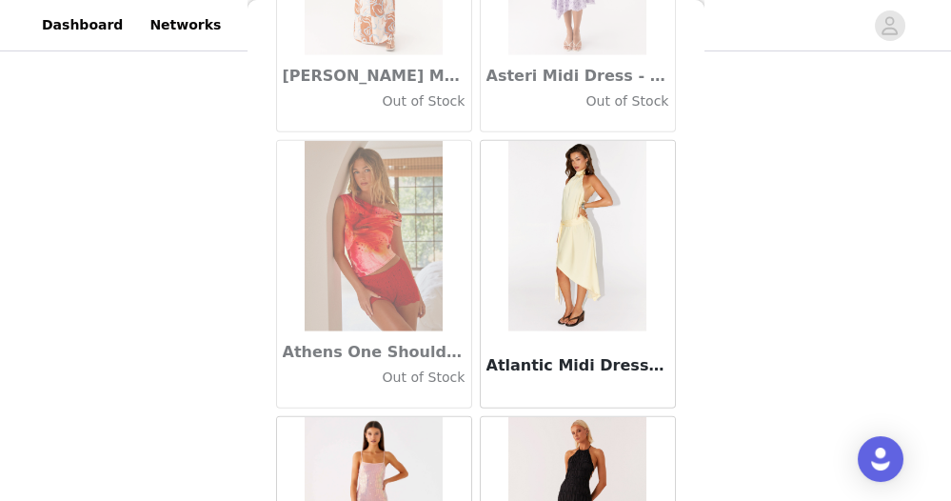
scroll to position [10659, 0]
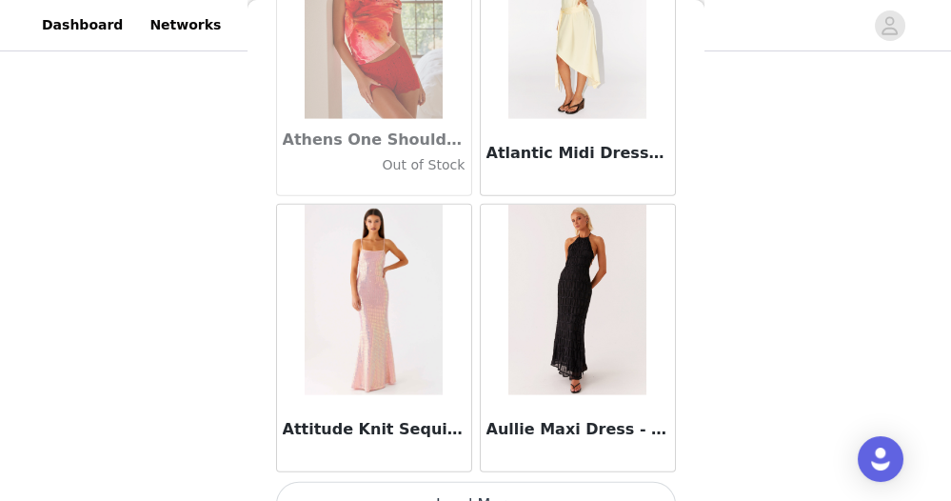
click at [469, 482] on button "Load More" at bounding box center [476, 505] width 400 height 46
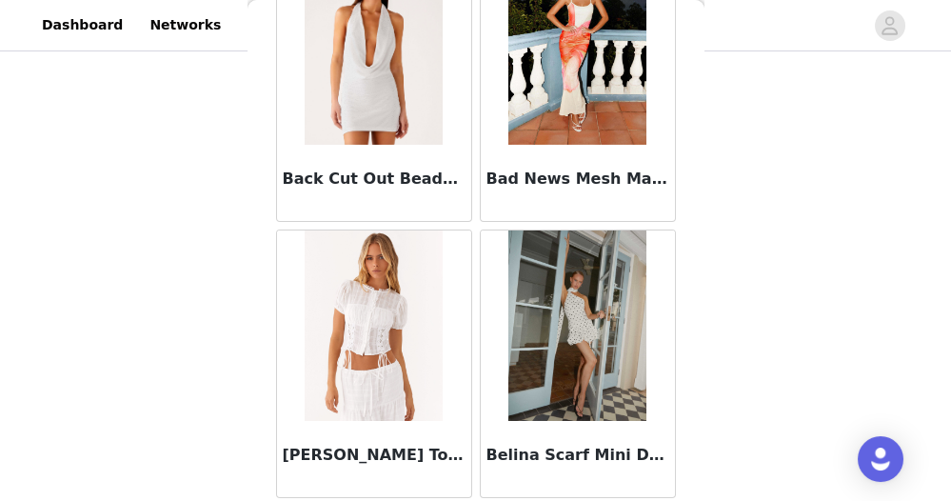
scroll to position [13410, 0]
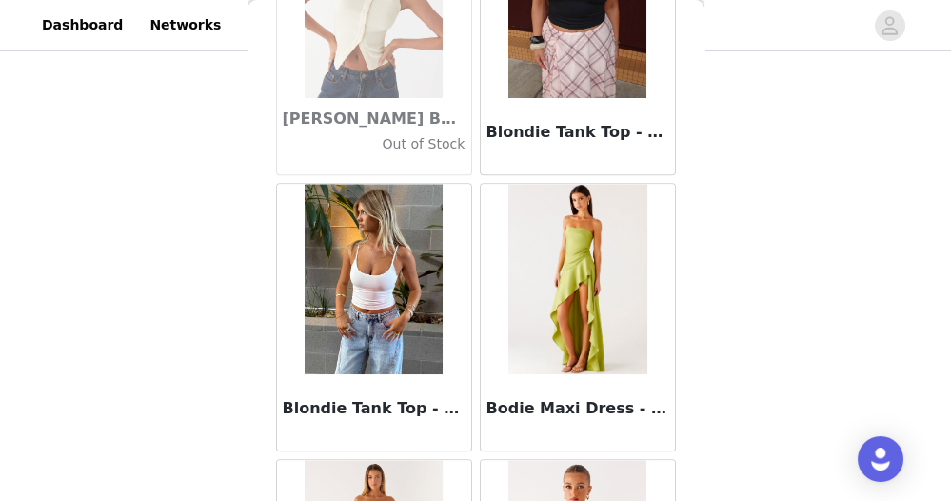
scroll to position [16162, 0]
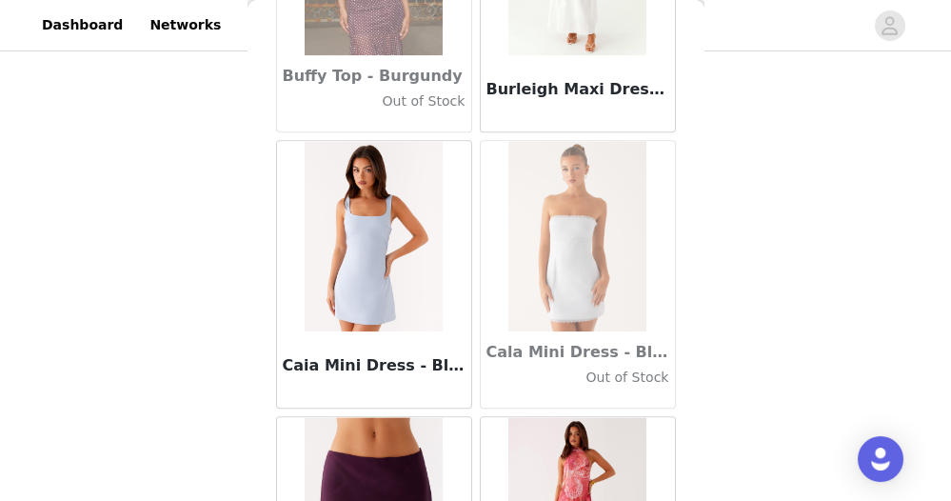
scroll to position [18915, 0]
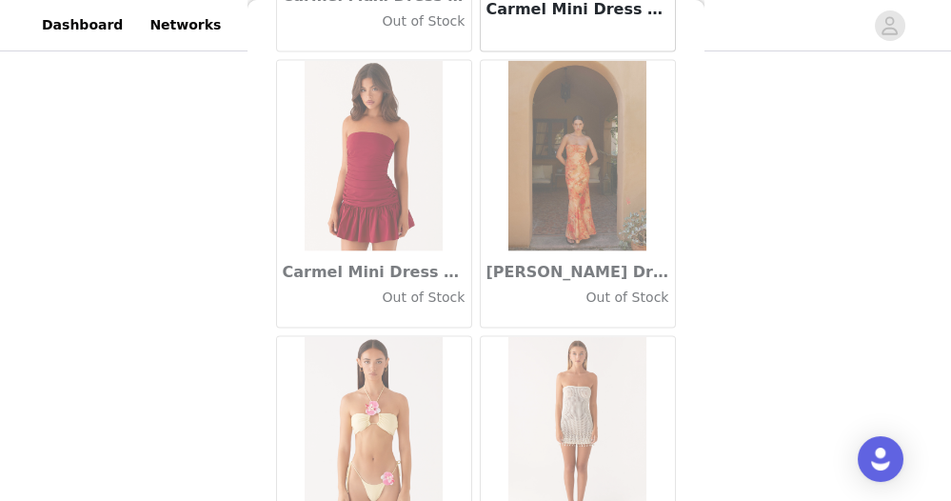
scroll to position [21666, 0]
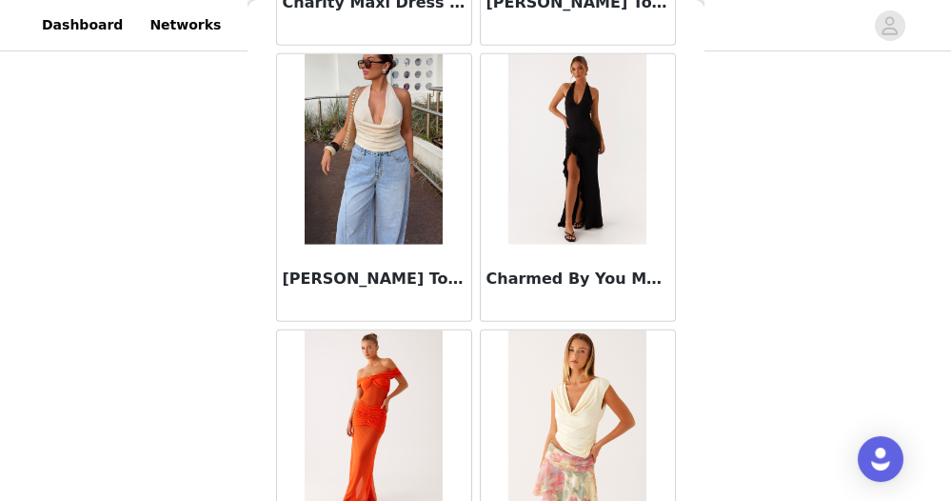
scroll to position [24418, 0]
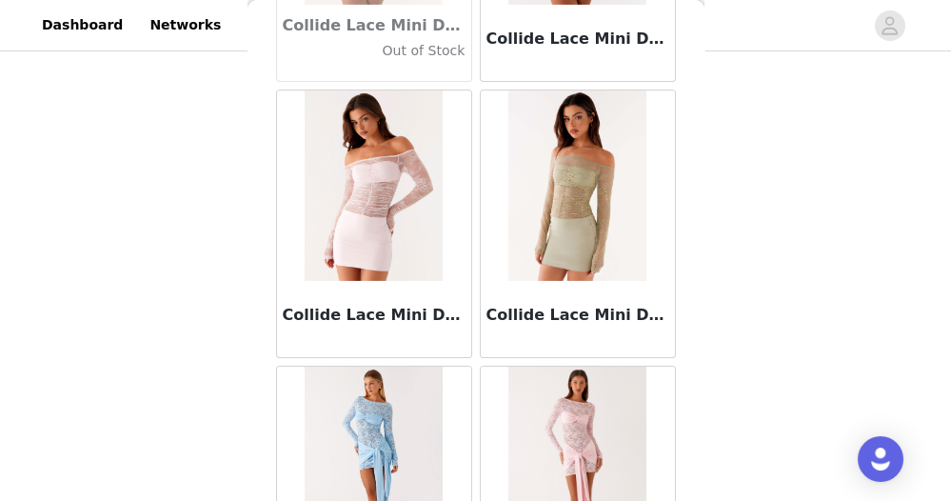
scroll to position [27171, 0]
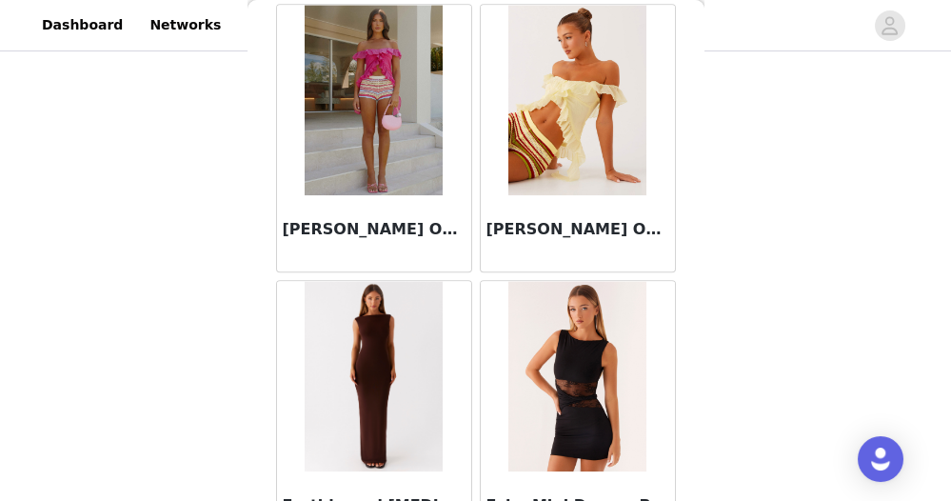
scroll to position [32669, 0]
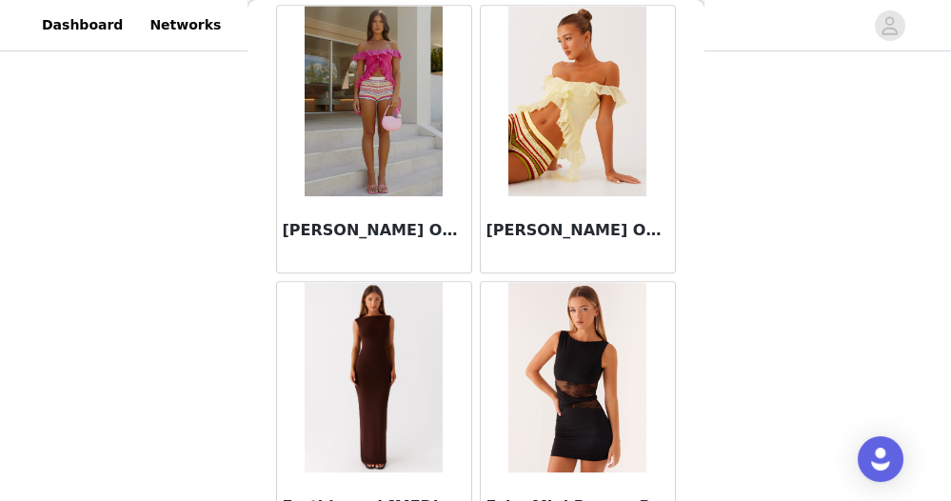
drag, startPoint x: 466, startPoint y: 286, endPoint x: 799, endPoint y: 302, distance: 332.6
click at [799, 302] on div "STEP 1 OF 5 Select your styles! Please note that the sizes are in AU Sizes 2/3 …" at bounding box center [475, 47] width 951 height 639
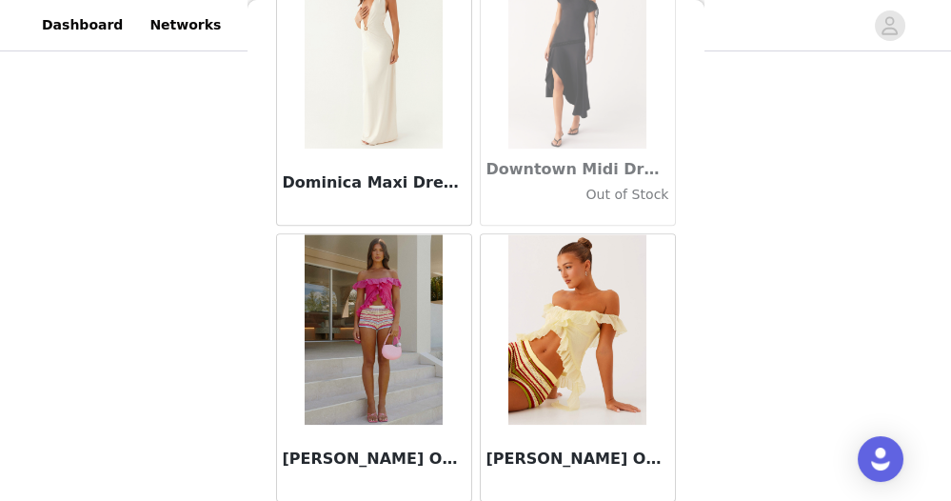
scroll to position [32674, 0]
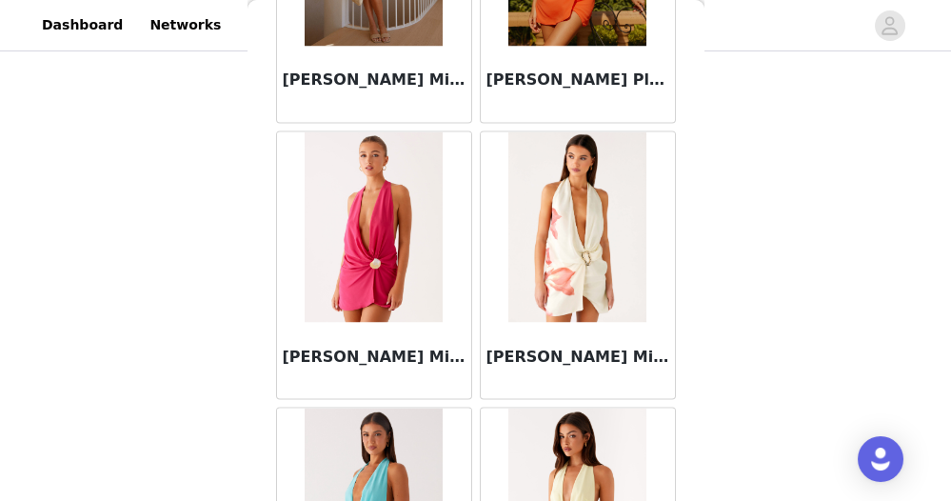
scroll to position [35427, 0]
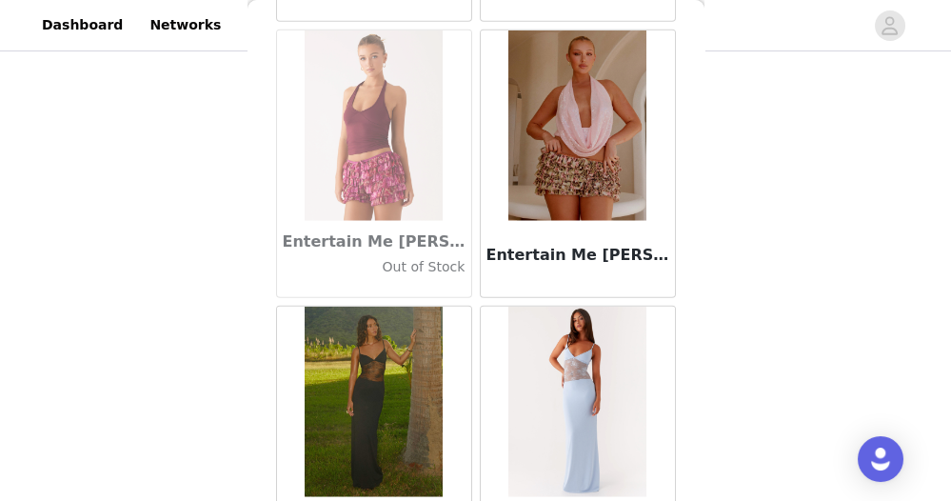
scroll to position [38178, 0]
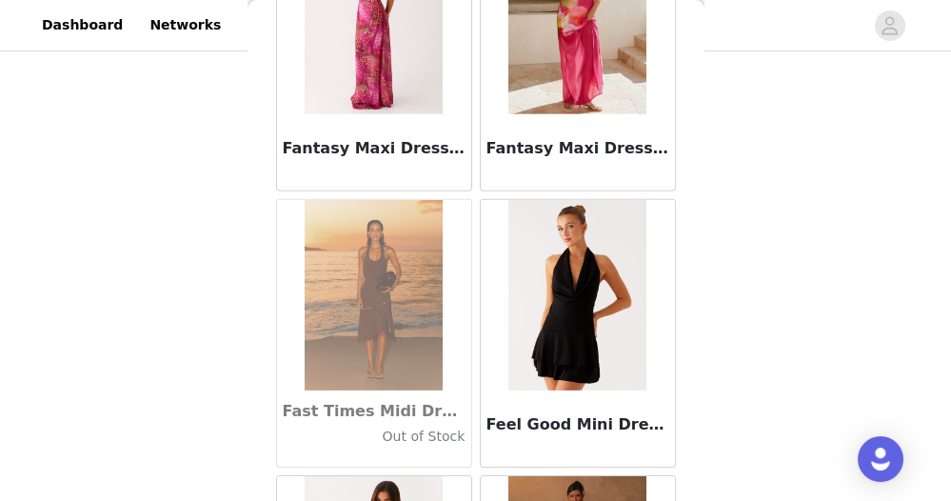
scroll to position [40930, 0]
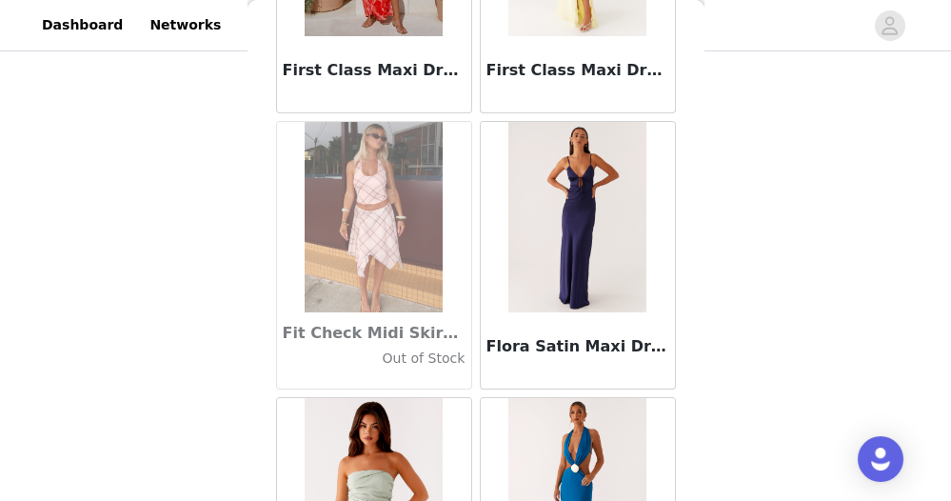
scroll to position [43683, 0]
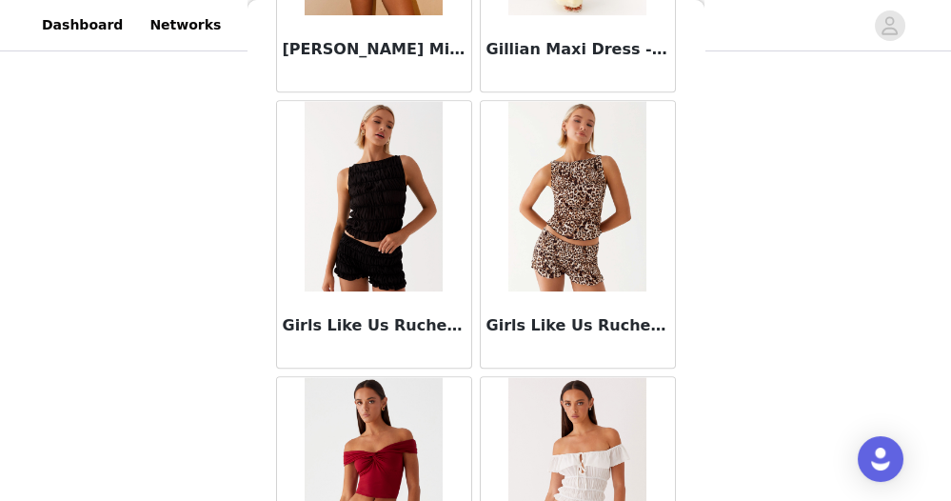
scroll to position [46434, 0]
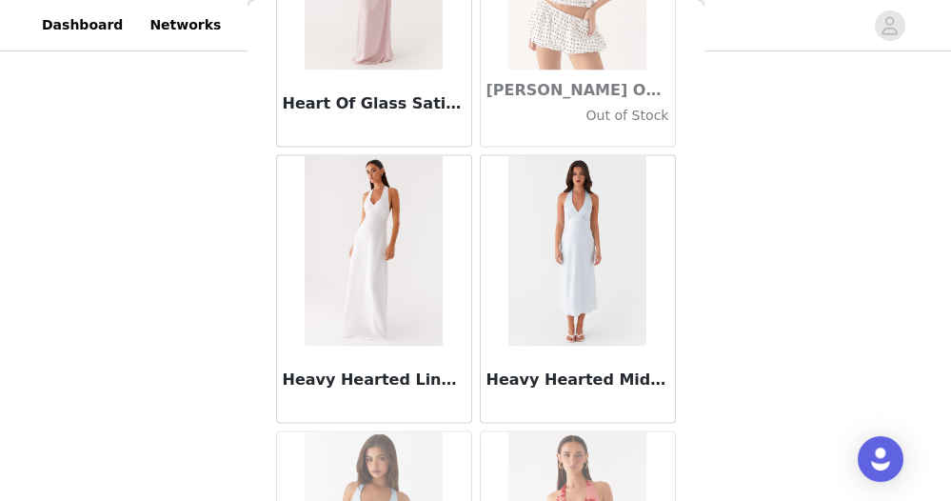
scroll to position [49186, 0]
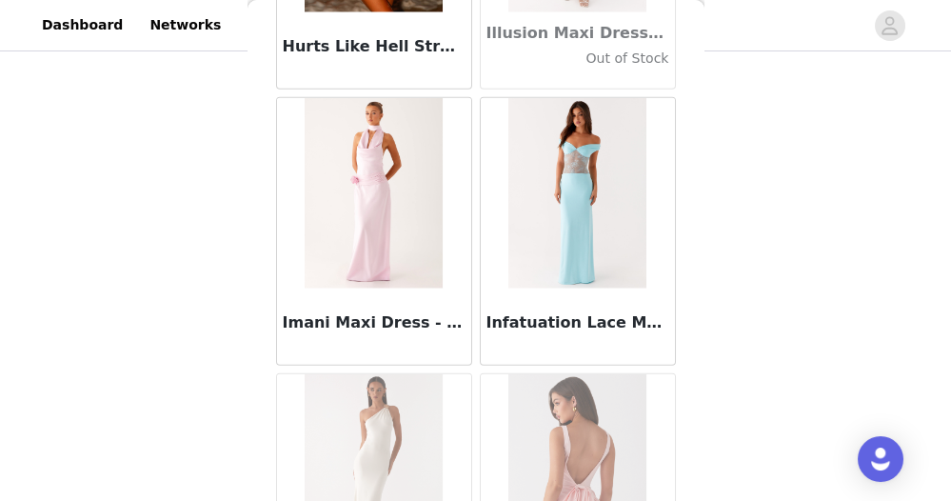
scroll to position [51938, 0]
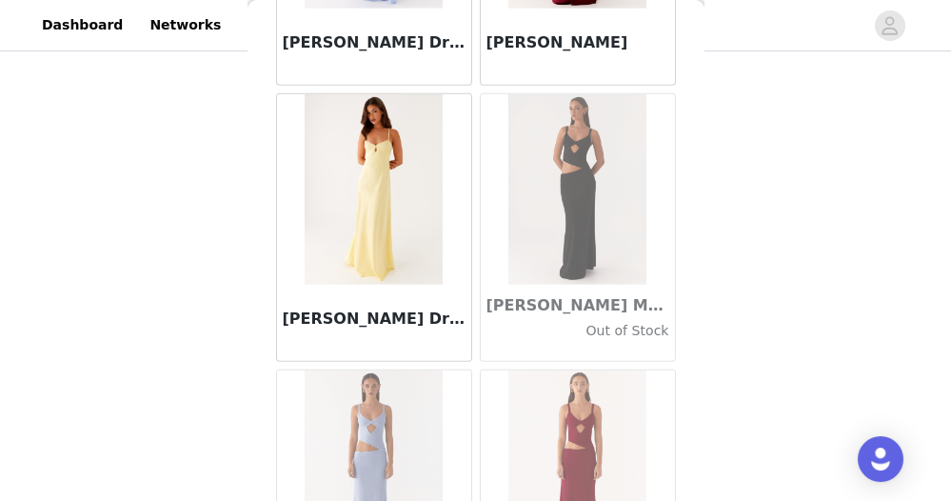
scroll to position [54690, 0]
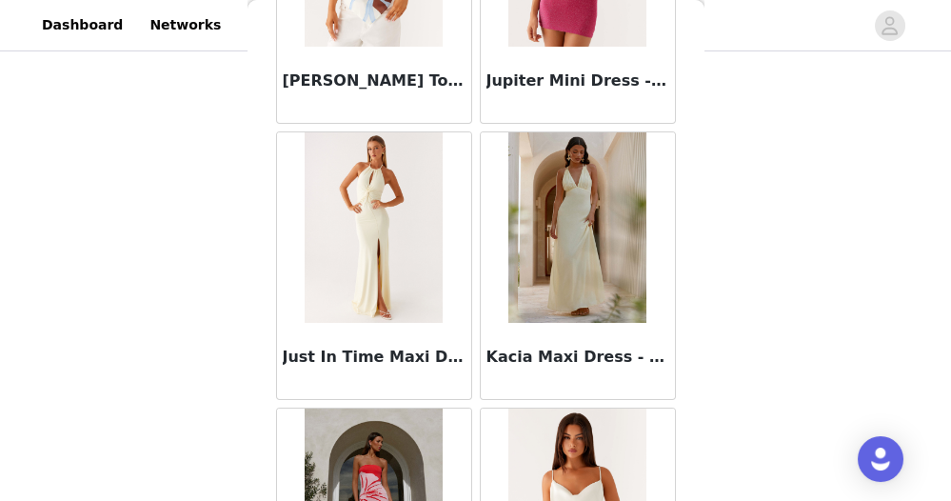
scroll to position [57442, 0]
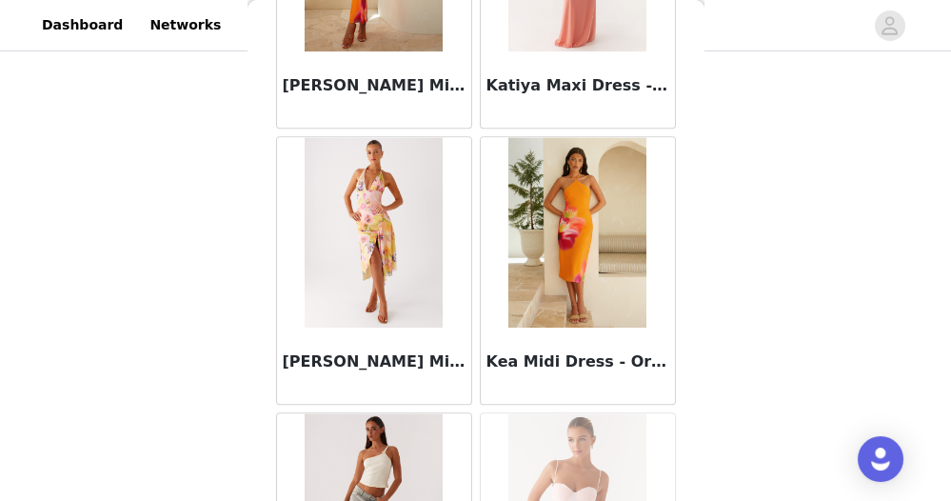
scroll to position [60194, 0]
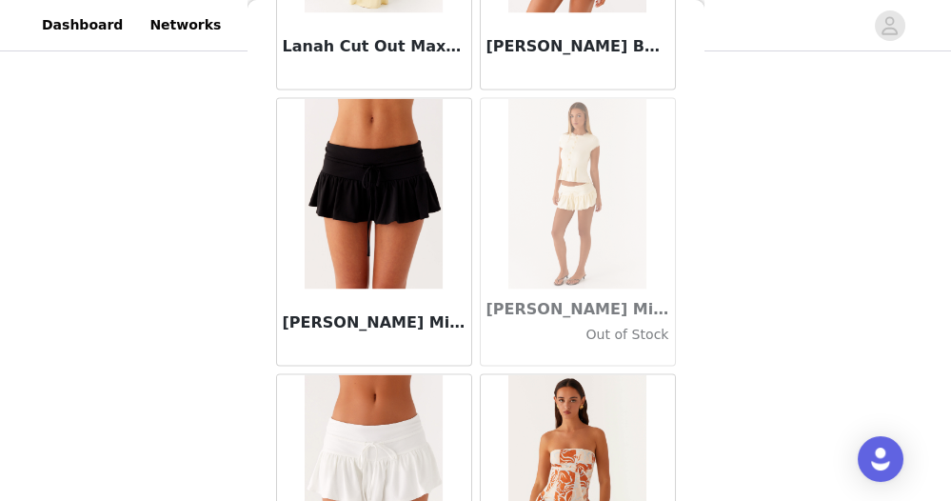
scroll to position [62946, 0]
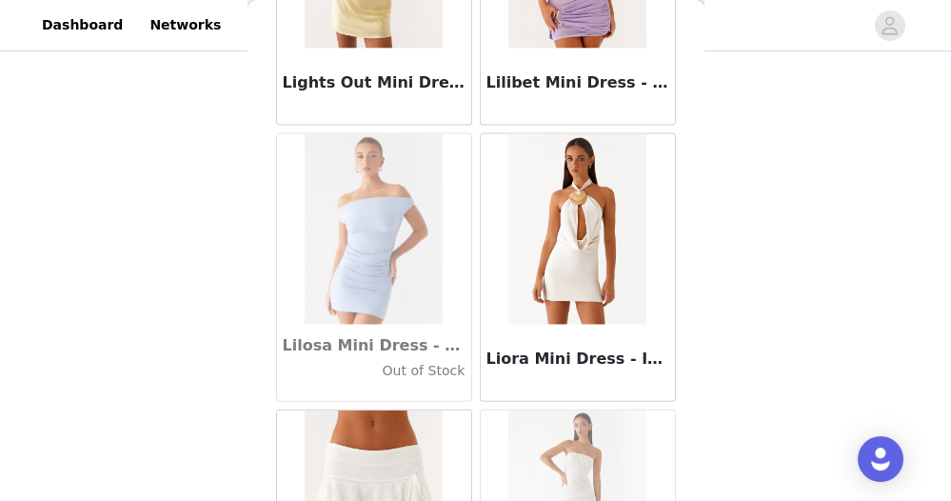
scroll to position [65698, 0]
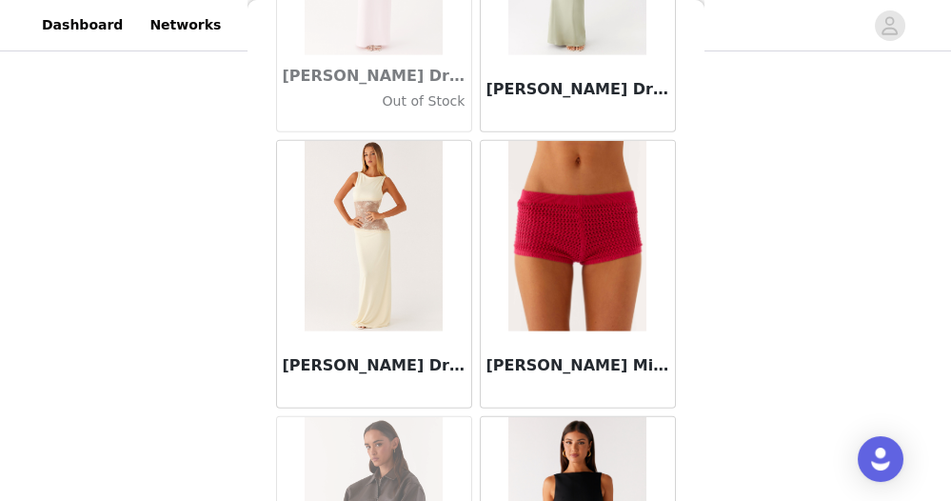
scroll to position [68450, 0]
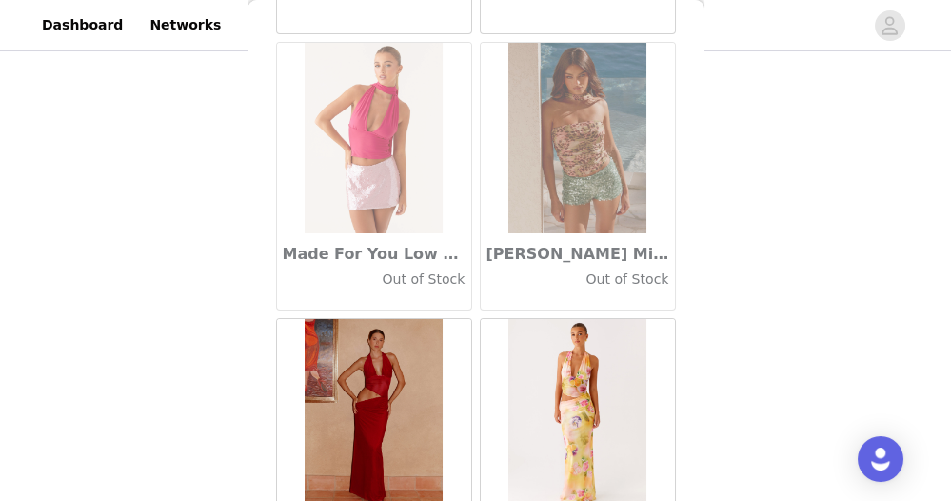
scroll to position [71202, 0]
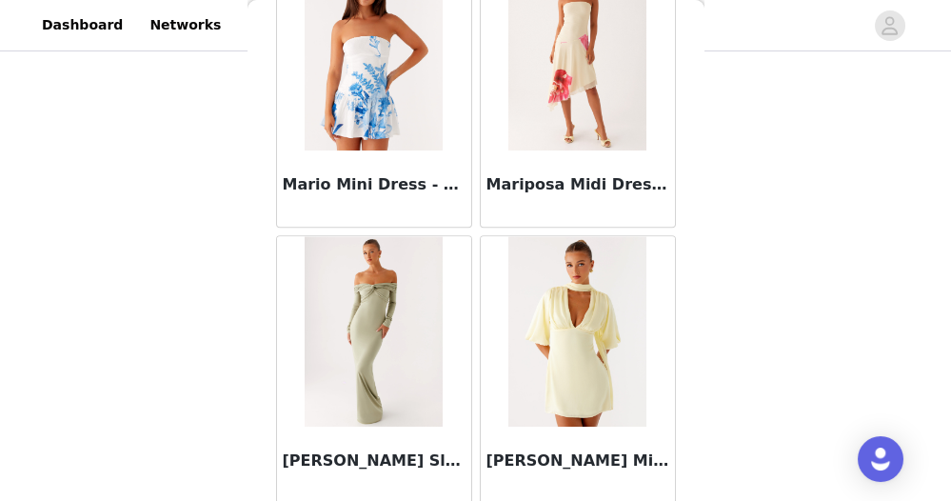
scroll to position [73954, 0]
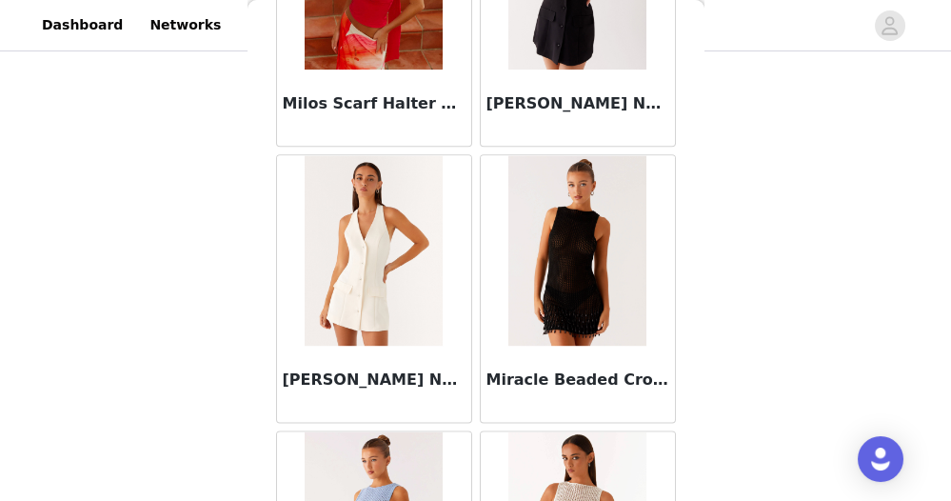
scroll to position [76706, 0]
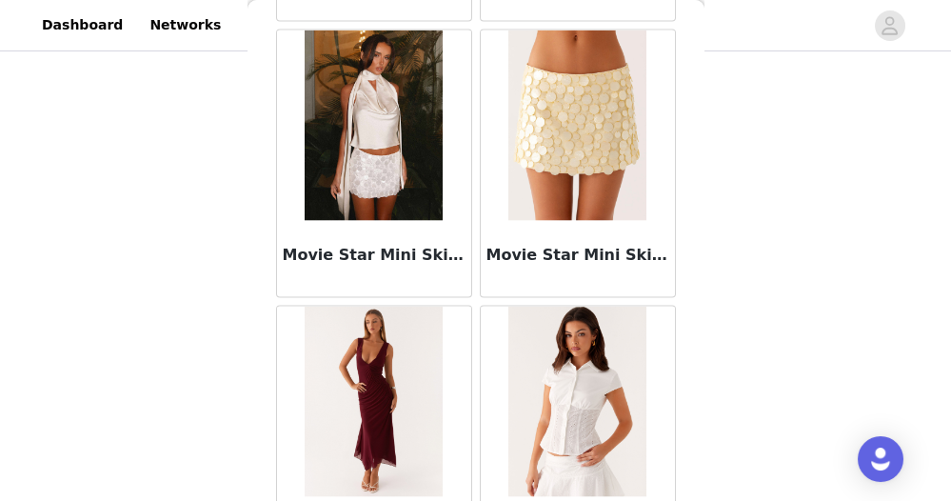
scroll to position [79458, 0]
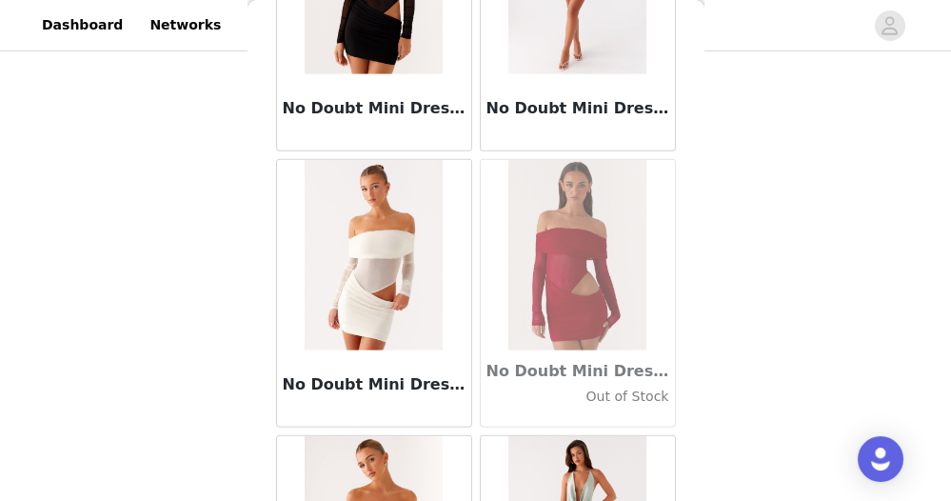
scroll to position [327, 0]
